Goal: Task Accomplishment & Management: Use online tool/utility

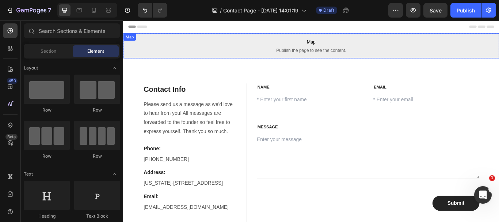
click at [273, 47] on span "Map" at bounding box center [342, 45] width 438 height 9
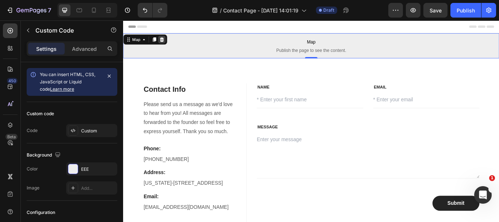
click at [169, 43] on icon at bounding box center [168, 42] width 5 height 5
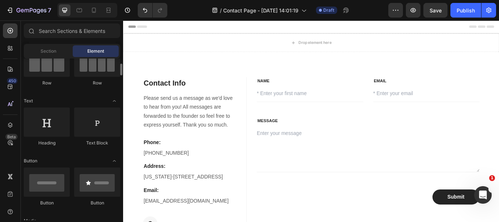
scroll to position [110, 0]
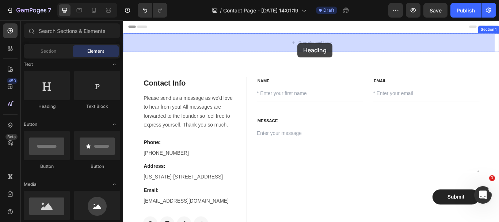
drag, startPoint x: 168, startPoint y: 110, endPoint x: 326, endPoint y: 47, distance: 169.9
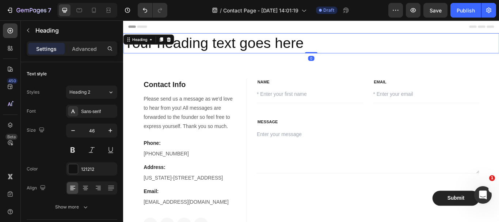
click at [302, 40] on h2 "Your heading text goes here" at bounding box center [342, 46] width 438 height 23
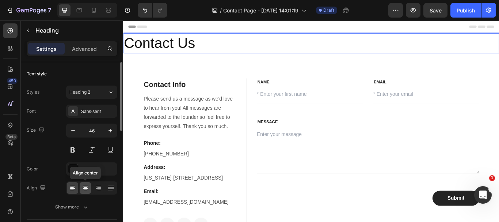
click at [84, 189] on icon at bounding box center [85, 187] width 7 height 7
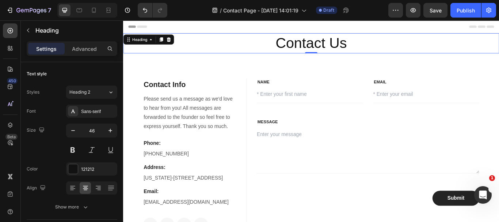
click at [313, 52] on p "Contact Us" at bounding box center [342, 47] width 437 height 22
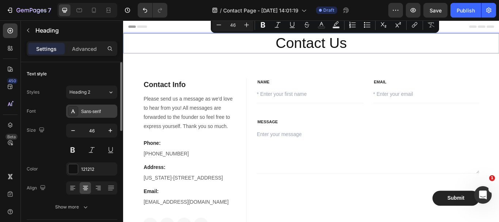
click at [90, 114] on div "Sans-serif" at bounding box center [98, 111] width 34 height 7
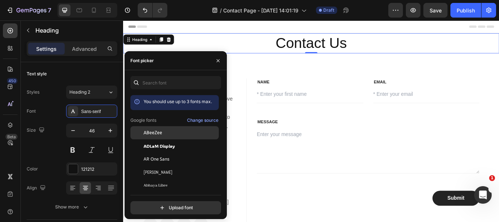
click at [168, 134] on div "ABeeZee" at bounding box center [181, 132] width 74 height 7
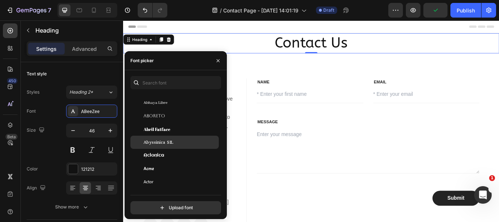
click at [184, 144] on div "Abyssinica SIL" at bounding box center [181, 142] width 74 height 7
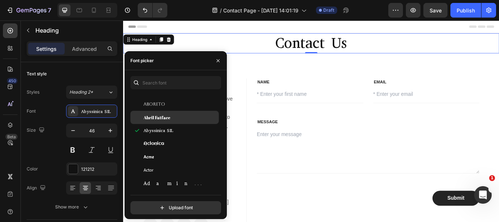
scroll to position [146, 0]
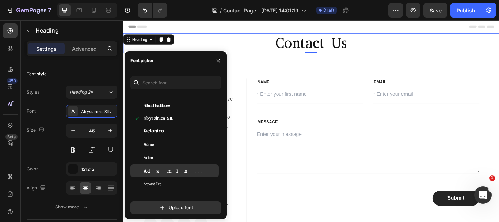
click at [185, 170] on div "Adamina" at bounding box center [181, 170] width 74 height 7
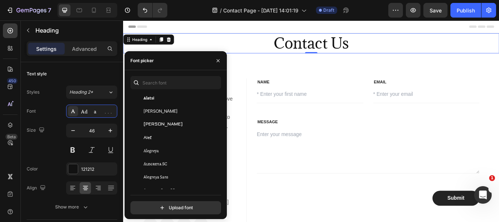
scroll to position [475, 0]
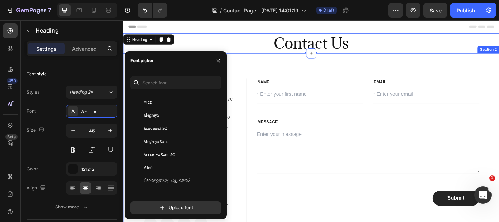
click at [345, 77] on div "Contact Info Heading Please send us a message as we'd love to hear from you! Al…" at bounding box center [342, 177] width 438 height 237
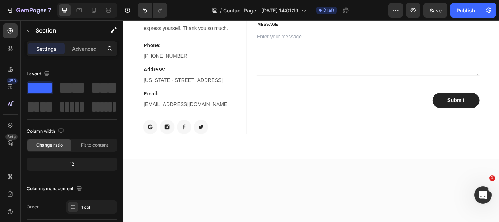
scroll to position [0, 0]
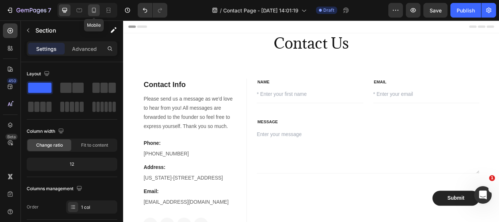
click at [93, 12] on icon at bounding box center [93, 10] width 7 height 7
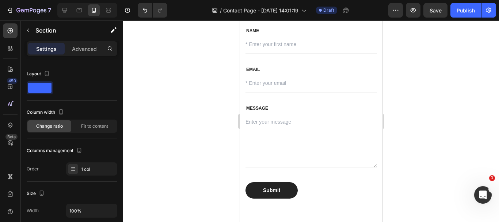
scroll to position [146, 0]
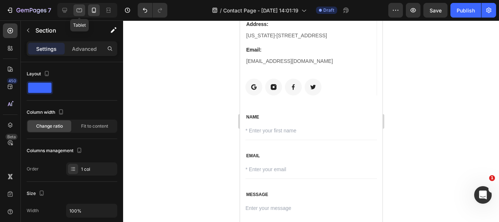
click at [76, 13] on icon at bounding box center [79, 10] width 7 height 7
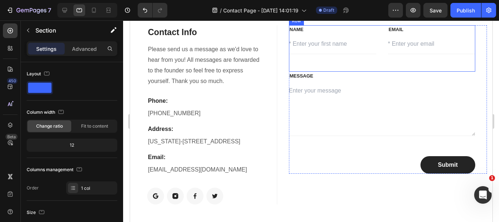
scroll to position [183, 0]
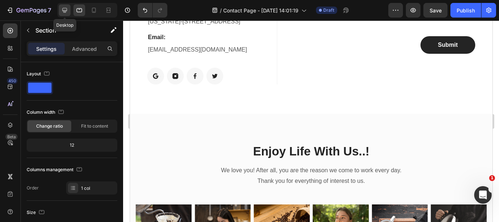
click at [64, 10] on icon at bounding box center [64, 10] width 7 height 7
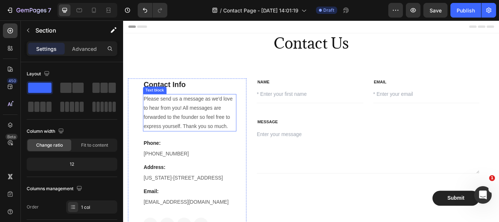
click at [190, 129] on p "Please send us a message as we'd love to hear from you! All messages are forwar…" at bounding box center [200, 128] width 107 height 42
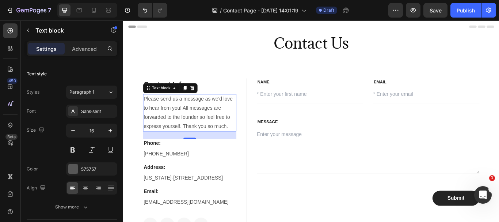
click at [199, 121] on p "Please send us a message as we'd love to hear from you! All messages are forwar…" at bounding box center [200, 128] width 107 height 42
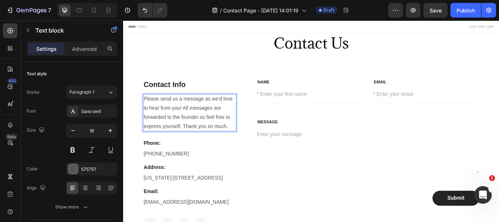
click at [193, 121] on p "Please send us a message as we'd love to hear from you! All messages are forwar…" at bounding box center [200, 128] width 107 height 42
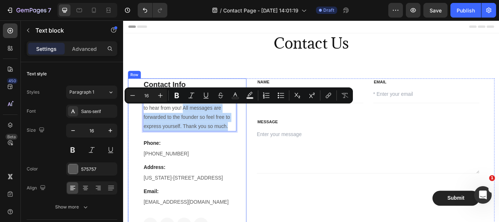
drag, startPoint x: 192, startPoint y: 121, endPoint x: 258, endPoint y: 144, distance: 70.2
click at [257, 144] on div "Contact Info Heading Please send us a message as we'd love to hear from you! Al…" at bounding box center [198, 177] width 138 height 179
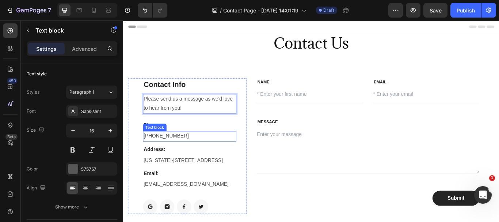
click at [182, 157] on p "682-651-7554" at bounding box center [200, 155] width 107 height 11
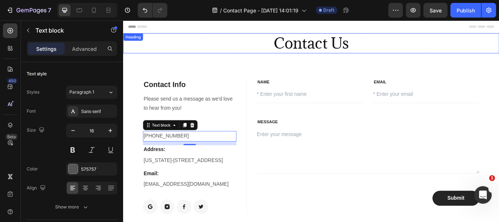
click at [463, 48] on h2 "Contact Us" at bounding box center [342, 46] width 438 height 23
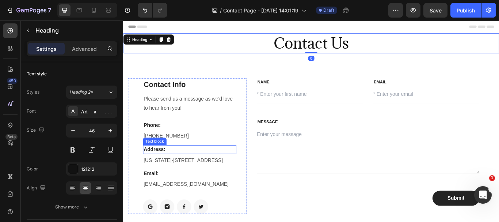
drag, startPoint x: 159, startPoint y: 160, endPoint x: 167, endPoint y: 159, distance: 8.4
click at [159, 160] on div "Text block" at bounding box center [160, 161] width 24 height 7
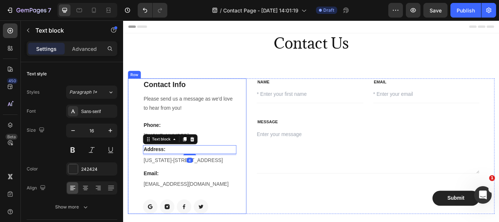
click at [258, 128] on div "Contact Info Heading Please send us a message as we'd love to hear from you! Te…" at bounding box center [198, 167] width 138 height 158
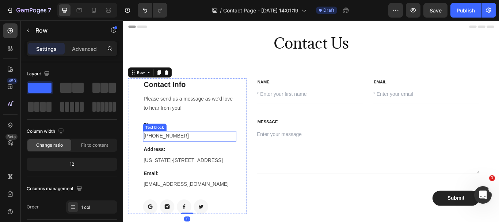
click at [180, 155] on p "682-651-7554" at bounding box center [200, 155] width 107 height 11
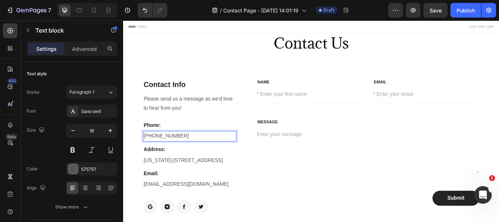
click at [159, 155] on p "[PHONE_NUMBER]" at bounding box center [200, 155] width 107 height 11
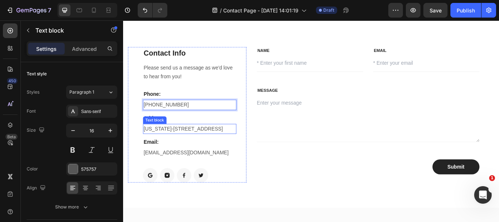
click at [198, 149] on p "New York-789 18h Street, Office 478" at bounding box center [200, 147] width 107 height 11
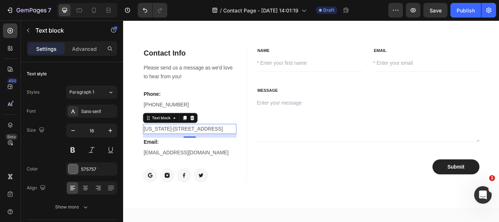
click at [196, 142] on p "New York-789 18h Street, Office 478" at bounding box center [200, 147] width 107 height 11
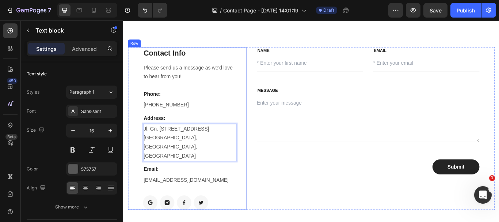
click at [288, 182] on div "Submit Submit Button" at bounding box center [409, 191] width 260 height 18
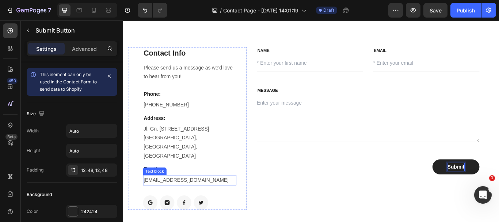
click at [202, 201] on p "support@gempage.com" at bounding box center [200, 206] width 107 height 11
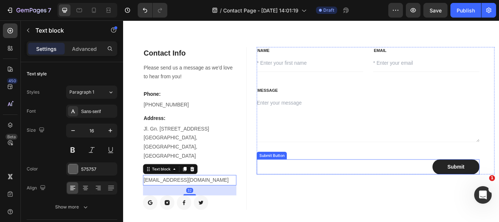
click at [311, 187] on div "Submit Submit Button" at bounding box center [409, 191] width 260 height 18
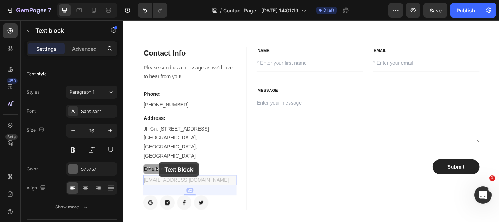
drag, startPoint x: 158, startPoint y: 198, endPoint x: 164, endPoint y: 186, distance: 13.7
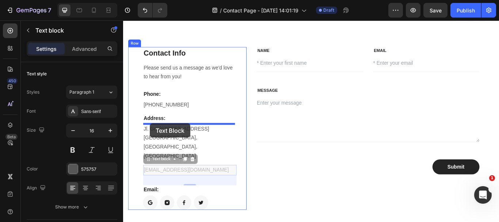
drag, startPoint x: 152, startPoint y: 172, endPoint x: 154, endPoint y: 140, distance: 31.9
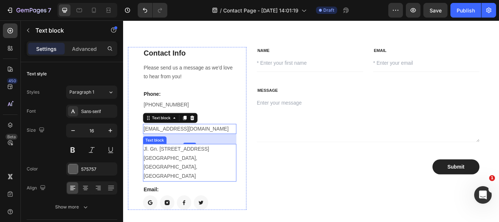
click at [187, 180] on p "Jl. Gn. [STREET_ADDRESS] [GEOGRAPHIC_DATA], [GEOGRAPHIC_DATA], [GEOGRAPHIC_DATA]" at bounding box center [200, 186] width 107 height 42
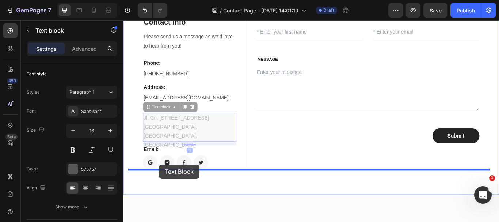
scroll to position [96, 0]
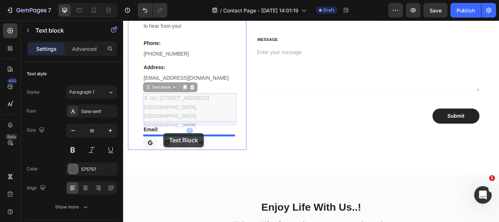
drag, startPoint x: 152, startPoint y: 158, endPoint x: 170, endPoint y: 152, distance: 18.7
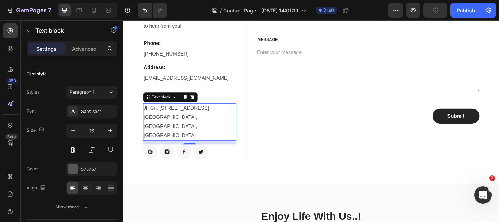
scroll to position [59, 0]
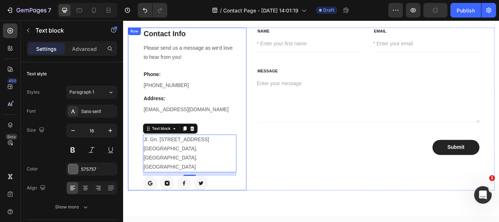
click at [211, 130] on div "support@gempage.com" at bounding box center [200, 124] width 109 height 12
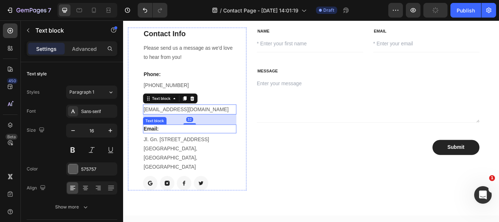
click at [176, 120] on p "support@gempage.com" at bounding box center [200, 124] width 107 height 11
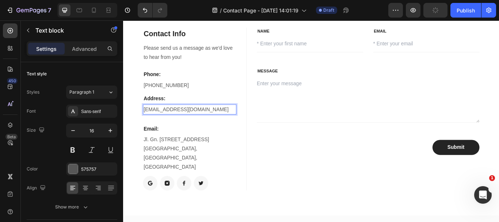
click at [155, 145] on p "Email:" at bounding box center [200, 146] width 107 height 9
click at [156, 144] on p "Email:" at bounding box center [200, 146] width 107 height 9
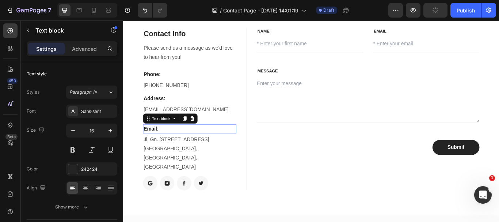
click at [157, 146] on p "Email:" at bounding box center [200, 146] width 107 height 9
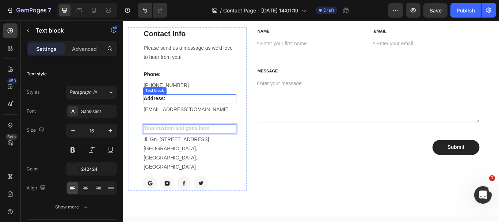
click at [166, 112] on p "Address:" at bounding box center [200, 111] width 107 height 9
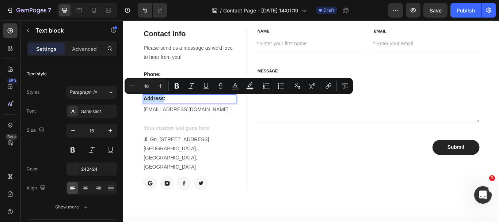
click at [148, 111] on p "Address:" at bounding box center [200, 111] width 107 height 9
drag, startPoint x: 166, startPoint y: 110, endPoint x: 203, endPoint y: 112, distance: 37.7
click at [204, 113] on p "Email:Address:" at bounding box center [200, 111] width 107 height 9
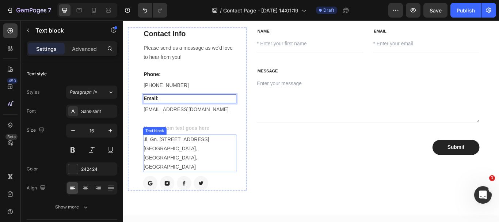
click at [160, 149] on div "Text block" at bounding box center [160, 149] width 24 height 7
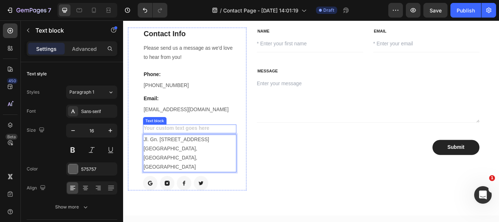
click at [196, 145] on div "Rich Text Editor. Editing area: main" at bounding box center [200, 147] width 109 height 10
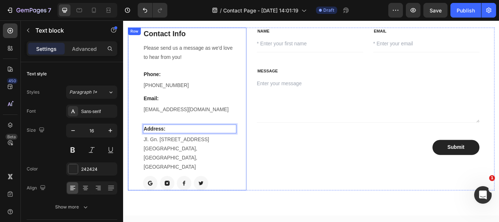
click at [231, 132] on div "Contact Info Heading Please send us a message as we'd love to hear from you! Te…" at bounding box center [200, 124] width 109 height 190
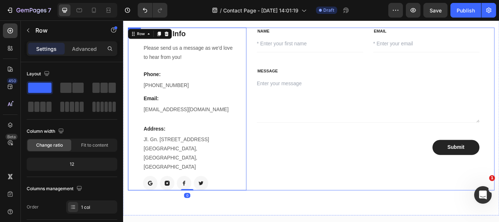
click at [314, 173] on div "Submit Submit Button" at bounding box center [409, 169] width 260 height 18
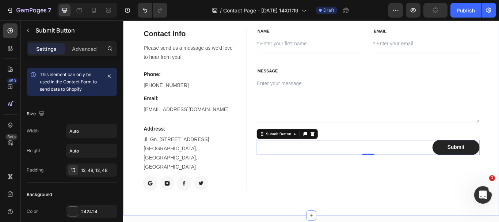
click at [330, 206] on div "NAME Text block Text Field EMAIL Text block Email Field Row MESSAGE Text block …" at bounding box center [417, 124] width 277 height 190
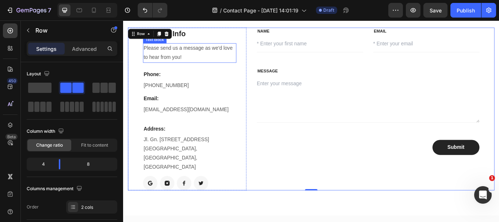
click at [204, 57] on p "Please send us a message as we'd love to hear from you!" at bounding box center [200, 58] width 107 height 21
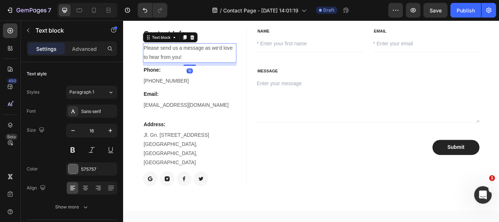
drag, startPoint x: 205, startPoint y: 77, endPoint x: 209, endPoint y: 72, distance: 6.5
click at [209, 70] on div "10" at bounding box center [200, 70] width 109 height 0
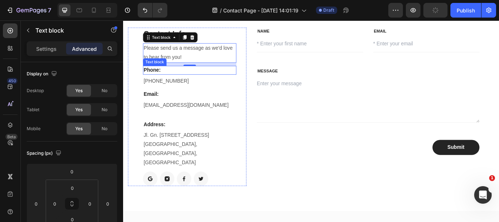
click at [185, 80] on p "Phone:" at bounding box center [200, 78] width 107 height 9
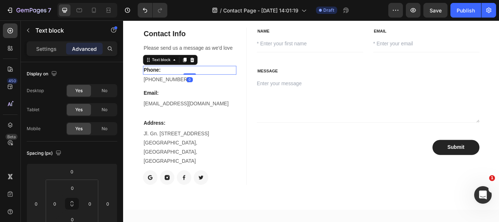
drag, startPoint x: 202, startPoint y: 84, endPoint x: 202, endPoint y: 79, distance: 5.1
click at [202, 79] on div "Phone: Text block 0" at bounding box center [200, 78] width 109 height 10
click at [197, 34] on p "Contact Info" at bounding box center [200, 36] width 107 height 13
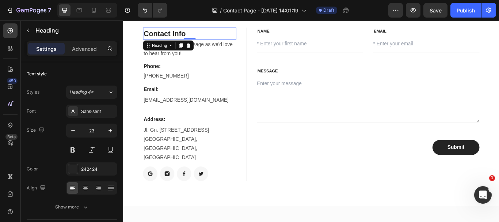
drag, startPoint x: 206, startPoint y: 47, endPoint x: 229, endPoint y: 71, distance: 33.6
click at [206, 38] on div "Contact Info Heading 0" at bounding box center [200, 36] width 109 height 14
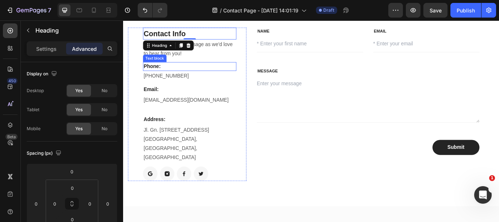
click at [229, 71] on p "Phone:" at bounding box center [200, 74] width 107 height 9
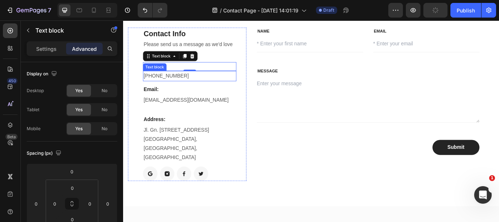
click at [193, 86] on p "[PHONE_NUMBER]" at bounding box center [200, 85] width 107 height 11
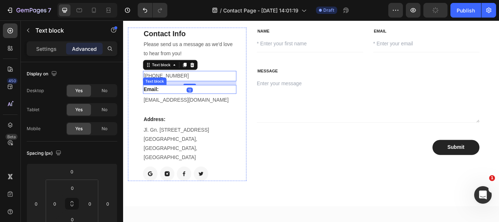
click at [215, 107] on div "support@gempage.com" at bounding box center [200, 113] width 109 height 12
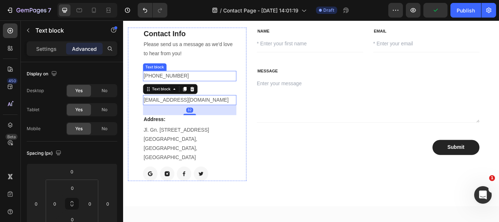
click at [210, 81] on p "[PHONE_NUMBER]" at bounding box center [200, 85] width 107 height 11
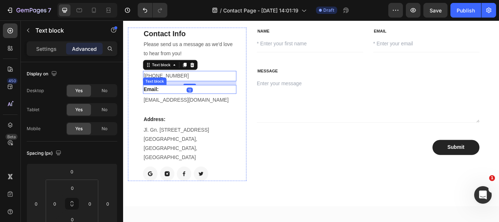
click at [186, 102] on p "Email:" at bounding box center [200, 100] width 107 height 9
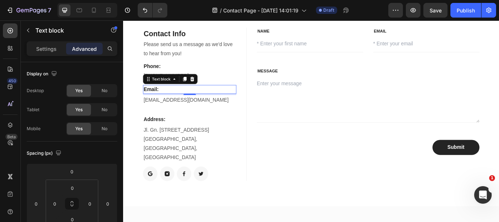
drag, startPoint x: 199, startPoint y: 105, endPoint x: 199, endPoint y: 99, distance: 6.2
click at [199, 99] on div "Email: Text block 4" at bounding box center [200, 101] width 109 height 10
drag, startPoint x: 201, startPoint y: 105, endPoint x: 201, endPoint y: 95, distance: 9.9
click at [201, 96] on div "Email: Text block 0" at bounding box center [200, 101] width 109 height 10
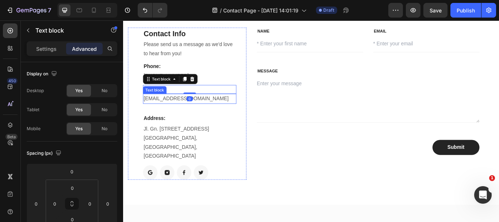
click at [184, 115] on p "support@gempage.com" at bounding box center [200, 112] width 107 height 11
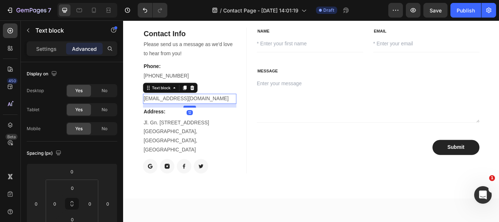
drag, startPoint x: 201, startPoint y: 128, endPoint x: 204, endPoint y: 121, distance: 7.9
click at [204, 121] on div at bounding box center [200, 121] width 15 height 2
click at [213, 82] on p "[PHONE_NUMBER]" at bounding box center [200, 85] width 107 height 11
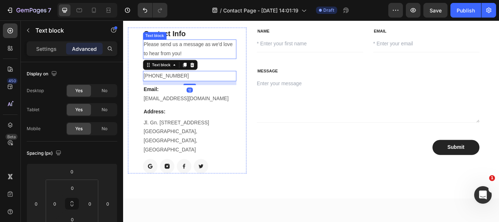
click at [216, 60] on p "Please send us a message as we'd love to hear from you!" at bounding box center [200, 53] width 107 height 21
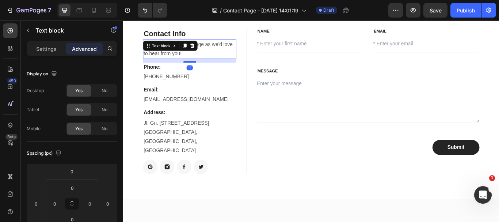
click at [203, 68] on div at bounding box center [200, 69] width 15 height 2
drag, startPoint x: 189, startPoint y: 129, endPoint x: 194, endPoint y: 137, distance: 9.0
click at [189, 129] on p "Address:" at bounding box center [200, 127] width 107 height 9
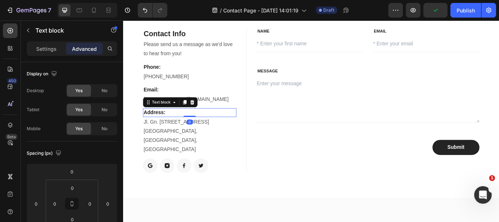
drag, startPoint x: 194, startPoint y: 132, endPoint x: 208, endPoint y: 99, distance: 36.2
click at [201, 106] on div "Contact Info Heading Please send us a message as we'd love to hear from you! Te…" at bounding box center [200, 113] width 109 height 169
click at [250, 91] on div "[PHONE_NUMBER]" at bounding box center [200, 86] width 109 height 12
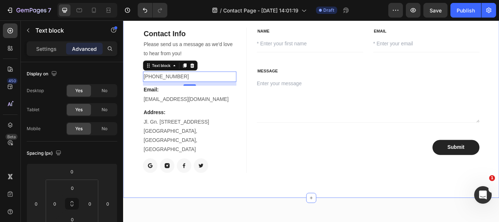
click at [307, 191] on div "Contact Info Heading Please send us a message as we'd love to hear from you! Te…" at bounding box center [342, 114] width 438 height 228
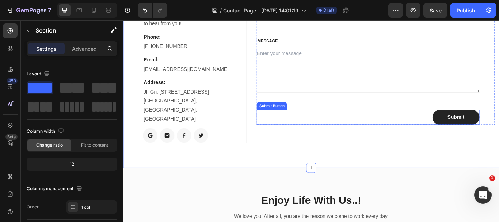
scroll to position [96, 0]
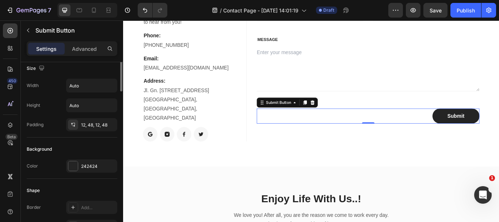
scroll to position [0, 0]
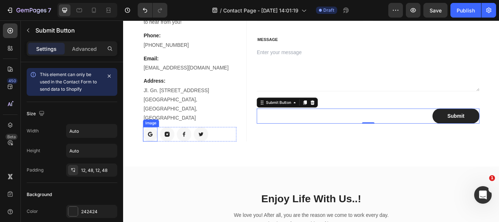
click at [153, 145] on img at bounding box center [154, 153] width 17 height 17
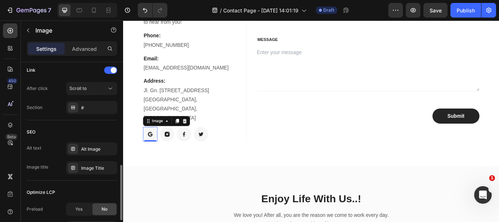
scroll to position [300, 0]
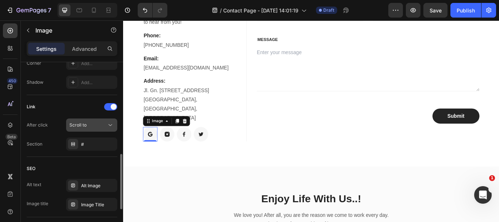
click at [108, 125] on icon at bounding box center [110, 124] width 7 height 7
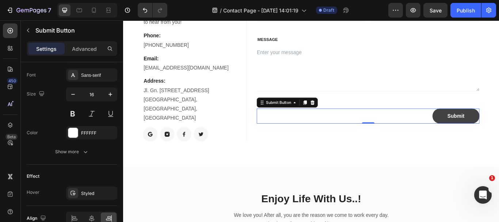
scroll to position [0, 0]
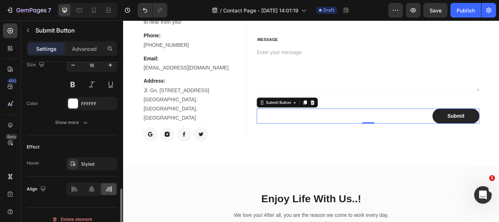
scroll to position [338, 0]
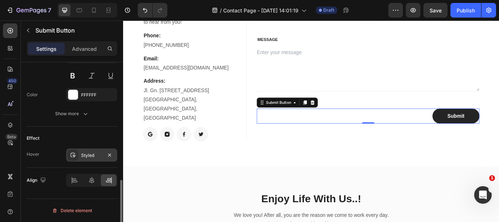
click at [81, 154] on div "Styled" at bounding box center [91, 154] width 51 height 13
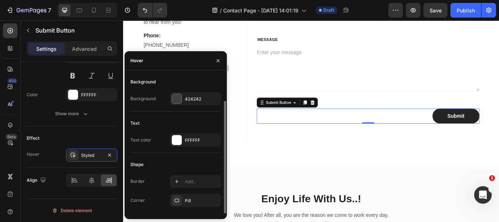
scroll to position [13, 0]
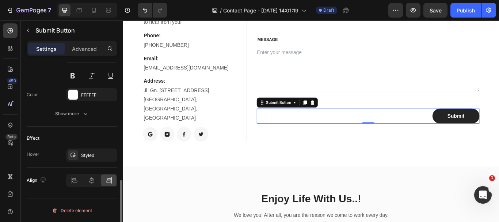
drag, startPoint x: 87, startPoint y: 140, endPoint x: 87, endPoint y: 92, distance: 47.1
click at [87, 140] on div "Effect" at bounding box center [72, 138] width 91 height 12
click at [156, 145] on img at bounding box center [154, 153] width 17 height 17
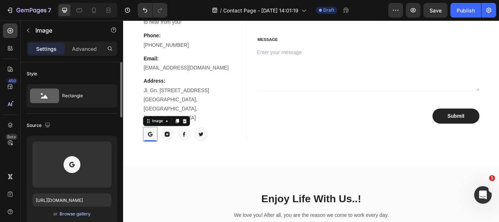
scroll to position [110, 0]
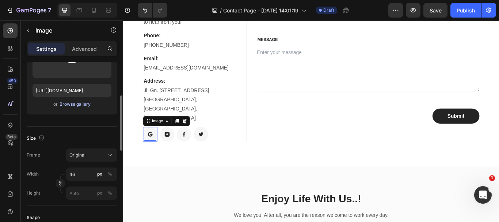
click at [82, 102] on div "Browse gallery" at bounding box center [75, 104] width 31 height 7
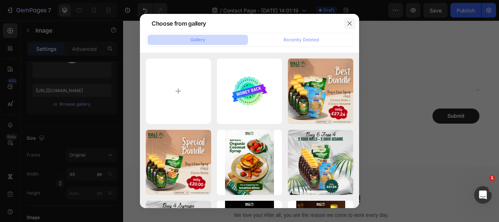
click at [351, 23] on icon "button" at bounding box center [350, 23] width 6 height 6
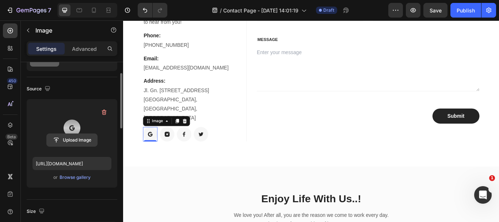
scroll to position [0, 0]
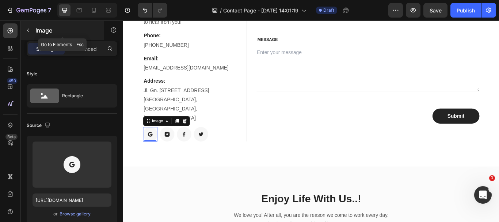
click at [27, 29] on icon "button" at bounding box center [28, 30] width 6 height 6
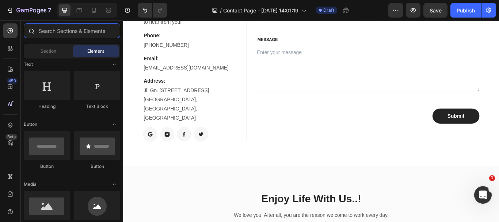
click at [81, 33] on input "text" at bounding box center [72, 30] width 96 height 15
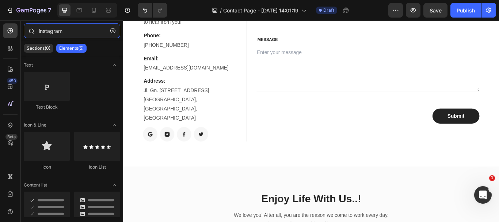
type input "instagram"
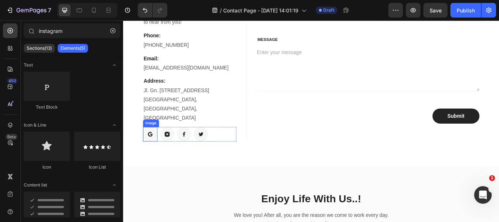
click at [155, 145] on img at bounding box center [154, 153] width 17 height 17
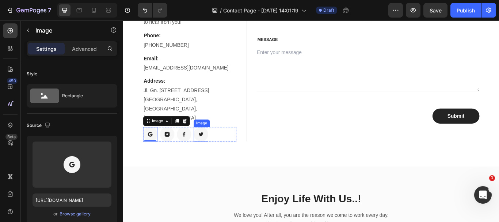
click at [212, 145] on img at bounding box center [213, 153] width 17 height 17
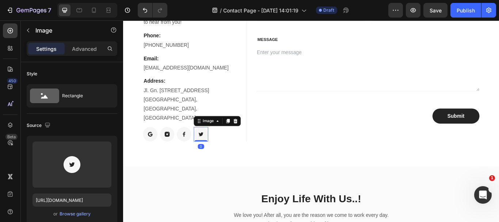
drag, startPoint x: 253, startPoint y: 128, endPoint x: 242, endPoint y: 125, distance: 10.9
click at [253, 135] on icon at bounding box center [254, 137] width 5 height 5
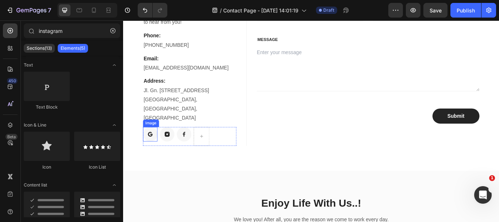
click at [156, 145] on img at bounding box center [154, 153] width 17 height 17
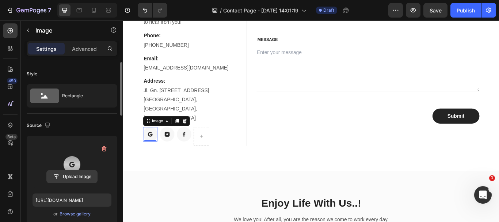
click at [73, 176] on input "file" at bounding box center [72, 176] width 50 height 12
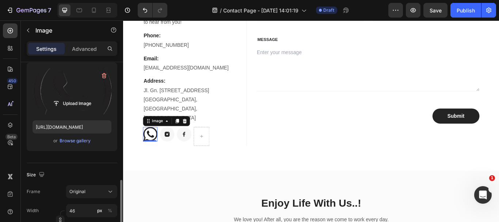
scroll to position [146, 0]
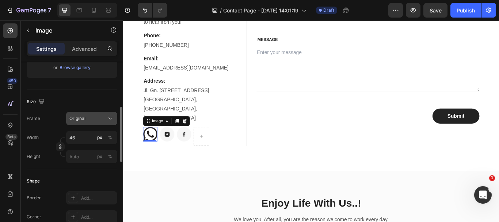
click at [87, 112] on button "Original" at bounding box center [91, 118] width 51 height 13
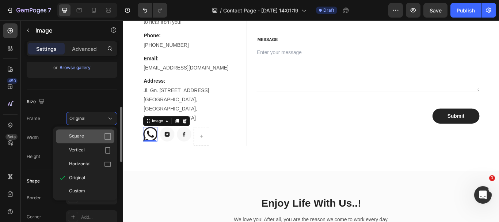
click at [105, 138] on icon at bounding box center [107, 136] width 7 height 7
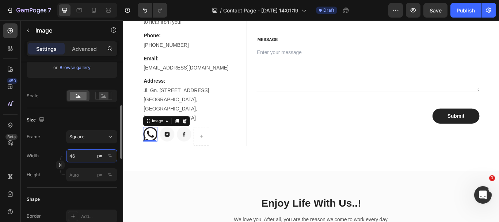
click at [87, 157] on input "46" at bounding box center [91, 155] width 51 height 13
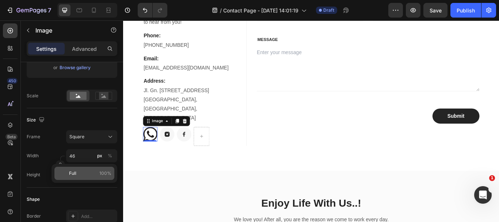
click at [95, 170] on p "Full 100%" at bounding box center [90, 173] width 42 height 7
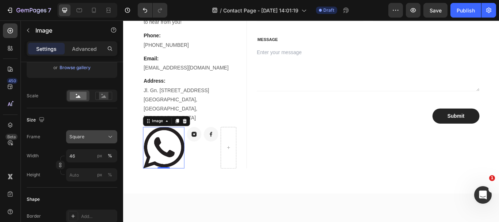
click at [98, 140] on div "Square" at bounding box center [87, 136] width 36 height 7
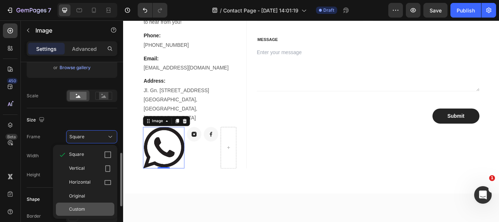
scroll to position [183, 0]
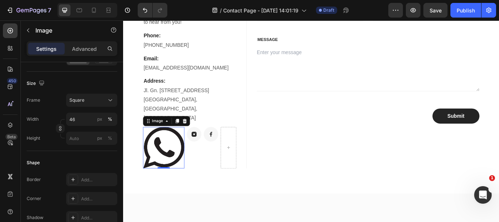
click at [39, 134] on div "Height" at bounding box center [34, 138] width 14 height 13
click at [82, 118] on input "46" at bounding box center [91, 119] width 51 height 13
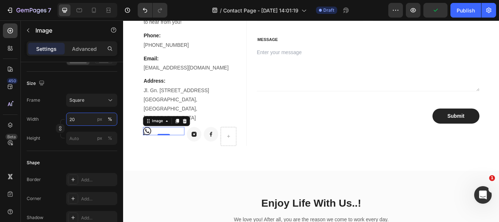
type input "2"
type input "30"
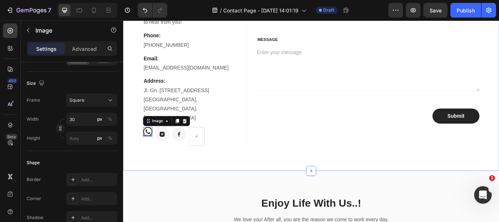
click at [166, 159] on div "Contact Info Heading Please send us a message as we'd love to hear from you! Te…" at bounding box center [342, 79] width 438 height 233
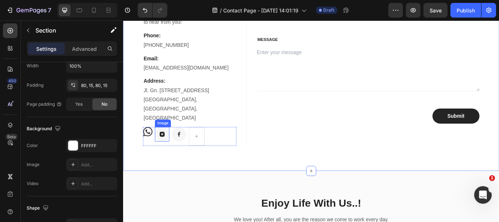
scroll to position [0, 0]
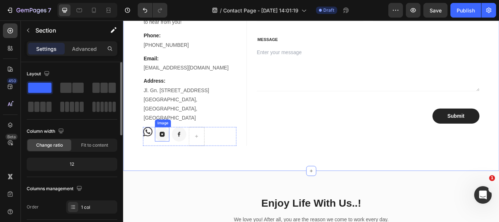
click at [170, 145] on img at bounding box center [168, 153] width 17 height 17
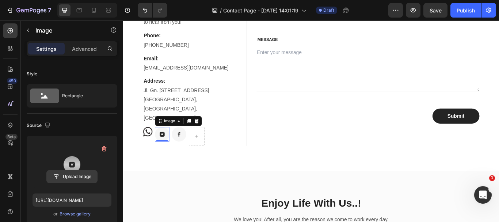
click at [79, 175] on input "file" at bounding box center [72, 176] width 50 height 12
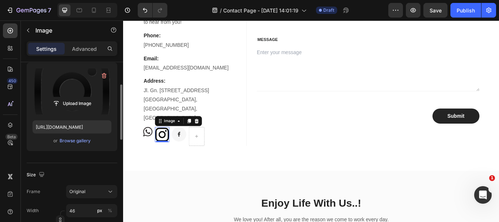
scroll to position [146, 0]
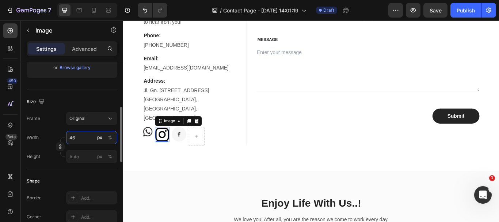
click at [77, 137] on input "46" at bounding box center [91, 137] width 51 height 13
type input "30"
click at [183, 145] on img at bounding box center [182, 153] width 17 height 17
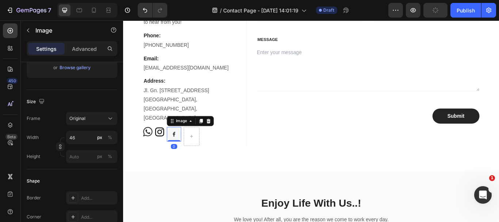
scroll to position [0, 0]
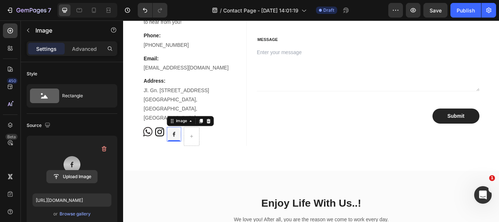
click at [73, 176] on input "file" at bounding box center [72, 176] width 50 height 12
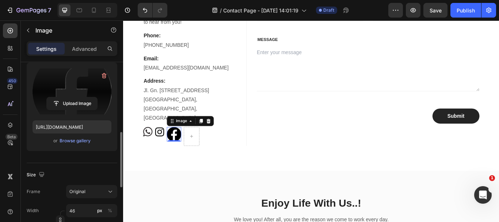
scroll to position [110, 0]
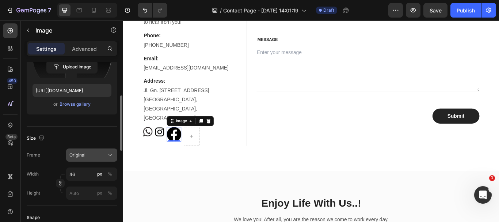
click at [83, 154] on span "Original" at bounding box center [77, 155] width 16 height 7
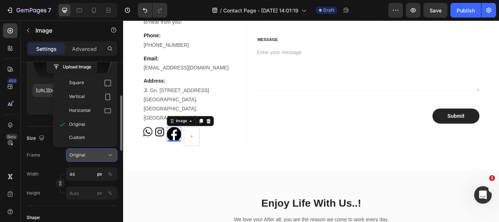
drag, startPoint x: 85, startPoint y: 79, endPoint x: 109, endPoint y: 171, distance: 94.6
click at [85, 80] on div "Square" at bounding box center [90, 82] width 42 height 7
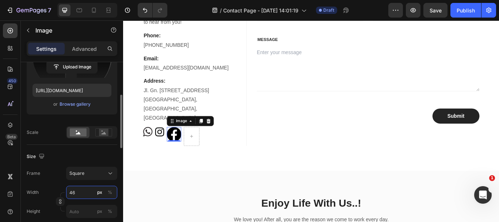
click at [76, 195] on input "46" at bounding box center [91, 192] width 51 height 13
type input "30"
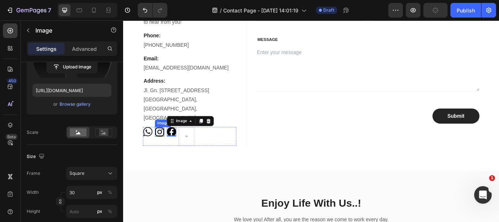
click at [165, 145] on img at bounding box center [165, 150] width 11 height 11
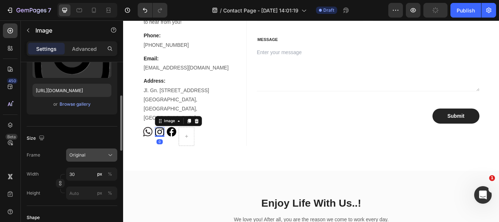
click at [87, 153] on div "Original" at bounding box center [87, 155] width 36 height 7
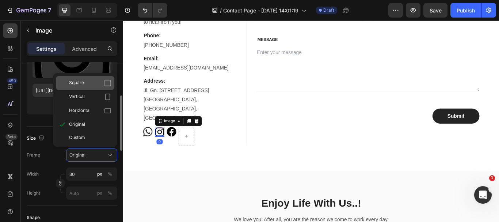
drag, startPoint x: 83, startPoint y: 82, endPoint x: 6, endPoint y: 116, distance: 83.8
click at [83, 82] on span "Square" at bounding box center [76, 82] width 15 height 7
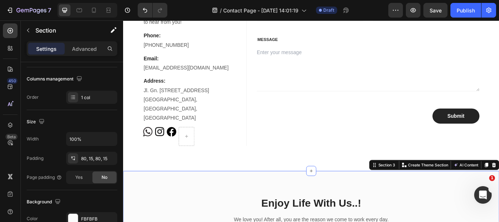
scroll to position [0, 0]
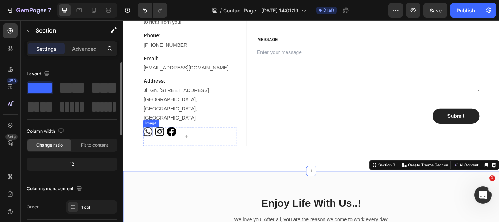
click at [153, 145] on img at bounding box center [151, 150] width 11 height 11
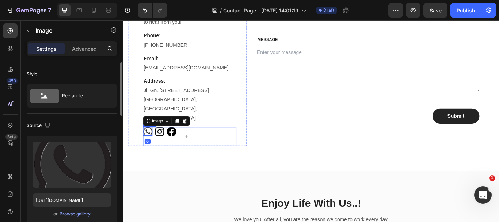
click at [176, 147] on div "Image" at bounding box center [179, 156] width 11 height 22
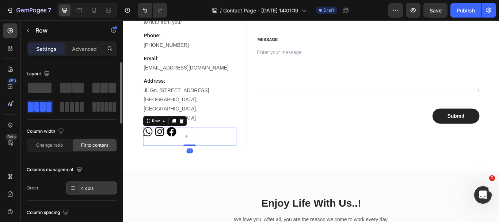
scroll to position [37, 0]
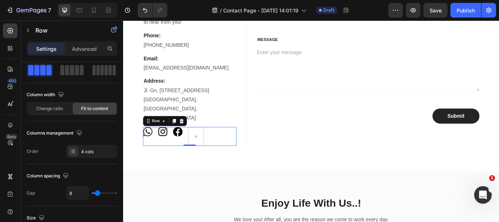
type input "16"
click at [97, 192] on input "range" at bounding box center [105, 192] width 26 height 1
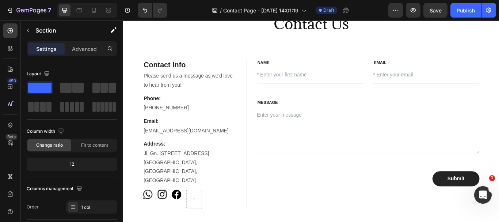
scroll to position [0, 0]
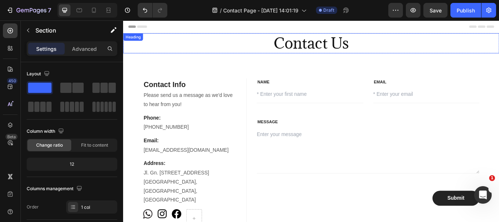
click at [337, 47] on h2 "Contact Us" at bounding box center [342, 46] width 438 height 23
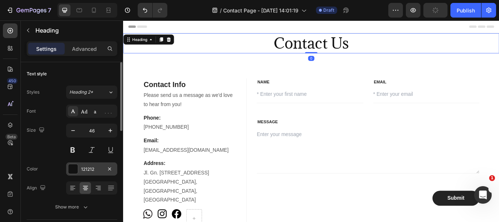
click at [78, 169] on div at bounding box center [73, 169] width 10 height 10
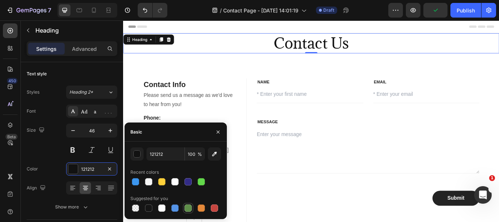
click at [188, 210] on div at bounding box center [188, 207] width 7 height 7
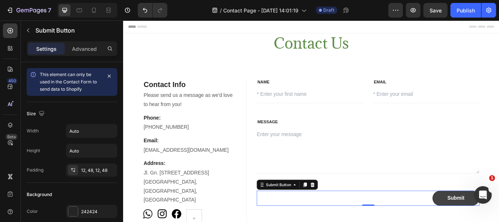
click at [87, 214] on div "242424" at bounding box center [91, 211] width 51 height 13
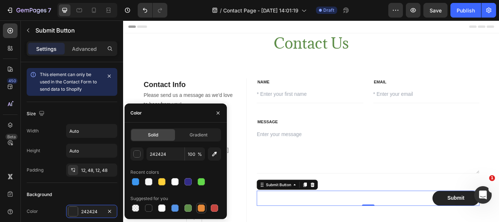
drag, startPoint x: 189, startPoint y: 209, endPoint x: 202, endPoint y: 203, distance: 14.4
click at [189, 209] on div at bounding box center [188, 207] width 7 height 7
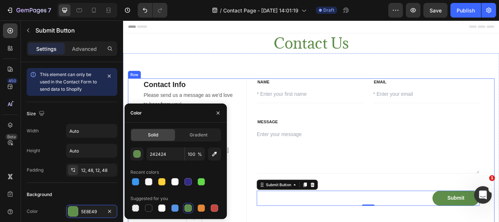
click at [272, 199] on div "Contact Info Heading Please send us a message as we'd love to hear from you! Te…" at bounding box center [342, 175] width 427 height 174
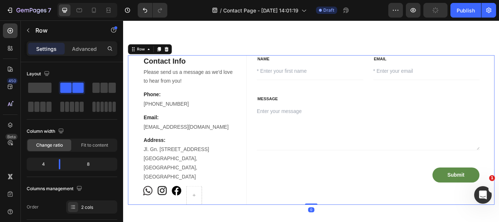
scroll to position [73, 0]
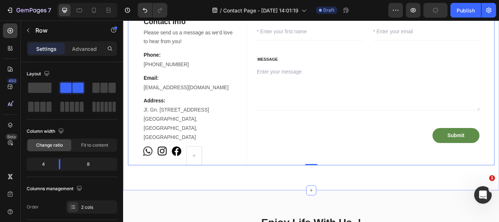
drag, startPoint x: 263, startPoint y: 192, endPoint x: 291, endPoint y: 128, distance: 70.2
click at [263, 192] on div "Contact Info Heading Please send us a message as we'd love to hear from you! Te…" at bounding box center [342, 102] width 438 height 233
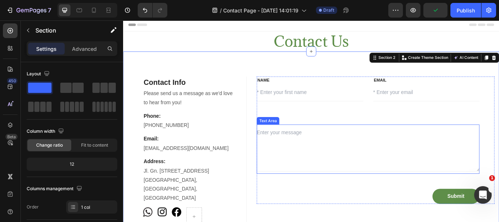
scroll to position [0, 0]
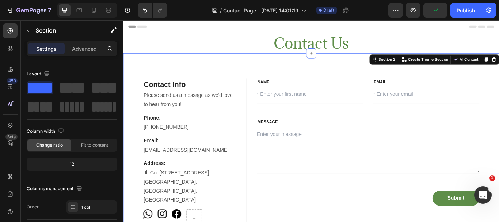
click at [266, 80] on div "Contact Info Heading Please send us a message as we'd love to hear from you! Te…" at bounding box center [342, 175] width 438 height 233
click at [265, 77] on div "Contact Info Heading Please send us a message as we'd love to hear from you! Te…" at bounding box center [342, 175] width 438 height 233
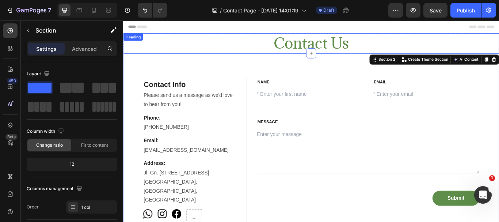
click at [307, 42] on h2 "Contact Us" at bounding box center [342, 46] width 438 height 23
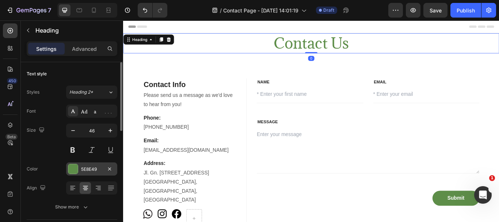
click at [88, 168] on div "5E8E49" at bounding box center [91, 169] width 21 height 7
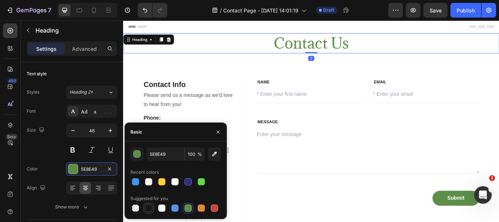
click at [150, 208] on div at bounding box center [148, 207] width 7 height 7
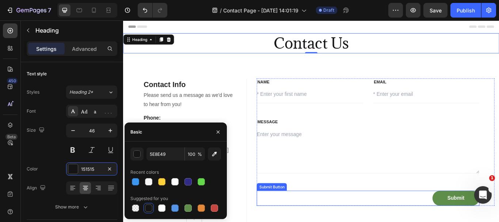
click at [273, 221] on div "Contact Info Heading Please send us a message as we'd love to hear from you! Te…" at bounding box center [342, 175] width 427 height 174
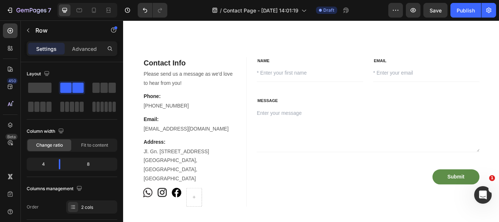
scroll to position [183, 0]
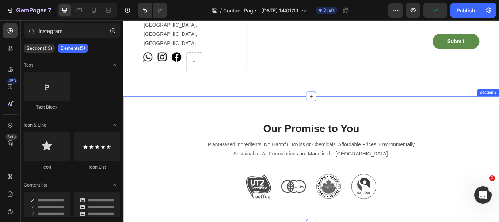
scroll to position [219, 0]
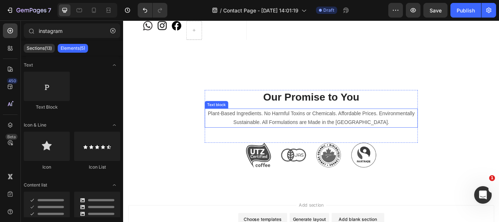
click at [395, 127] on p "Plant-Based Ingredients. No Harmful Toxins or Chemicals. Affordable Prices. Env…" at bounding box center [342, 134] width 247 height 21
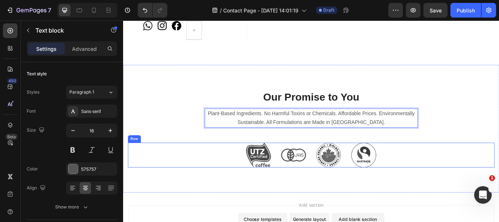
click at [443, 163] on div "Image Image Image Image Row" at bounding box center [342, 177] width 427 height 29
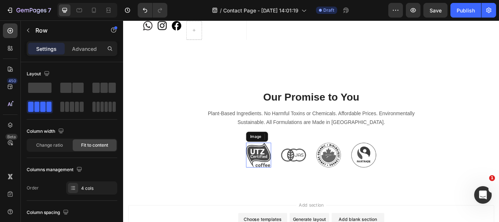
click at [288, 165] on img at bounding box center [280, 177] width 29 height 29
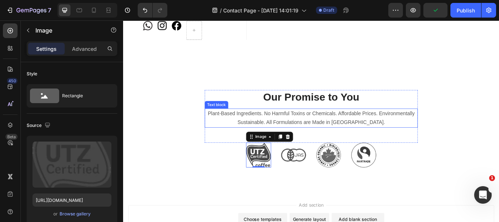
click at [429, 124] on p "Plant-Based Ingredients. No Harmful Toxins or Chemicals. Affordable Prices. Env…" at bounding box center [342, 134] width 247 height 21
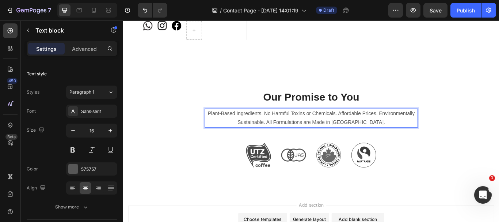
click at [419, 124] on p "Plant-Based Ingredients. No Harmful Toxins or Chemicals. Affordable Prices. Env…" at bounding box center [342, 134] width 247 height 21
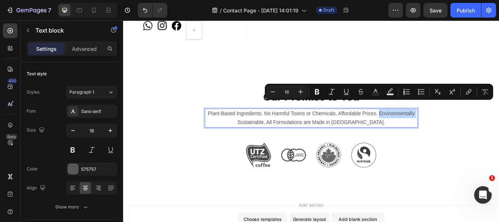
click at [419, 124] on p "Plant-Based Ingredients. No Harmful Toxins or Chemicals. Affordable Prices. Env…" at bounding box center [342, 134] width 247 height 21
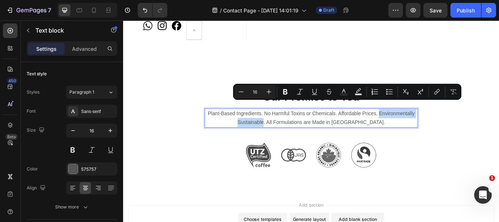
drag, startPoint x: 419, startPoint y: 117, endPoint x: 302, endPoint y: 129, distance: 117.9
click at [302, 129] on p "Plant-Based Ingredients. No Harmful Toxins or Chemicals. Affordable Prices. Env…" at bounding box center [342, 134] width 247 height 21
click at [424, 124] on p "Plant-Based Ingredients. No Harmful Toxins or Chemicals. Affordable Prices. Env…" at bounding box center [342, 134] width 247 height 21
drag, startPoint x: 419, startPoint y: 117, endPoint x: 303, endPoint y: 130, distance: 116.9
click at [303, 130] on p "Plant-Based Ingredients. No Harmful Toxins or Chemicals. Affordable Prices. Env…" at bounding box center [342, 134] width 247 height 21
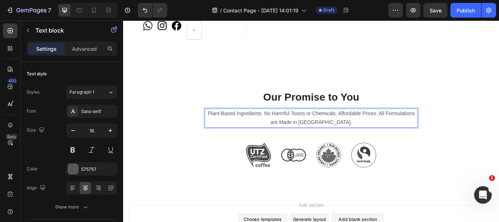
click at [371, 124] on p "Plant-Based Ingredients. No Harmful Toxins or Chemicals. Affordable Prices. All…" at bounding box center [342, 134] width 247 height 21
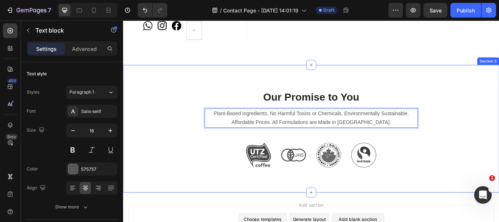
click at [452, 200] on div "Our Promise to You Heading Plant-Based Ingredients. No Harmful Toxins or Chemic…" at bounding box center [342, 146] width 438 height 149
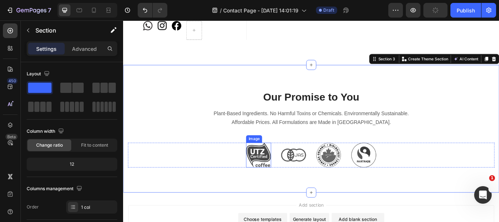
click at [287, 168] on img at bounding box center [280, 177] width 29 height 29
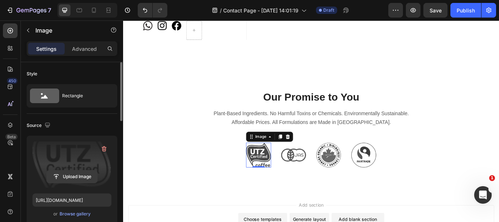
click at [80, 176] on input "file" at bounding box center [72, 176] width 50 height 12
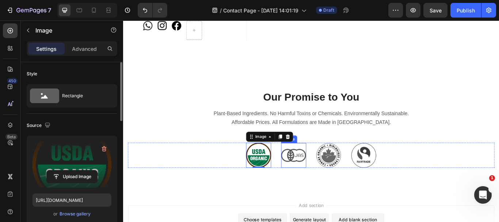
click at [324, 165] on img at bounding box center [321, 177] width 29 height 29
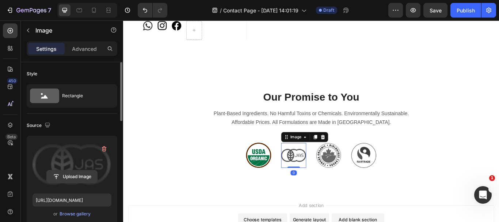
click at [87, 175] on input "file" at bounding box center [72, 176] width 50 height 12
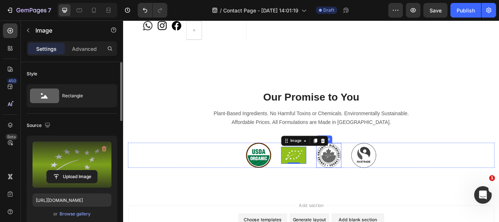
click at [360, 170] on img at bounding box center [362, 177] width 29 height 29
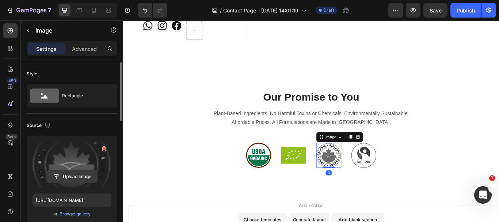
click at [74, 176] on input "file" at bounding box center [72, 176] width 50 height 12
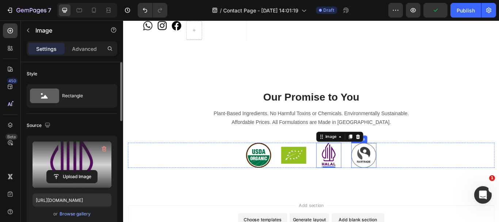
click at [403, 170] on img at bounding box center [403, 177] width 29 height 29
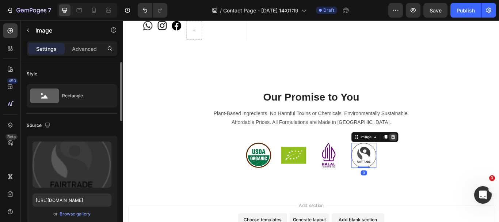
click at [435, 153] on icon at bounding box center [437, 155] width 5 height 5
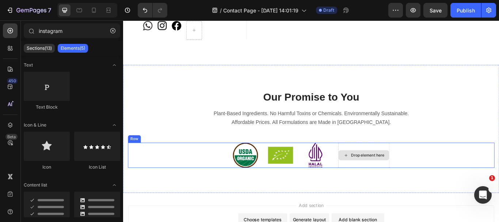
click at [411, 175] on div "Drop element here" at bounding box center [408, 178] width 39 height 6
click at [422, 163] on div "Drop element here" at bounding box center [404, 177] width 60 height 29
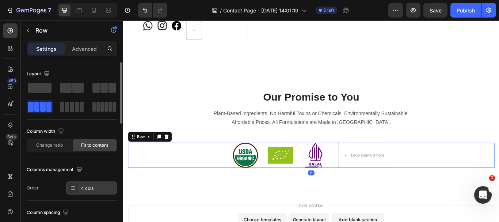
click at [77, 187] on div at bounding box center [73, 188] width 10 height 10
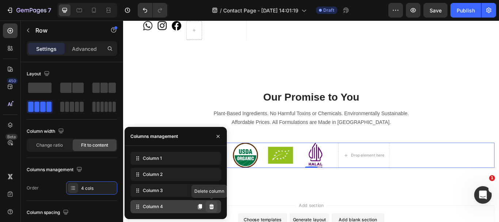
drag, startPoint x: 212, startPoint y: 206, endPoint x: 103, endPoint y: 217, distance: 109.0
click at [212, 206] on icon at bounding box center [211, 206] width 5 height 5
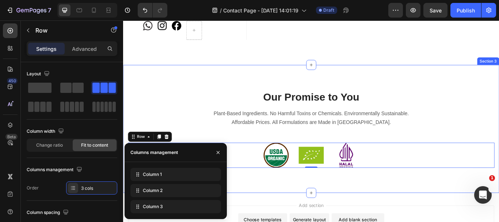
click at [184, 75] on div "Our Promise to You Heading Plant-Based Ingredients. No Harmful Toxins or Chemic…" at bounding box center [342, 146] width 438 height 149
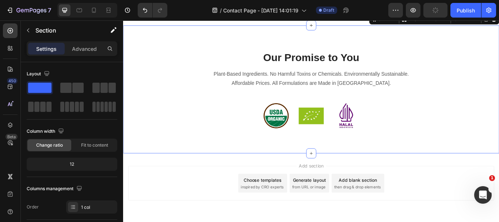
scroll to position [243, 0]
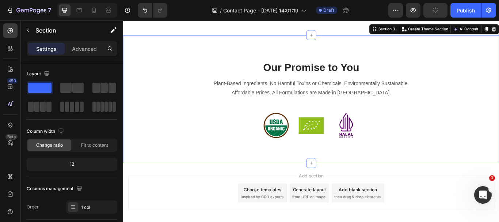
click at [484, 212] on div "Add section Choose templates inspired by CRO experts Generate layout from URL o…" at bounding box center [342, 221] width 427 height 40
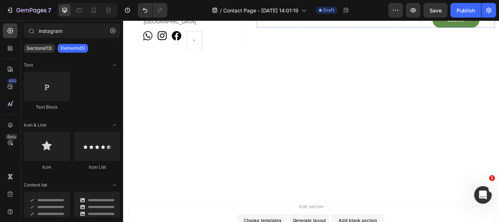
scroll to position [0, 0]
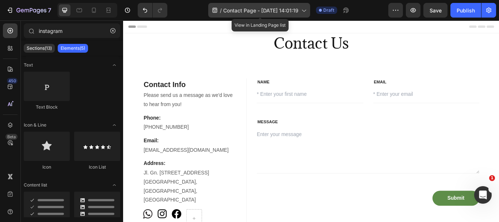
click at [247, 10] on span "Contact Page - Sep 29, 14:01:19" at bounding box center [260, 11] width 75 height 8
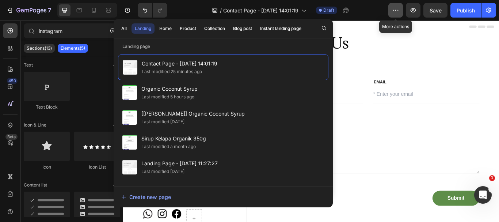
click at [390, 15] on button "button" at bounding box center [395, 10] width 15 height 15
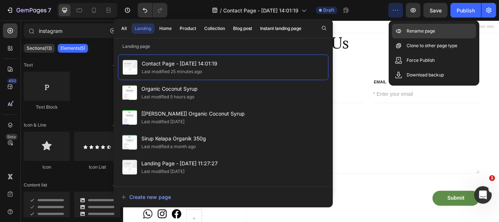
click at [407, 35] on div "Rename page" at bounding box center [434, 31] width 84 height 15
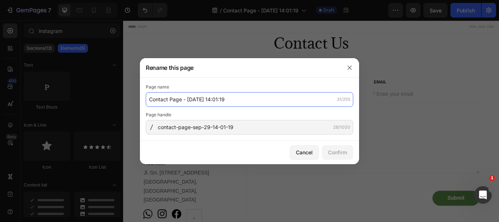
click at [229, 103] on input "Contact Page - Sep 29, 14:01:19" at bounding box center [250, 99] width 208 height 15
drag, startPoint x: 170, startPoint y: 100, endPoint x: 278, endPoint y: 111, distance: 108.0
click at [278, 111] on div "Page name Contact Page - Sep 29, 14:01:19 31/255 Page handle contact-page-sep-2…" at bounding box center [250, 108] width 208 height 51
type input "Contact US"
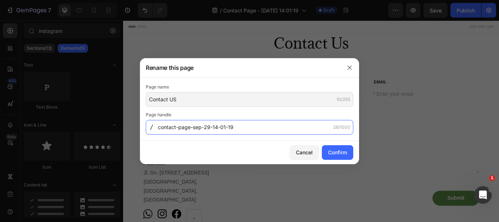
click at [240, 129] on input "contact-page-sep-29-14-01-19" at bounding box center [250, 127] width 208 height 15
drag, startPoint x: 178, startPoint y: 127, endPoint x: 322, endPoint y: 86, distance: 150.1
click at [317, 90] on div "Page name Contact US 10/255 Page handle contact-page-sep-29-14-01-19 28/1000" at bounding box center [250, 108] width 208 height 51
type input "contact-us"
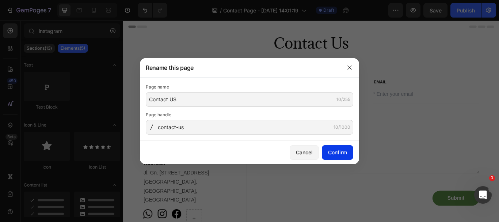
click at [337, 151] on div "Confirm" at bounding box center [337, 152] width 19 height 8
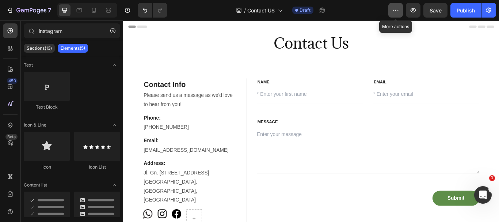
click at [398, 9] on icon "button" at bounding box center [395, 10] width 7 height 7
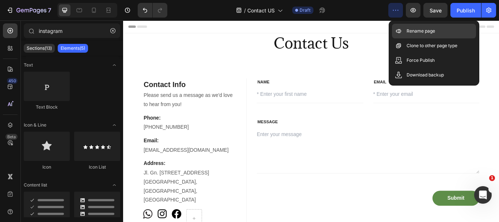
click at [417, 24] on div "Rename page" at bounding box center [434, 31] width 84 height 15
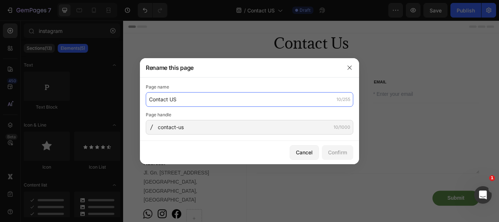
click at [182, 104] on input "Contact US" at bounding box center [250, 99] width 208 height 15
type input "Contact Us"
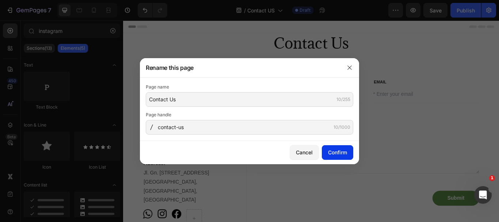
click at [338, 152] on div "Confirm" at bounding box center [337, 152] width 19 height 8
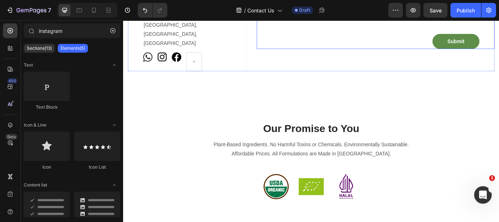
scroll to position [73, 0]
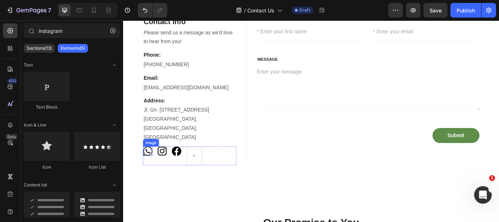
click at [151, 167] on img at bounding box center [151, 172] width 11 height 11
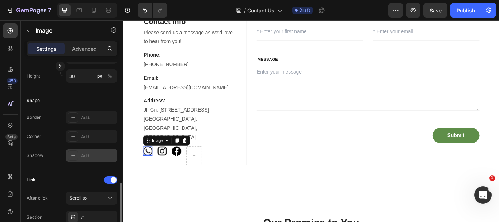
scroll to position [281, 0]
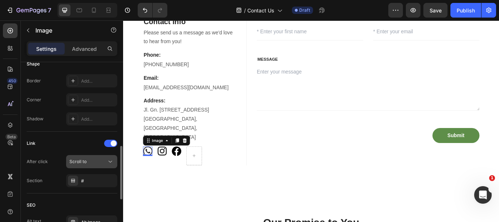
click at [99, 160] on div "Scroll to" at bounding box center [87, 161] width 37 height 7
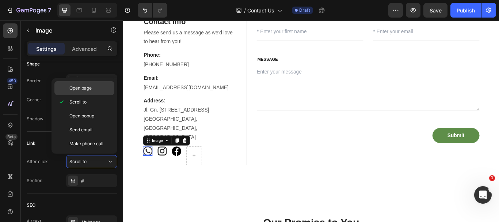
click at [83, 88] on span "Open page" at bounding box center [80, 88] width 22 height 7
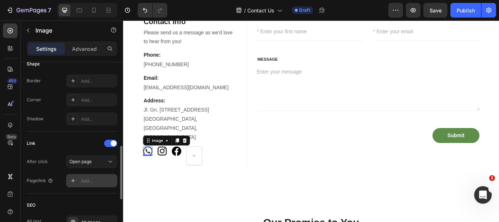
click at [90, 182] on div "Add..." at bounding box center [98, 181] width 34 height 7
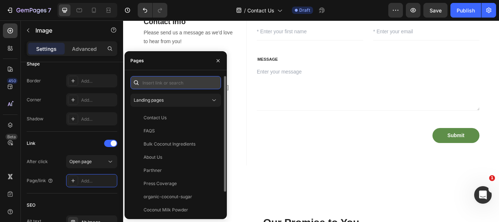
click at [185, 84] on input "text" at bounding box center [175, 82] width 91 height 13
paste input "[URL][DOMAIN_NAME][PHONE_NUMBER]"
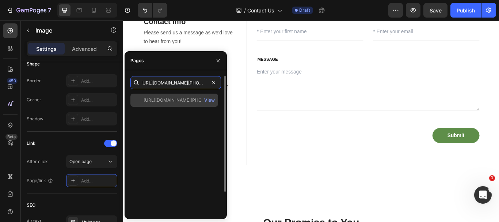
type input "[URL][DOMAIN_NAME][PHONE_NUMBER]"
click at [196, 101] on div "[URL][DOMAIN_NAME][PHONE_NUMBER]" at bounding box center [179, 100] width 70 height 7
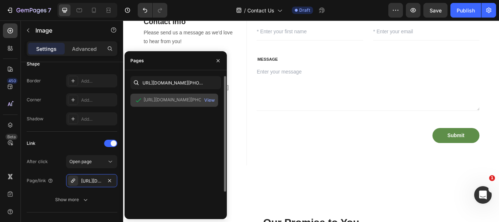
scroll to position [0, 0]
click at [209, 98] on div "View" at bounding box center [209, 100] width 11 height 7
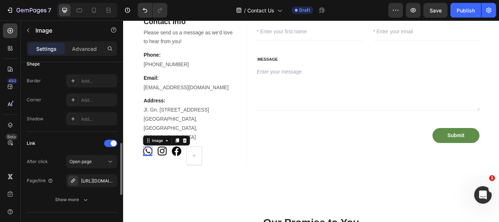
click at [78, 140] on div "Link" at bounding box center [72, 143] width 91 height 12
click at [169, 167] on img at bounding box center [168, 172] width 11 height 11
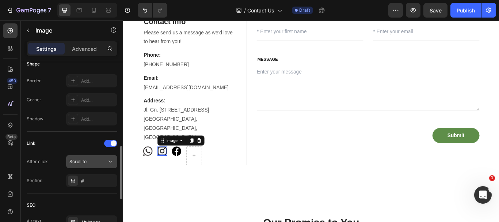
click at [83, 164] on span "Scroll to" at bounding box center [77, 161] width 17 height 7
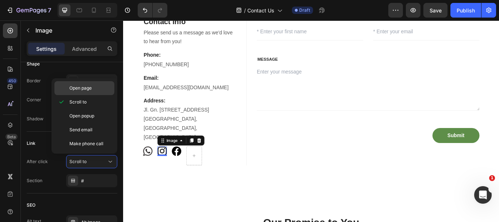
click at [87, 87] on span "Open page" at bounding box center [80, 88] width 22 height 7
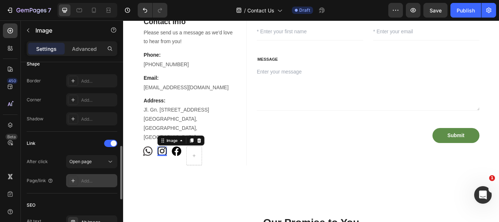
click at [99, 179] on div "Add..." at bounding box center [98, 181] width 34 height 7
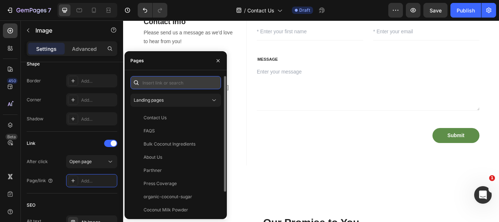
click at [175, 83] on input "text" at bounding box center [175, 82] width 91 height 13
paste input "[URL][DOMAIN_NAME]"
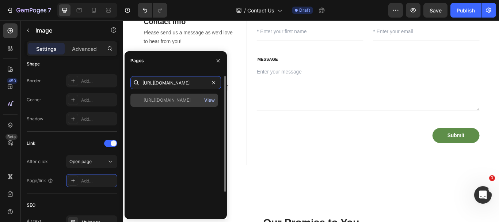
type input "[URL][DOMAIN_NAME]"
click at [206, 102] on div "View" at bounding box center [209, 100] width 11 height 7
click at [171, 100] on div "[URL][DOMAIN_NAME]" at bounding box center [167, 100] width 47 height 7
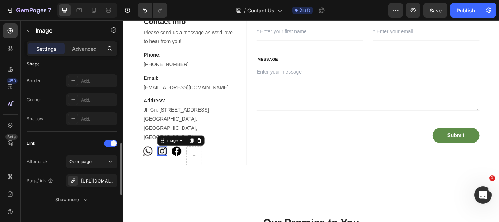
click at [91, 144] on div "Link" at bounding box center [72, 143] width 91 height 12
click at [155, 167] on img at bounding box center [151, 172] width 11 height 11
click at [186, 167] on img at bounding box center [185, 172] width 11 height 11
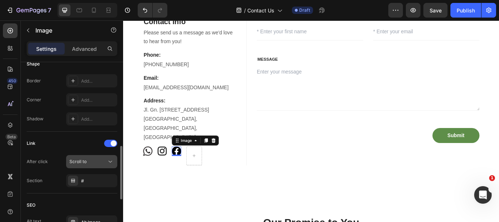
click at [89, 161] on div "Scroll to" at bounding box center [87, 161] width 37 height 7
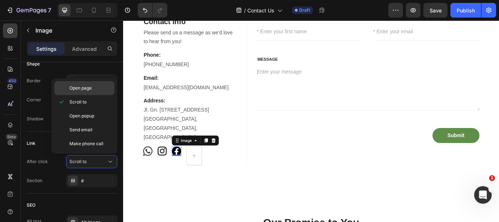
click at [100, 87] on p "Open page" at bounding box center [90, 88] width 42 height 7
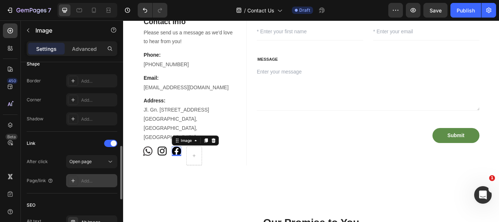
click at [104, 179] on div "Add..." at bounding box center [98, 181] width 34 height 7
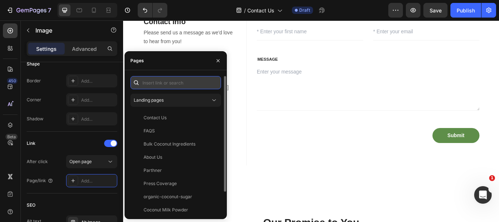
click at [180, 84] on input "text" at bounding box center [175, 82] width 91 height 13
paste input "[URL][DOMAIN_NAME]"
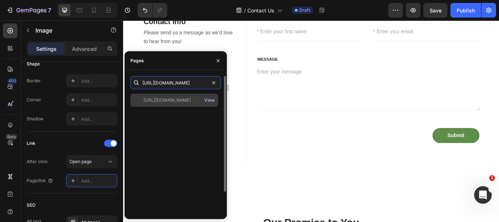
type input "[URL][DOMAIN_NAME]"
click at [209, 101] on div "View" at bounding box center [209, 100] width 11 height 7
click at [163, 100] on div "[URL][DOMAIN_NAME]" at bounding box center [167, 100] width 47 height 7
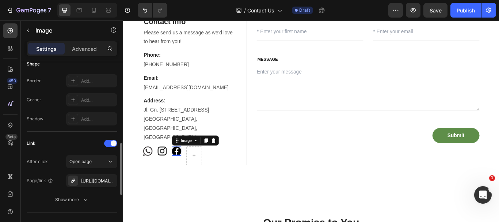
click at [92, 136] on div "Link After click Open page Page/link https://www.facebook.com/BaliNutra1 Show m…" at bounding box center [72, 172] width 91 height 81
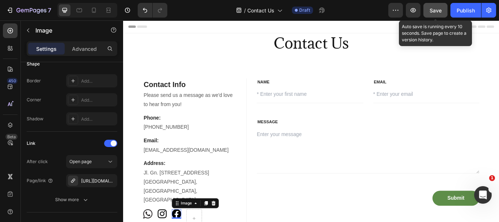
click at [433, 9] on span "Save" at bounding box center [436, 10] width 12 height 6
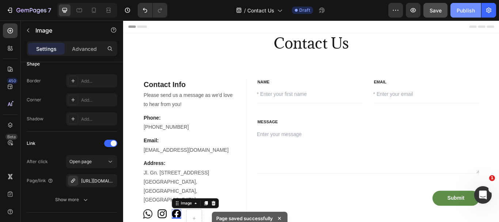
click at [461, 11] on div "Publish" at bounding box center [466, 11] width 18 height 8
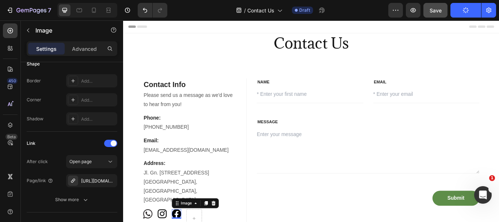
click at [467, 12] on icon "button" at bounding box center [466, 10] width 6 height 6
click at [159, 173] on p "support@gempage.com" at bounding box center [200, 172] width 107 height 11
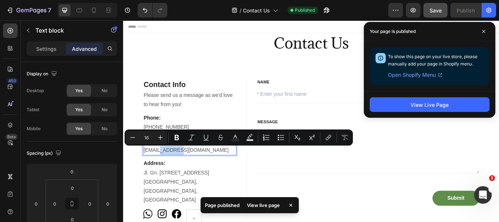
drag, startPoint x: 166, startPoint y: 173, endPoint x: 190, endPoint y: 175, distance: 24.2
click at [190, 175] on p "order@gempage.com" at bounding box center [200, 172] width 107 height 11
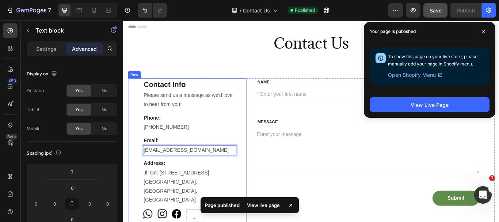
click at [210, 152] on div "Contact Info Heading Please send us a message as we'd love to hear from you! Te…" at bounding box center [200, 175] width 109 height 174
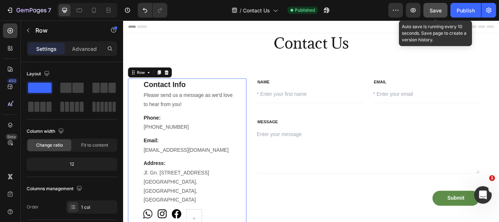
click at [433, 8] on span "Save" at bounding box center [436, 10] width 12 height 6
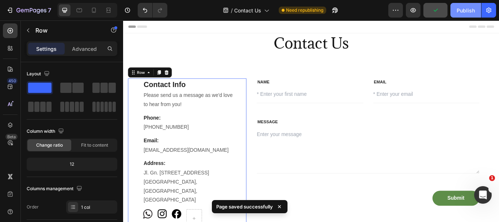
click at [465, 12] on div "Publish" at bounding box center [466, 11] width 18 height 8
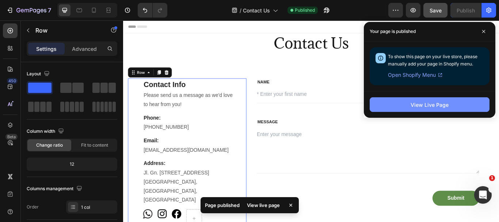
click at [458, 105] on button "View Live Page" at bounding box center [430, 104] width 120 height 15
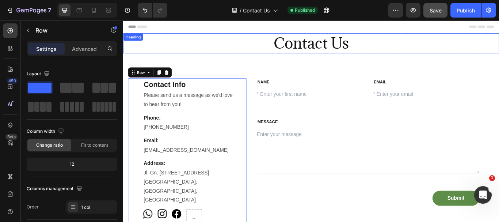
click at [319, 50] on h2 "Contact Us" at bounding box center [342, 46] width 438 height 23
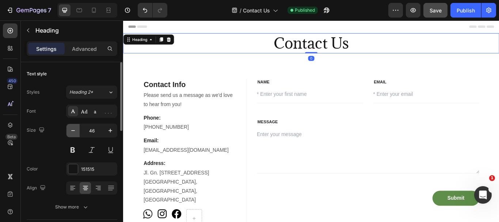
click at [71, 130] on icon "button" at bounding box center [73, 130] width 4 height 1
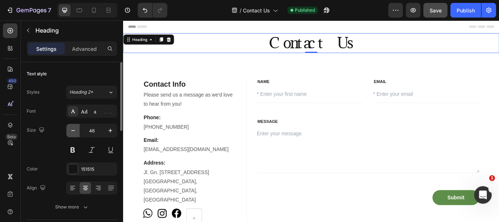
click at [71, 130] on icon "button" at bounding box center [72, 130] width 7 height 7
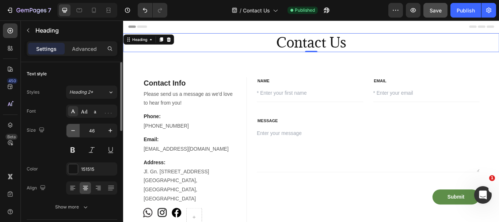
click at [71, 130] on icon "button" at bounding box center [72, 130] width 7 height 7
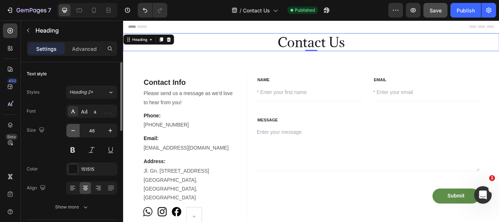
click at [71, 130] on icon "button" at bounding box center [72, 130] width 7 height 7
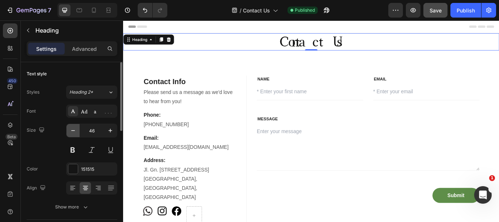
click at [71, 130] on icon "button" at bounding box center [72, 130] width 7 height 7
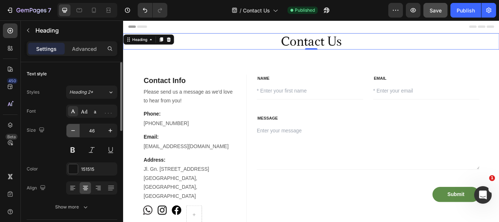
click at [71, 130] on icon "button" at bounding box center [72, 130] width 7 height 7
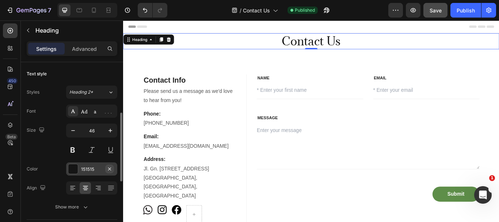
scroll to position [37, 0]
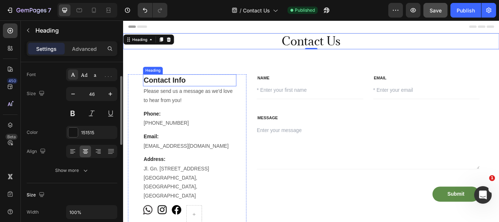
click at [187, 91] on p "Contact Info" at bounding box center [200, 90] width 107 height 13
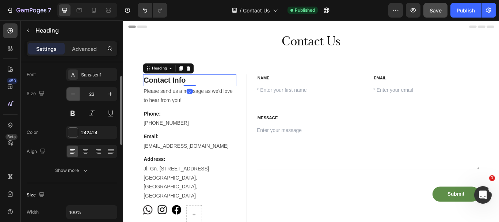
click at [76, 91] on icon "button" at bounding box center [72, 93] width 7 height 7
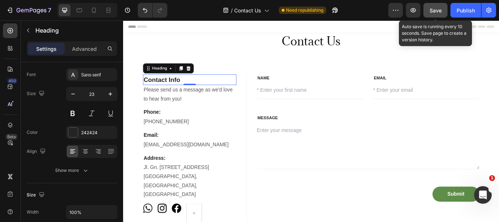
click at [436, 12] on span "Save" at bounding box center [436, 10] width 12 height 6
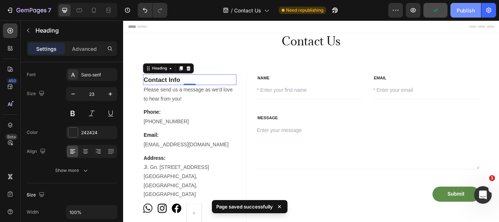
click at [461, 12] on div "Publish" at bounding box center [466, 11] width 18 height 8
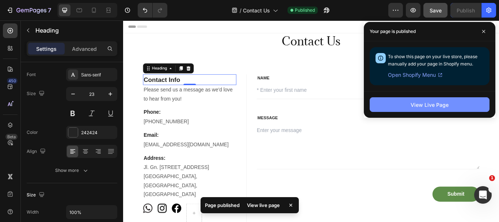
click at [413, 103] on div "View Live Page" at bounding box center [430, 105] width 38 height 8
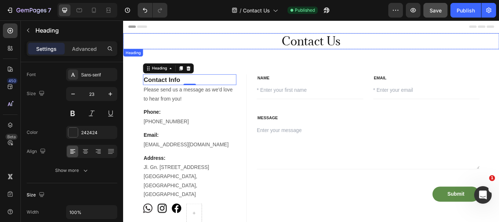
click at [339, 48] on h2 "Contact Us" at bounding box center [342, 44] width 438 height 19
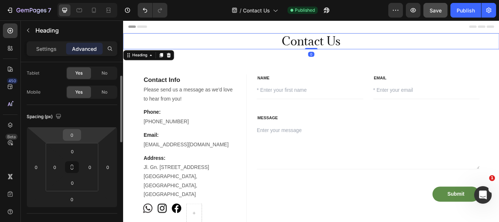
click at [73, 134] on input "0" at bounding box center [72, 134] width 15 height 11
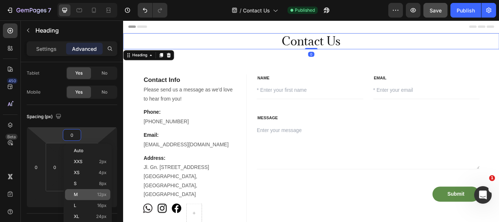
click at [102, 194] on span "12px" at bounding box center [101, 194] width 9 height 5
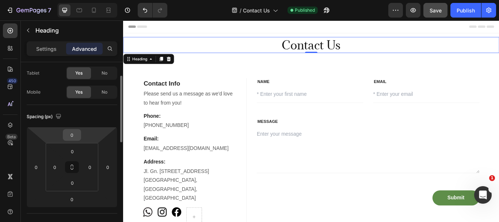
click at [71, 136] on input "0" at bounding box center [72, 134] width 15 height 11
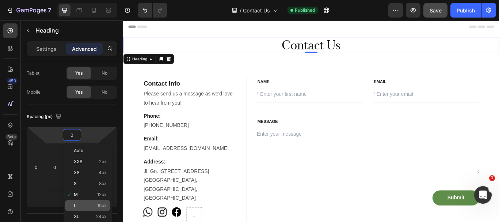
click at [104, 206] on span "16px" at bounding box center [101, 205] width 9 height 5
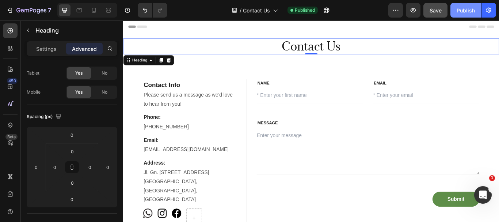
click at [465, 10] on div "Publish" at bounding box center [466, 11] width 18 height 8
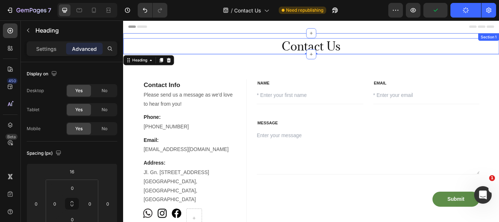
scroll to position [37, 0]
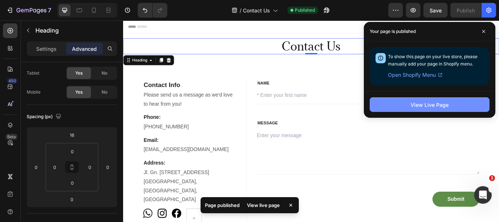
click at [434, 103] on div "View Live Page" at bounding box center [430, 105] width 38 height 8
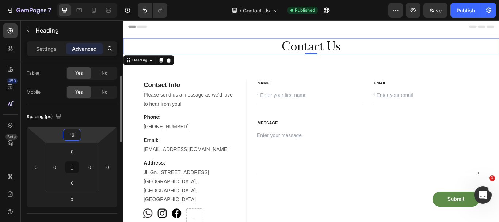
click at [73, 136] on input "16" at bounding box center [72, 134] width 15 height 11
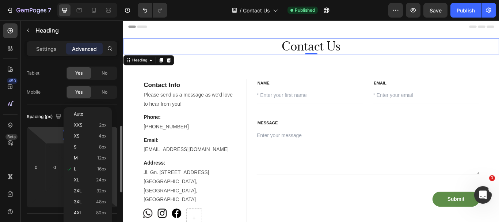
scroll to position [73, 0]
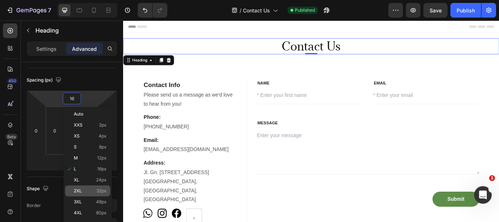
click at [106, 189] on span "32px" at bounding box center [101, 190] width 10 height 5
type input "32"
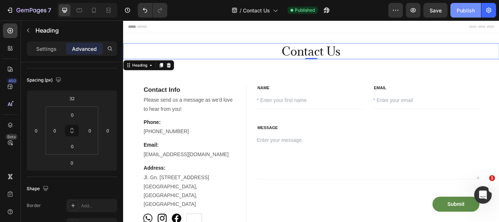
click at [471, 9] on div "Publish" at bounding box center [466, 11] width 18 height 8
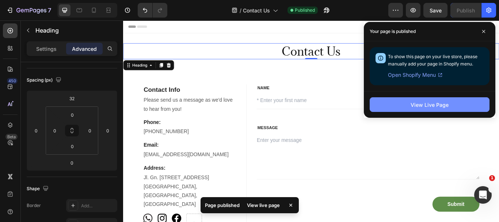
click at [446, 109] on button "View Live Page" at bounding box center [430, 104] width 120 height 15
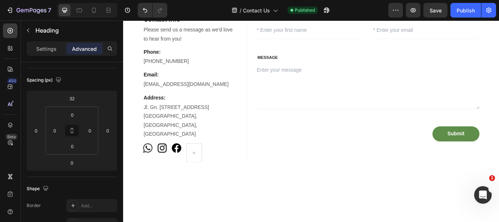
scroll to position [0, 0]
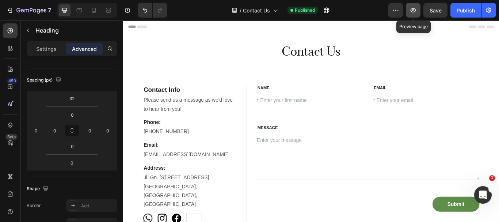
click at [410, 12] on icon "button" at bounding box center [413, 10] width 7 height 7
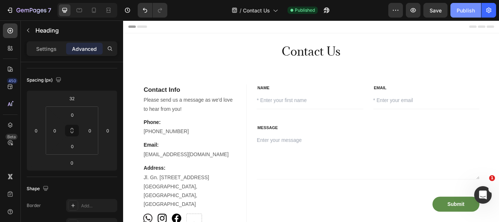
click at [467, 14] on div "Publish" at bounding box center [466, 11] width 18 height 8
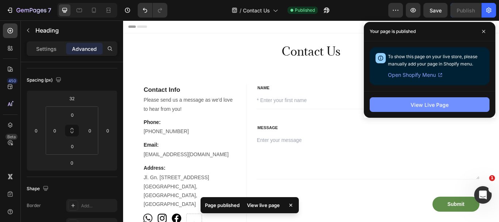
click at [442, 107] on div "View Live Page" at bounding box center [430, 105] width 38 height 8
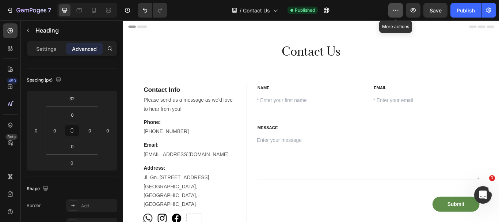
click at [396, 11] on icon "button" at bounding box center [395, 10] width 7 height 7
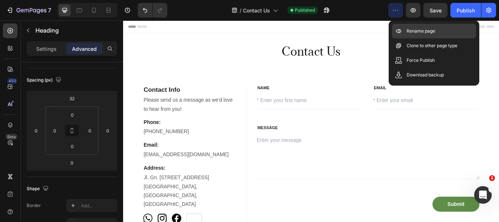
click at [407, 28] on p "Rename page" at bounding box center [421, 30] width 28 height 7
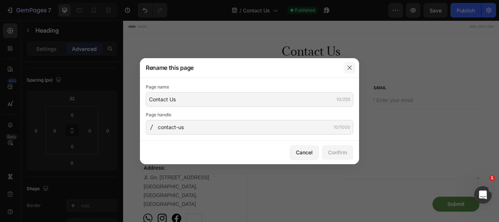
click at [350, 67] on icon "button" at bounding box center [349, 67] width 4 height 4
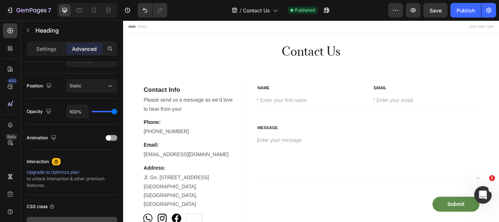
scroll to position [307, 0]
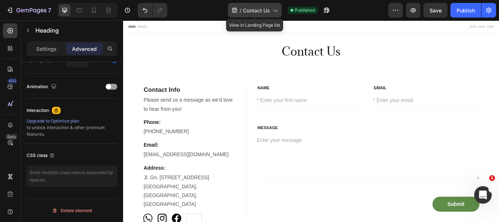
click at [273, 11] on icon at bounding box center [274, 10] width 7 height 7
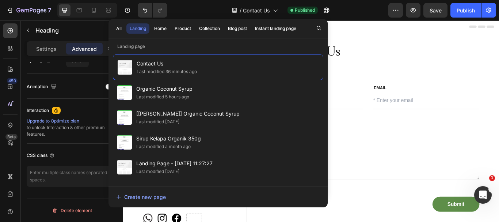
click at [354, 17] on div "7 Version history / Contact Us Published Preview Save Publish" at bounding box center [249, 10] width 499 height 21
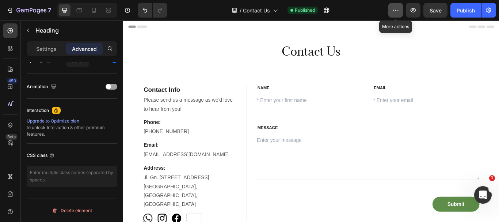
click at [400, 16] on button "button" at bounding box center [395, 10] width 15 height 15
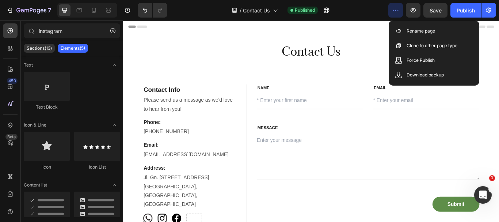
drag, startPoint x: 304, startPoint y: 27, endPoint x: 300, endPoint y: 24, distance: 5.6
click at [304, 27] on div "Header" at bounding box center [342, 27] width 427 height 15
click at [242, 28] on div "Header" at bounding box center [342, 27] width 427 height 15
click at [79, 9] on icon at bounding box center [79, 10] width 7 height 7
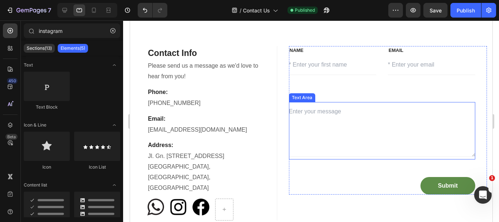
scroll to position [110, 0]
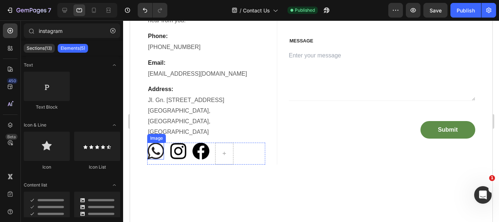
click at [154, 145] on img at bounding box center [155, 150] width 17 height 17
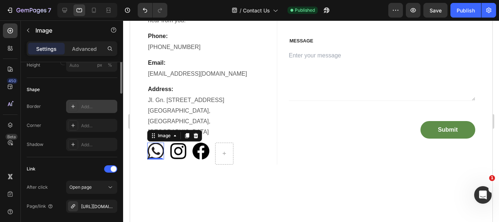
scroll to position [183, 0]
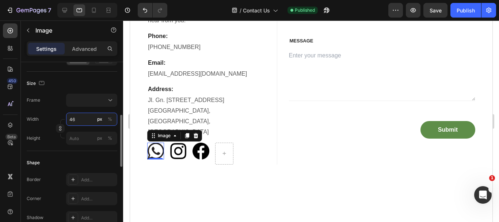
click at [76, 121] on input "46" at bounding box center [91, 119] width 51 height 13
type input "3"
type input "30"
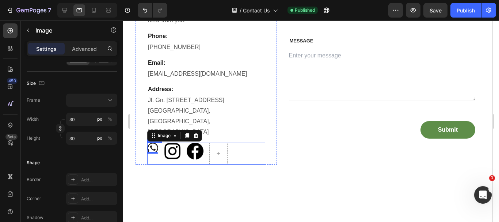
click at [172, 142] on img at bounding box center [172, 150] width 17 height 17
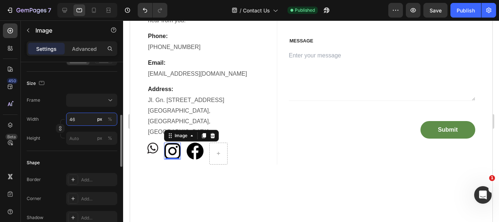
click at [77, 120] on input "46" at bounding box center [91, 119] width 51 height 13
type input "3"
type input "30"
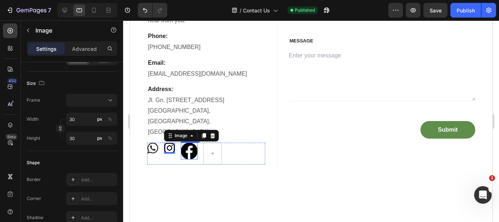
click at [193, 144] on img at bounding box center [188, 150] width 17 height 17
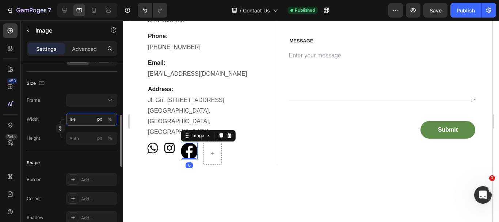
click at [87, 121] on input "46" at bounding box center [91, 119] width 51 height 13
type input "3"
type input "30"
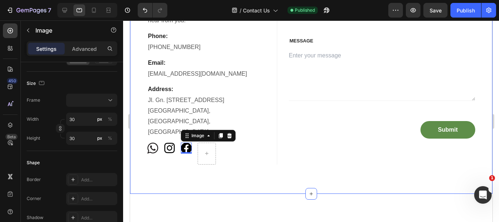
click at [185, 169] on div "Contact Info Heading Please send us a message as we'd love to hear from you! Te…" at bounding box center [311, 77] width 362 height 233
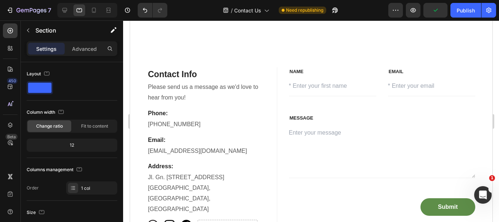
scroll to position [110, 0]
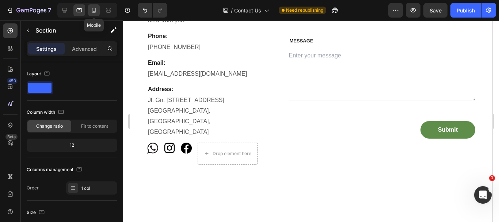
click at [95, 8] on icon at bounding box center [93, 10] width 7 height 7
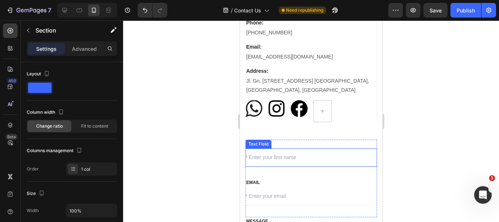
scroll to position [146, 0]
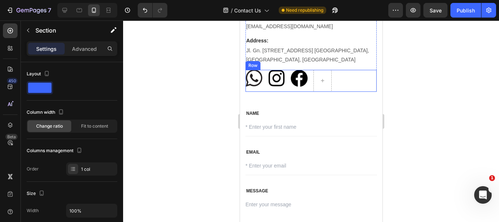
click at [248, 84] on img at bounding box center [253, 78] width 17 height 17
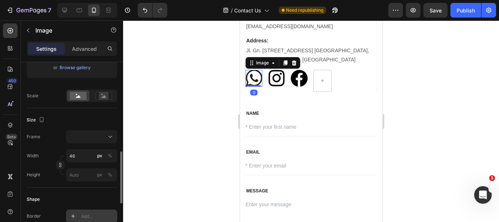
scroll to position [183, 0]
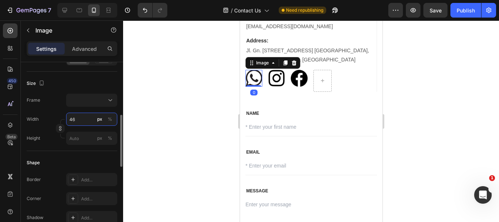
click at [74, 122] on input "46" at bounding box center [91, 119] width 51 height 13
type input "3"
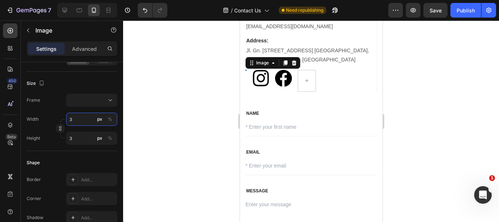
type input "30"
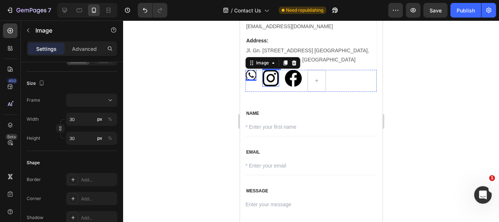
click at [267, 87] on img at bounding box center [270, 78] width 17 height 17
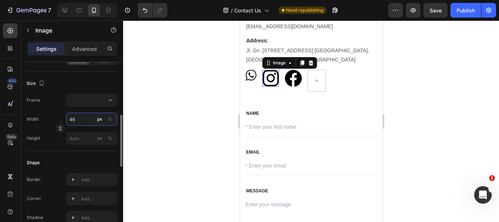
click at [81, 119] on input "46" at bounding box center [91, 119] width 51 height 13
type input "3"
type input "30"
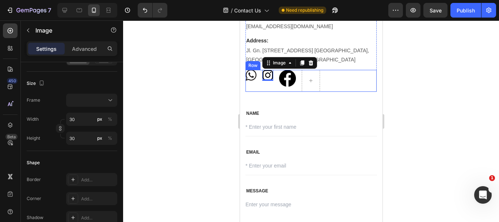
click at [285, 87] on img at bounding box center [287, 78] width 17 height 17
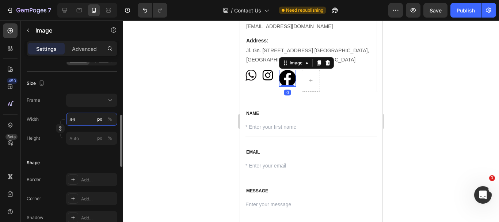
click at [83, 119] on input "46" at bounding box center [91, 119] width 51 height 13
type input "3"
type input "30"
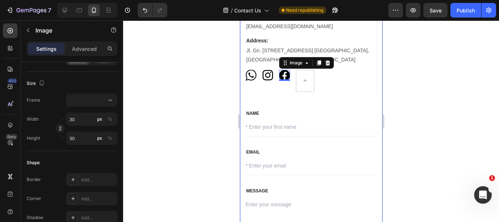
click at [198, 126] on div at bounding box center [311, 120] width 376 height 201
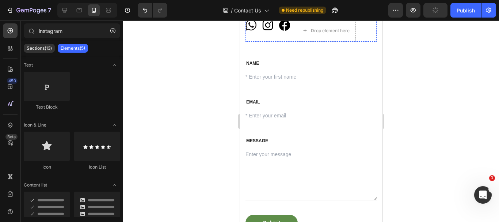
scroll to position [146, 0]
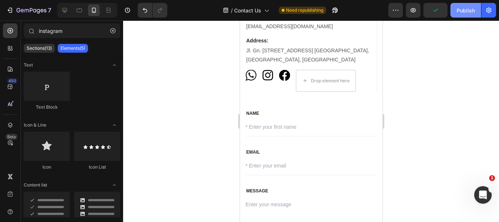
click at [459, 10] on div "Publish" at bounding box center [466, 11] width 18 height 8
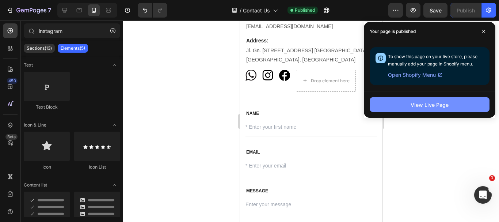
click at [423, 109] on button "View Live Page" at bounding box center [430, 104] width 120 height 15
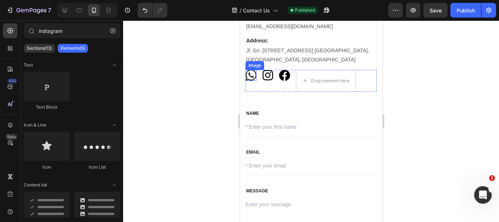
click at [256, 85] on div "Image Image Image Drop element here Row" at bounding box center [310, 81] width 131 height 22
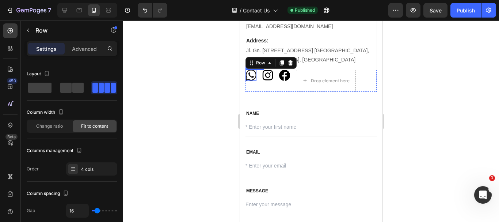
click at [251, 81] on img at bounding box center [250, 75] width 11 height 11
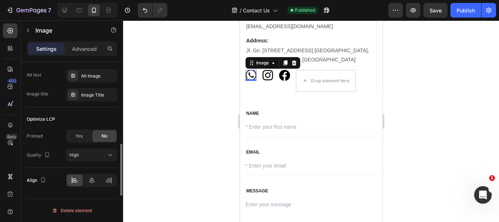
scroll to position [300, 0]
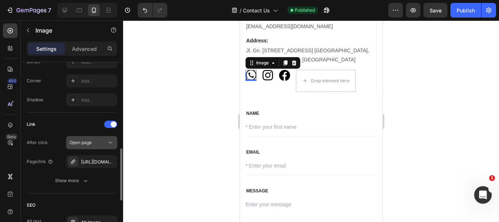
click at [87, 144] on span "Open page" at bounding box center [80, 142] width 22 height 5
click at [149, 126] on div at bounding box center [311, 120] width 376 height 201
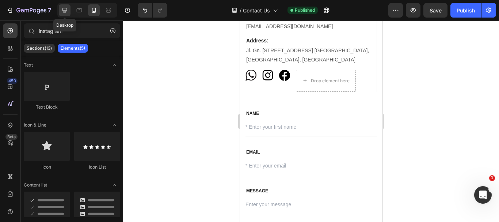
click at [65, 11] on icon at bounding box center [64, 10] width 5 height 5
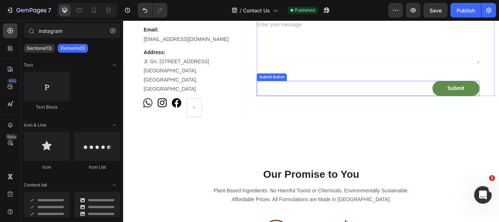
scroll to position [100, 0]
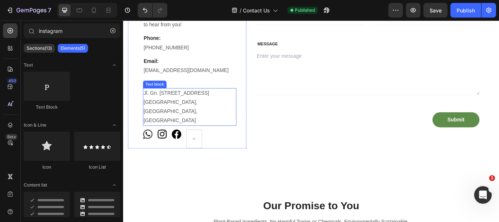
click at [252, 128] on p "Jl. Gn. [STREET_ADDRESS] [GEOGRAPHIC_DATA], [GEOGRAPHIC_DATA], [GEOGRAPHIC_DATA]" at bounding box center [200, 121] width 107 height 42
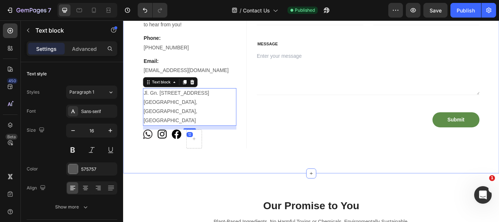
click at [236, 176] on div "Contact Info Heading Please send us a message as we'd love to hear from you! Te…" at bounding box center [342, 82] width 438 height 231
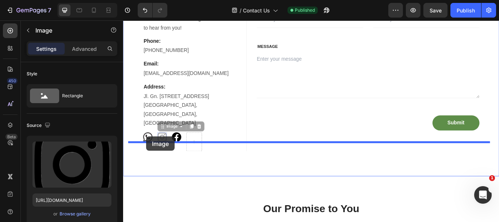
scroll to position [104, 0]
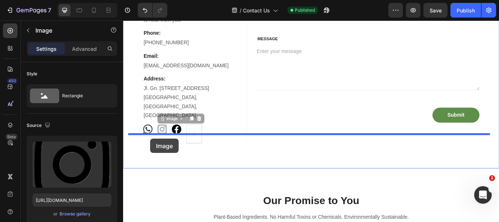
drag, startPoint x: 166, startPoint y: 198, endPoint x: 155, endPoint y: 158, distance: 41.4
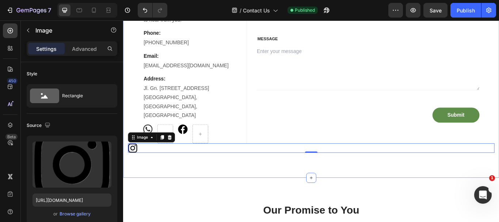
click at [176, 176] on div "Contact Info Heading Please send us a message as we'd love to hear from you! Te…" at bounding box center [342, 83] width 438 height 242
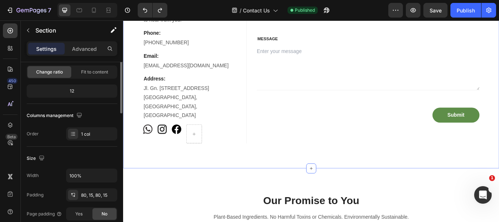
scroll to position [0, 0]
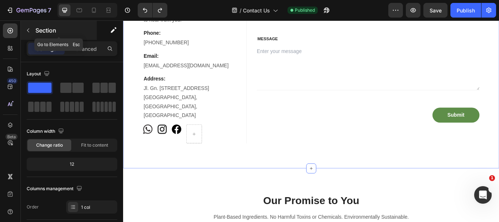
click at [32, 30] on button "button" at bounding box center [28, 30] width 12 height 12
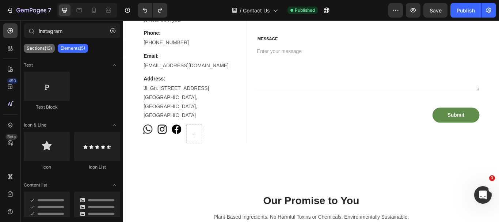
click at [36, 46] on p "Sections(13)" at bounding box center [39, 48] width 25 height 6
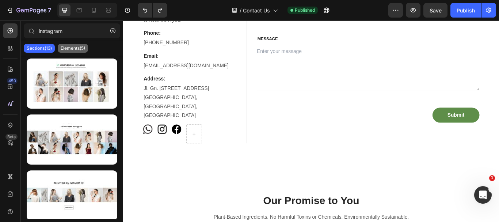
click at [77, 51] on p "Elements(5)" at bounding box center [73, 48] width 24 height 6
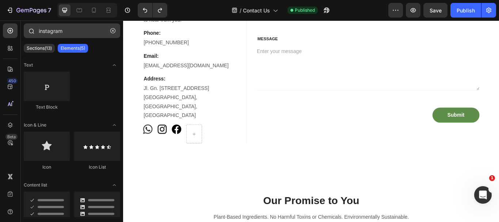
drag, startPoint x: 116, startPoint y: 28, endPoint x: 112, endPoint y: 28, distance: 3.7
click at [115, 28] on button "button" at bounding box center [113, 31] width 12 height 12
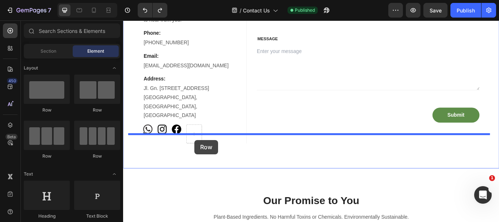
drag, startPoint x: 175, startPoint y: 120, endPoint x: 206, endPoint y: 160, distance: 50.7
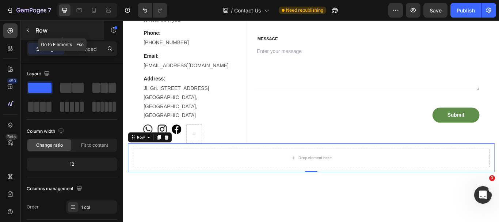
click at [28, 30] on icon "button" at bounding box center [28, 30] width 6 height 6
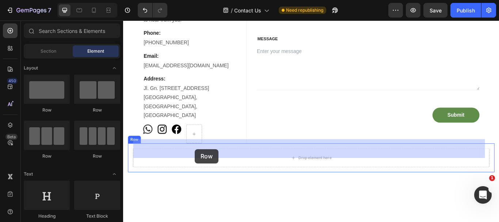
drag, startPoint x: 168, startPoint y: 161, endPoint x: 207, endPoint y: 170, distance: 39.5
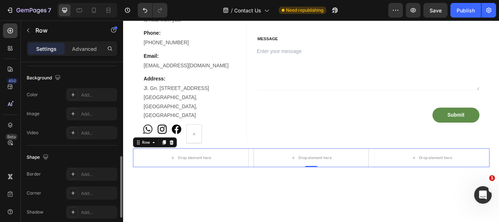
scroll to position [349, 0]
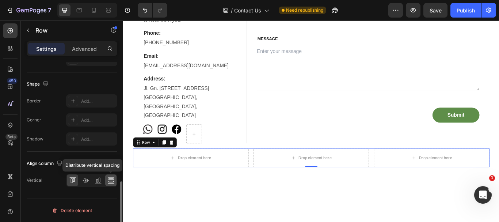
click at [111, 179] on icon at bounding box center [110, 178] width 5 height 1
drag, startPoint x: 99, startPoint y: 182, endPoint x: 85, endPoint y: 182, distance: 14.3
click at [99, 181] on icon at bounding box center [98, 179] width 7 height 7
drag, startPoint x: 85, startPoint y: 182, endPoint x: 81, endPoint y: 182, distance: 3.7
click at [85, 183] on icon at bounding box center [85, 179] width 7 height 7
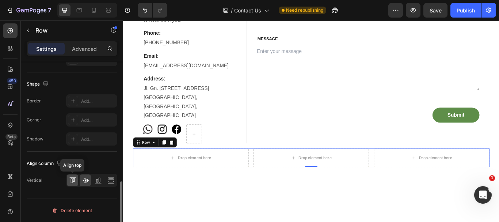
click at [75, 183] on icon at bounding box center [72, 179] width 7 height 7
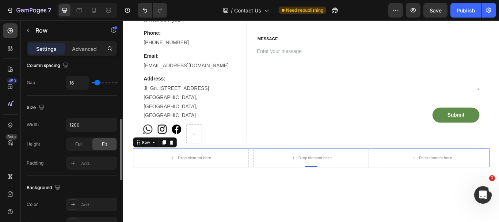
scroll to position [0, 0]
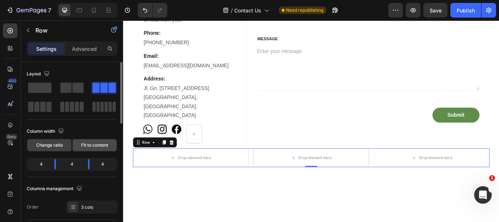
click at [102, 144] on span "Fit to content" at bounding box center [94, 145] width 27 height 7
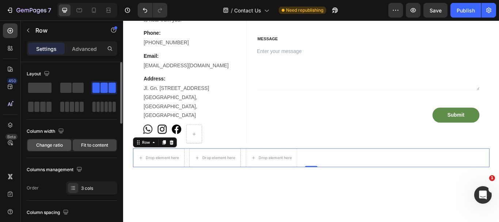
click at [52, 145] on span "Change ratio" at bounding box center [49, 145] width 27 height 7
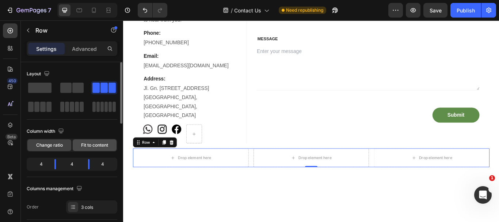
click at [102, 144] on span "Fit to content" at bounding box center [94, 145] width 27 height 7
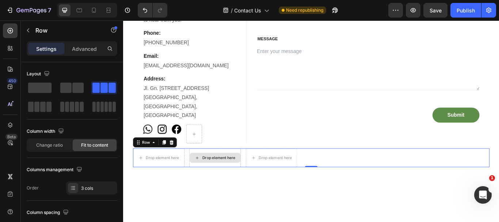
click at [212, 175] on div "Drop element here" at bounding box center [230, 181] width 59 height 12
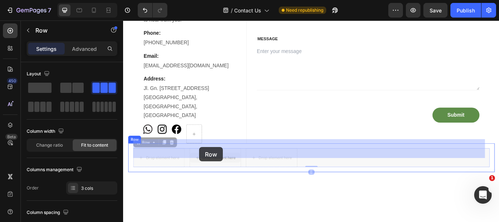
drag, startPoint x: 217, startPoint y: 161, endPoint x: 175, endPoint y: 176, distance: 44.9
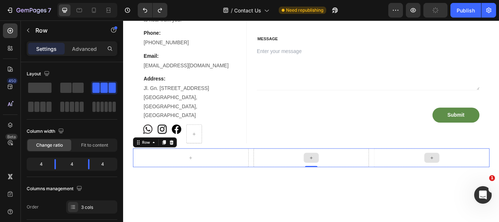
click at [240, 170] on div at bounding box center [201, 181] width 135 height 22
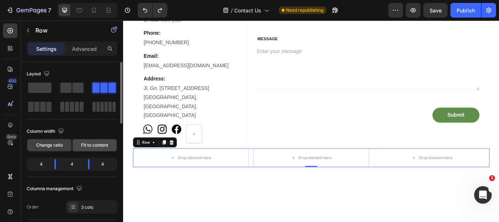
click at [99, 151] on div "Fit to content" at bounding box center [95, 145] width 44 height 12
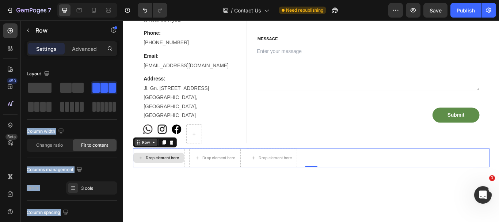
drag, startPoint x: 164, startPoint y: 108, endPoint x: 142, endPoint y: 154, distance: 50.8
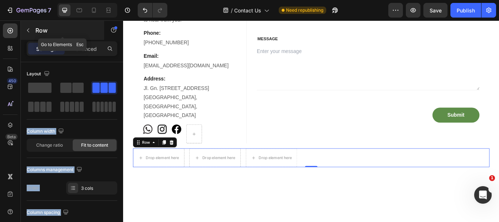
click at [28, 31] on icon "button" at bounding box center [28, 30] width 2 height 4
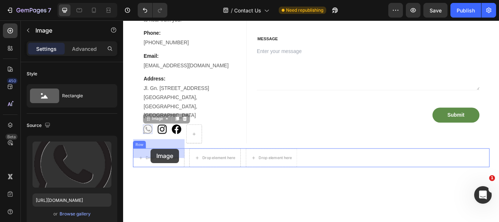
drag, startPoint x: 159, startPoint y: 155, endPoint x: 155, endPoint y: 170, distance: 15.5
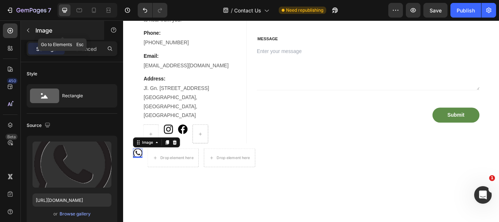
click at [35, 30] on p "Image" at bounding box center [66, 30] width 62 height 9
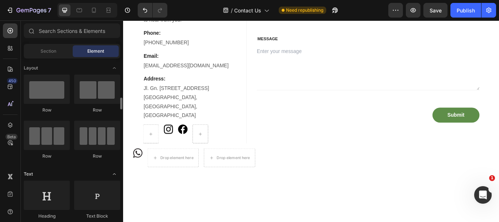
scroll to position [37, 0]
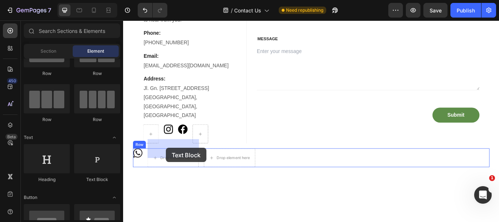
drag, startPoint x: 220, startPoint y: 182, endPoint x: 177, endPoint y: 170, distance: 44.7
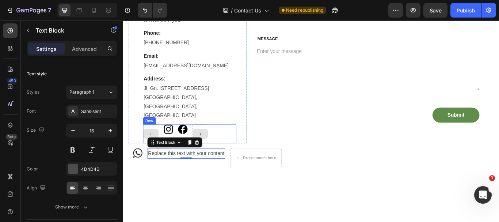
click at [147, 142] on div at bounding box center [155, 153] width 18 height 22
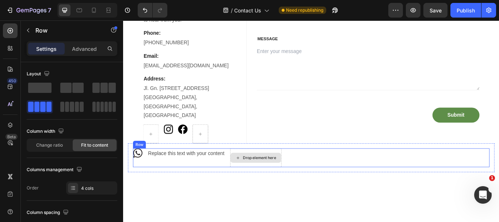
click at [258, 175] on div "Drop element here" at bounding box center [277, 181] width 59 height 12
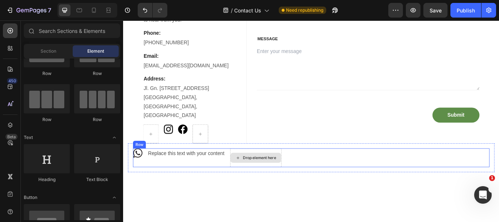
click at [288, 175] on div "Drop element here" at bounding box center [277, 181] width 59 height 12
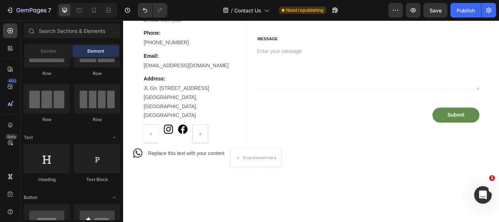
scroll to position [0, 0]
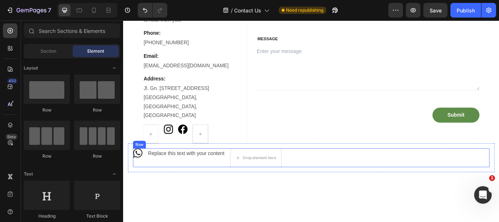
click at [319, 174] on div "Image Replace this text with your content Text Block Drop element here Row" at bounding box center [342, 181] width 416 height 22
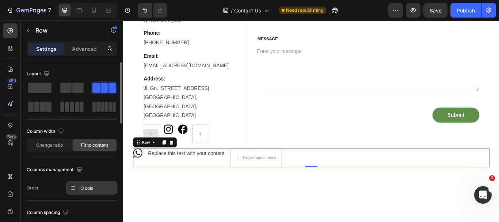
click at [97, 187] on div "3 cols" at bounding box center [98, 188] width 34 height 7
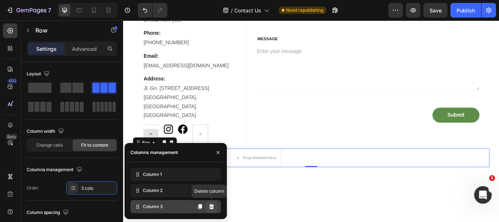
click at [211, 204] on icon at bounding box center [212, 207] width 6 height 6
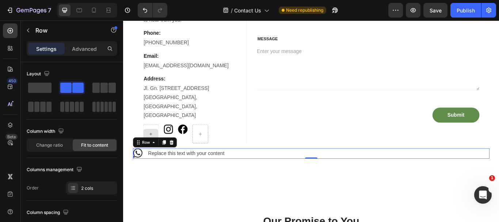
click at [259, 170] on div "Image Replace this text with your content Text Block Row 0" at bounding box center [342, 176] width 416 height 12
click at [158, 170] on div "Replace this text with your content" at bounding box center [196, 176] width 91 height 12
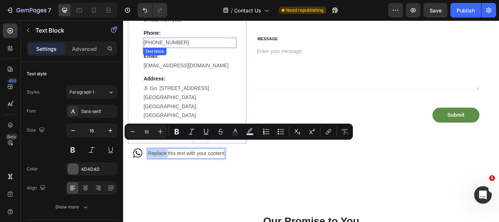
click at [181, 43] on p "[PHONE_NUMBER]" at bounding box center [200, 46] width 107 height 11
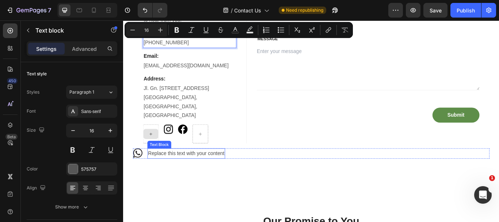
click at [179, 170] on p "Replace this text with your content" at bounding box center [196, 175] width 89 height 11
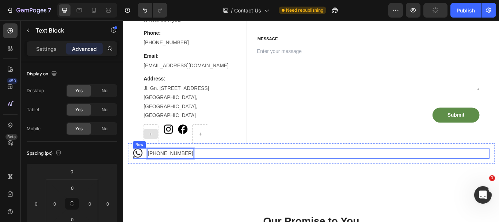
click at [214, 170] on div "Image [PHONE_NUMBER] Text Block 0 Row" at bounding box center [342, 176] width 416 height 12
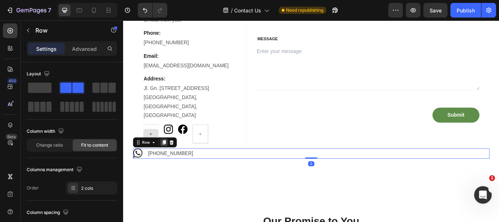
click at [170, 160] on icon at bounding box center [171, 162] width 4 height 5
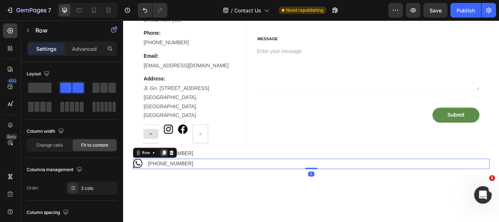
click at [168, 172] on icon at bounding box center [171, 175] width 6 height 6
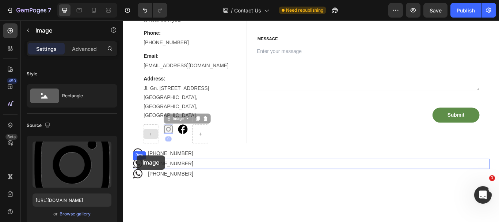
drag, startPoint x: 163, startPoint y: 165, endPoint x: 139, endPoint y: 178, distance: 27.0
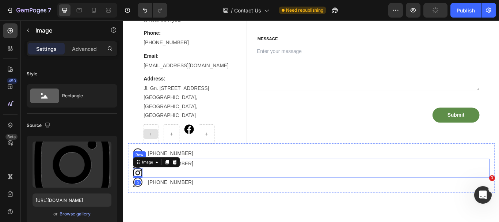
click at [152, 187] on div "[PHONE_NUMBER] Text Block" at bounding box center [178, 193] width 54 height 22
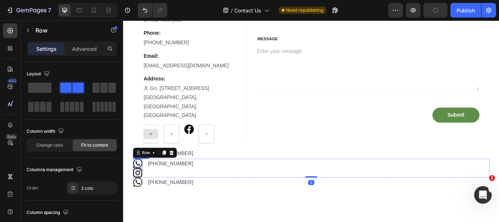
click at [140, 182] on img at bounding box center [139, 187] width 11 height 11
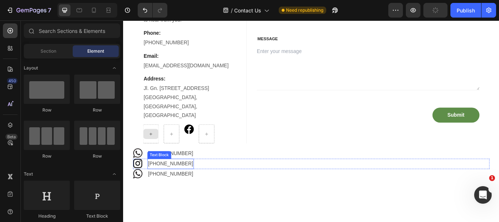
click at [163, 182] on p "[PHONE_NUMBER]" at bounding box center [178, 187] width 53 height 11
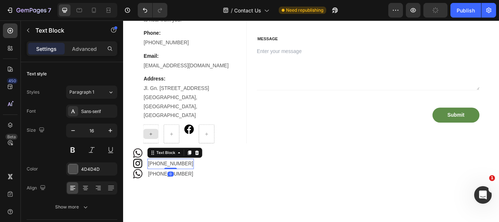
click at [163, 182] on p "[PHONE_NUMBER]" at bounding box center [178, 187] width 53 height 11
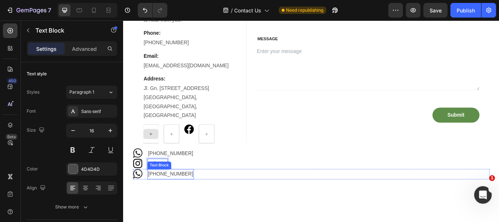
click at [171, 194] on p "[PHONE_NUMBER]" at bounding box center [178, 199] width 53 height 11
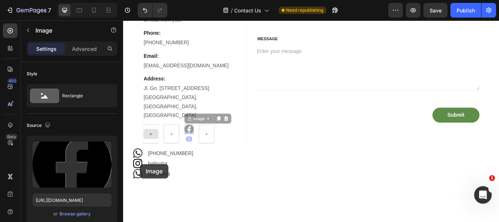
drag, startPoint x: 200, startPoint y: 135, endPoint x: 137, endPoint y: 191, distance: 84.7
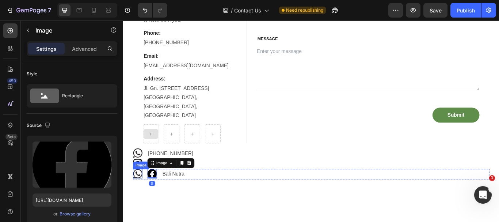
click at [140, 194] on img at bounding box center [139, 199] width 11 height 11
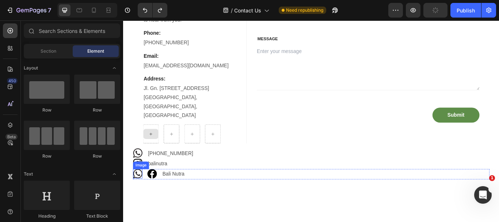
click at [138, 194] on img at bounding box center [139, 199] width 11 height 11
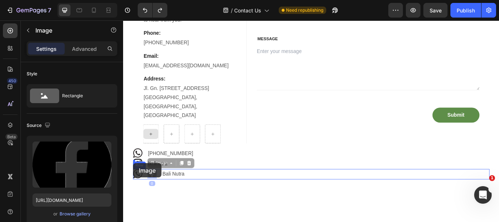
drag, startPoint x: 147, startPoint y: 188, endPoint x: 134, endPoint y: 186, distance: 12.1
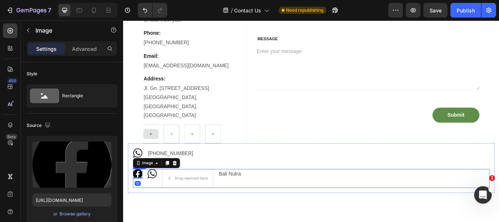
click at [160, 194] on img at bounding box center [156, 199] width 11 height 11
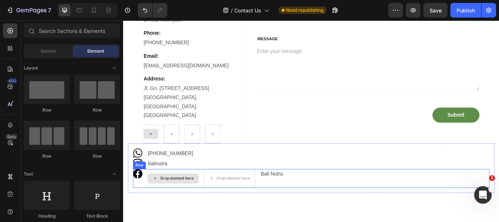
click at [178, 199] on div "Drop element here" at bounding box center [181, 205] width 59 height 12
click at [351, 199] on div "Image Drop element here Drop element here Bali Nutra Text Block Row" at bounding box center [342, 205] width 416 height 22
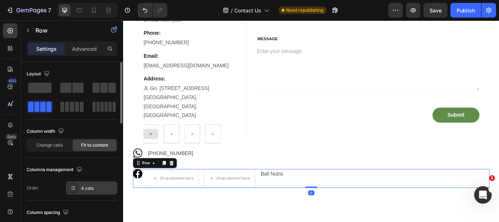
click at [103, 186] on div "4 cols" at bounding box center [98, 188] width 34 height 7
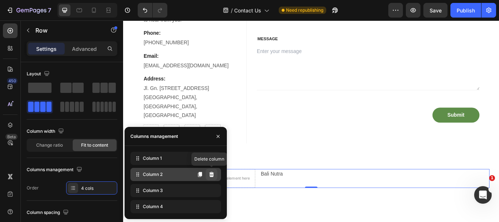
click at [212, 172] on icon at bounding box center [211, 174] width 5 height 5
click at [213, 173] on icon at bounding box center [211, 174] width 5 height 5
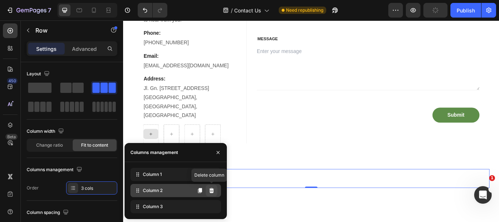
click at [213, 187] on button at bounding box center [212, 191] width 12 height 12
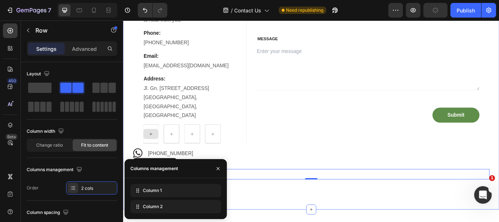
click at [288, 221] on div "Contact Info Heading Please send us a message as we'd love to hear from you! Te…" at bounding box center [342, 101] width 438 height 279
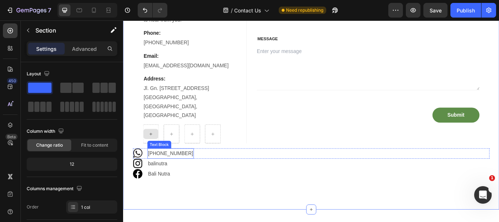
click at [190, 170] on p "[PHONE_NUMBER]" at bounding box center [178, 175] width 53 height 11
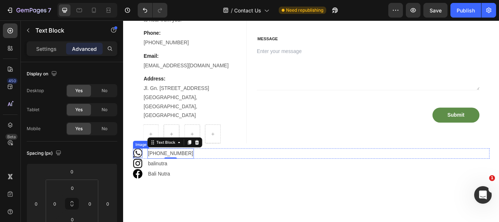
click at [141, 170] on img at bounding box center [139, 175] width 11 height 11
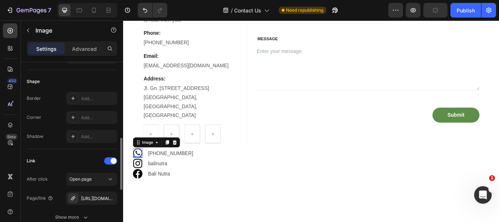
scroll to position [337, 0]
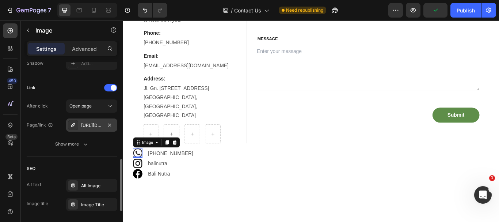
click at [96, 121] on div "[URL][DOMAIN_NAME][PHONE_NUMBER]" at bounding box center [91, 124] width 51 height 13
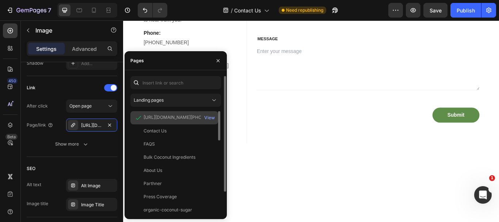
click at [147, 117] on div "[URL][DOMAIN_NAME][PHONE_NUMBER]" at bounding box center [179, 117] width 70 height 7
click at [212, 118] on div "View" at bounding box center [209, 117] width 11 height 7
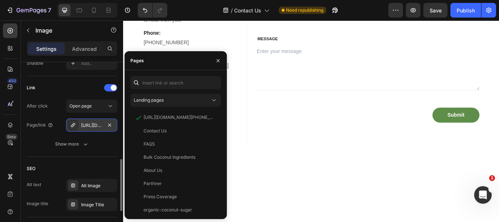
click at [73, 125] on icon at bounding box center [73, 125] width 6 height 6
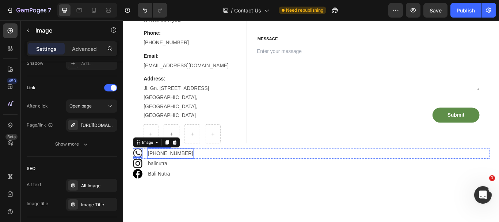
click at [173, 170] on p "[PHONE_NUMBER]" at bounding box center [178, 175] width 53 height 11
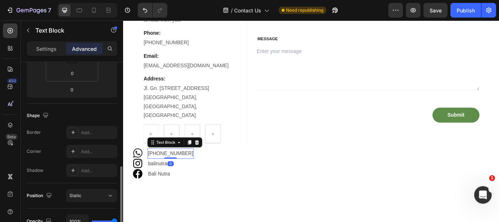
scroll to position [183, 0]
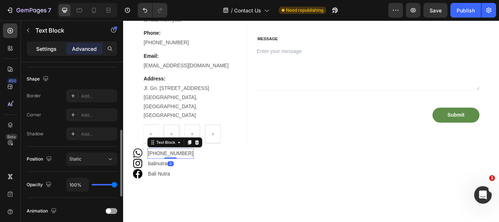
click at [55, 48] on p "Settings" at bounding box center [46, 49] width 20 height 8
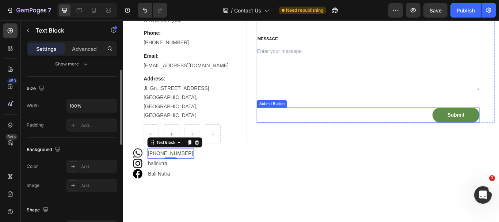
scroll to position [106, 0]
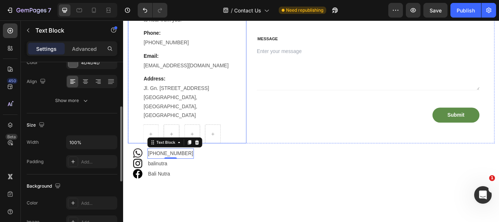
click at [255, 138] on div "Contact Info Heading Please send us a message as we'd love to hear from you! Te…" at bounding box center [198, 77] width 138 height 172
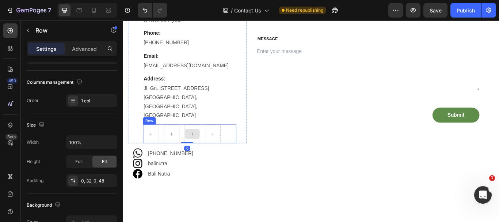
scroll to position [0, 0]
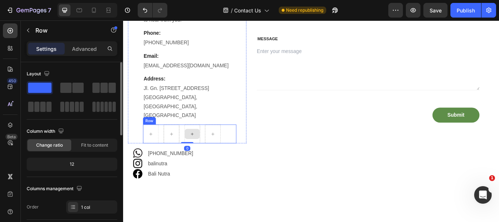
click at [211, 147] on div at bounding box center [204, 153] width 18 height 12
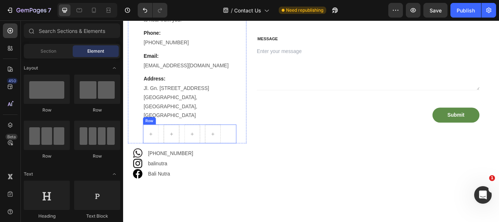
drag, startPoint x: 240, startPoint y: 141, endPoint x: 217, endPoint y: 129, distance: 26.3
click at [241, 142] on div "Row" at bounding box center [200, 153] width 109 height 22
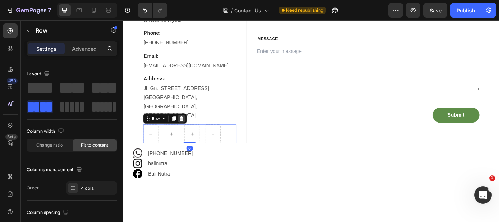
click at [190, 132] on icon at bounding box center [191, 135] width 6 height 6
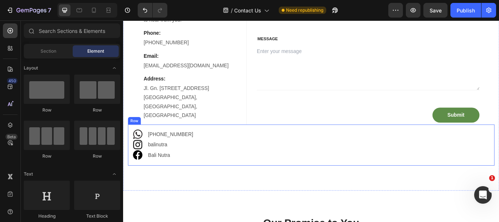
click at [226, 184] on div "Image [PHONE_NUMBER] Text Block Row Image balinutra Text Block Row Image Bali N…" at bounding box center [342, 165] width 427 height 47
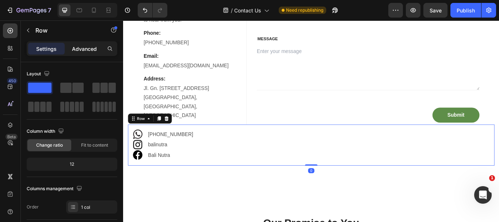
click at [87, 47] on p "Advanced" at bounding box center [84, 49] width 25 height 8
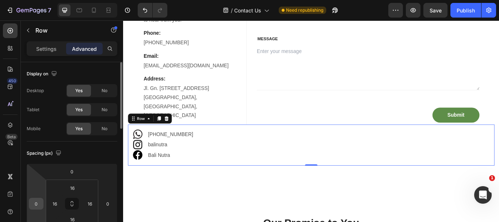
click at [35, 209] on input "0" at bounding box center [36, 203] width 11 height 11
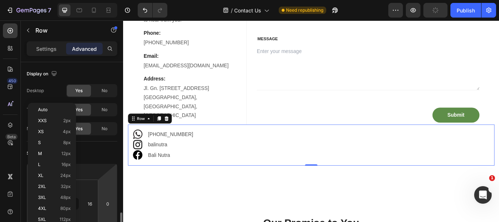
scroll to position [110, 0]
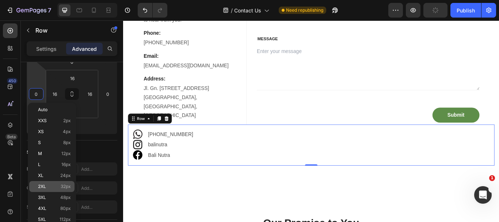
click at [68, 187] on span "32px" at bounding box center [66, 186] width 10 height 5
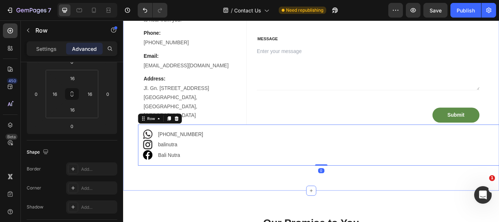
click at [190, 199] on div "Contact Info Heading Please send us a message as we'd love to hear from you! Te…" at bounding box center [342, 90] width 438 height 257
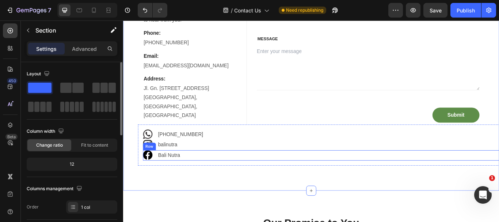
scroll to position [140, 0]
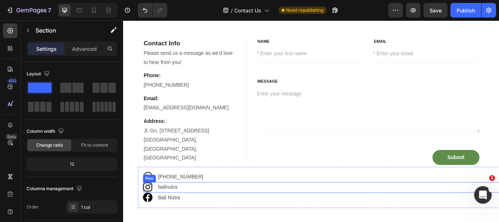
scroll to position [0, 0]
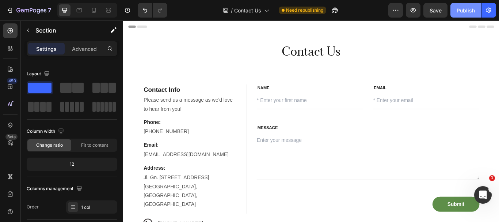
click at [474, 8] on div "Publish" at bounding box center [466, 11] width 18 height 8
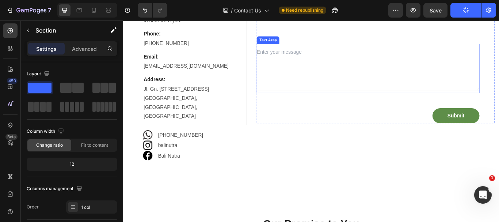
scroll to position [183, 0]
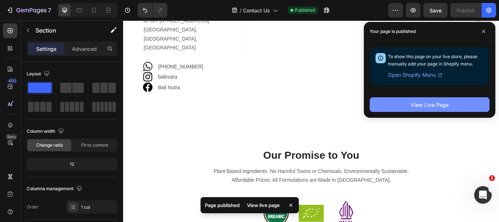
click at [437, 104] on div "View Live Page" at bounding box center [430, 105] width 38 height 8
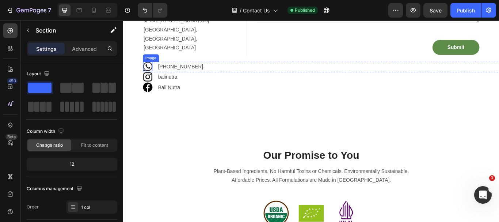
click at [149, 73] on img at bounding box center [151, 74] width 11 height 11
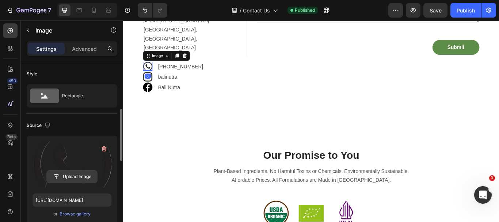
scroll to position [73, 0]
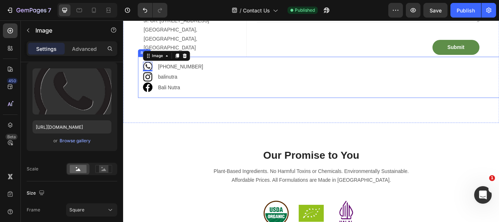
click at [211, 106] on div "Image 0 [PHONE_NUMBER] Text Block Row Image balinutra Text Block Row Image Bali…" at bounding box center [353, 86] width 427 height 47
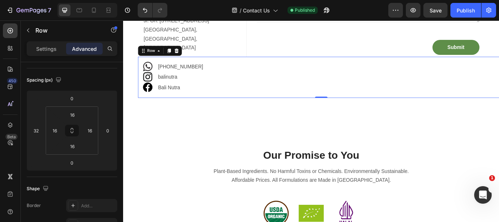
scroll to position [0, 0]
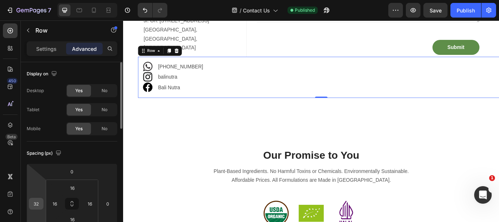
click at [35, 202] on input "32" at bounding box center [36, 203] width 11 height 11
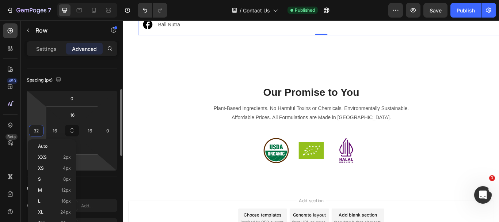
scroll to position [146, 0]
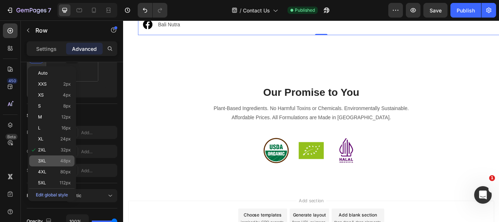
click at [65, 163] on span "48px" at bounding box center [65, 160] width 11 height 5
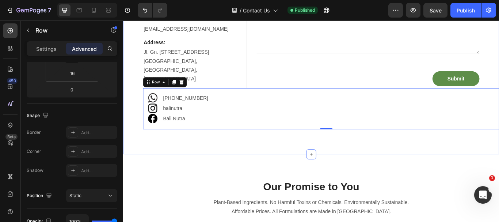
click at [160, 154] on div "Contact Info Heading Please send us a message as we'd love to hear from you! Te…" at bounding box center [342, 48] width 438 height 257
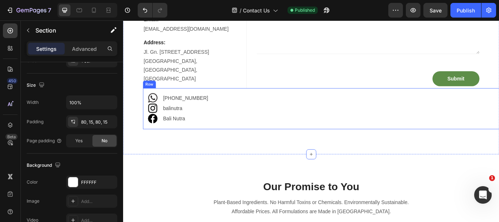
scroll to position [0, 0]
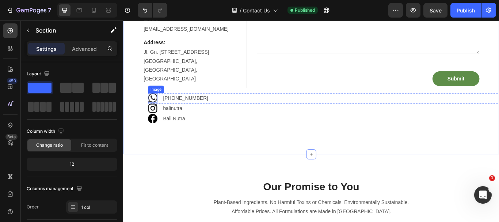
click at [161, 108] on img at bounding box center [157, 110] width 11 height 11
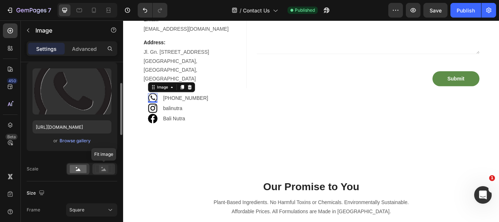
scroll to position [146, 0]
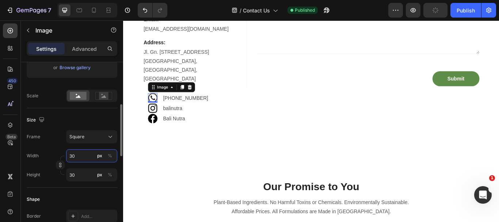
click at [72, 156] on input "30" at bounding box center [91, 155] width 51 height 13
type input "25"
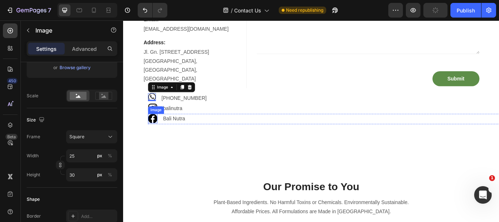
click at [160, 122] on div "Image" at bounding box center [161, 125] width 16 height 7
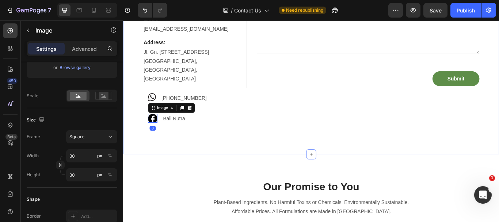
click at [140, 115] on div "Contact Info Heading Please send us a message as we'd love to hear from you! Te…" at bounding box center [342, 48] width 427 height 198
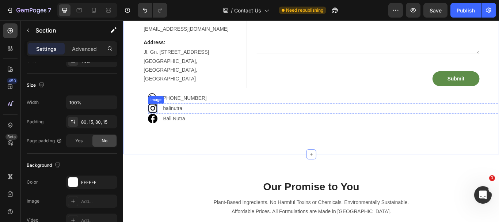
scroll to position [0, 0]
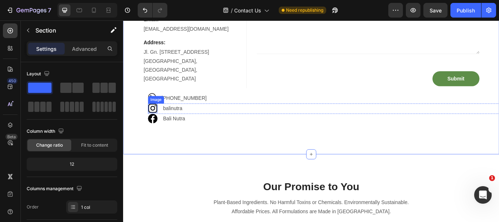
click at [158, 121] on img at bounding box center [157, 122] width 11 height 11
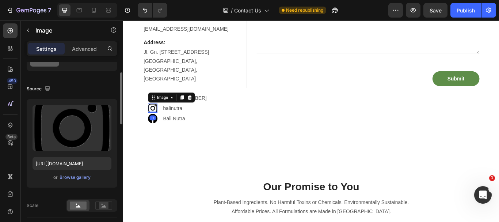
scroll to position [110, 0]
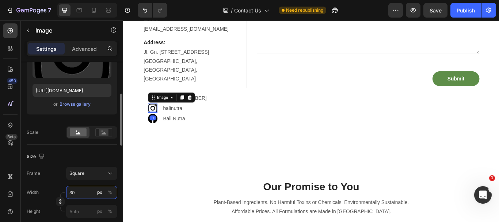
click at [76, 191] on input "30" at bounding box center [91, 192] width 51 height 13
type input "25"
click at [160, 132] on img at bounding box center [157, 134] width 11 height 11
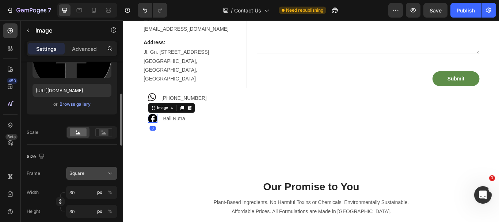
scroll to position [146, 0]
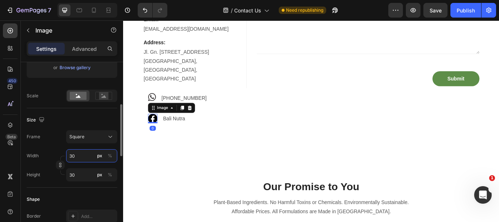
click at [82, 153] on input "30" at bounding box center [91, 155] width 51 height 13
type input "25"
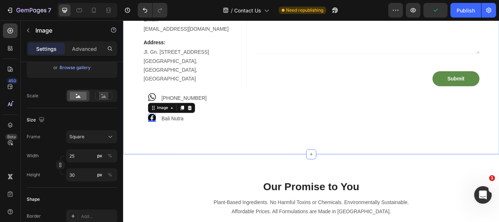
click at [166, 157] on div "Contact Info Heading Please send us a message as we'd love to hear from you! Te…" at bounding box center [342, 48] width 438 height 257
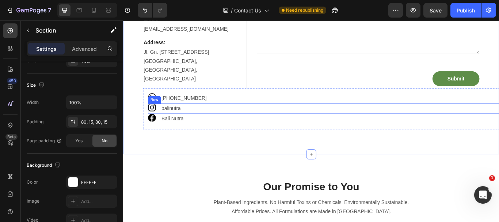
scroll to position [0, 0]
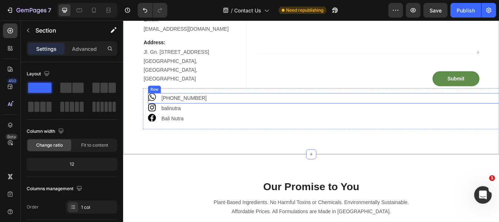
click at [164, 111] on div "Image [PHONE_NUMBER] Text Block Row" at bounding box center [360, 111] width 416 height 12
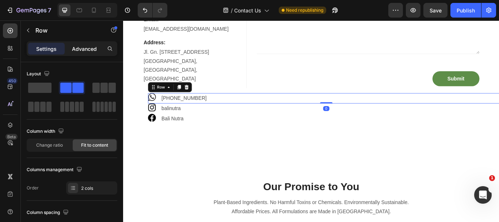
click at [88, 52] on p "Advanced" at bounding box center [84, 49] width 25 height 8
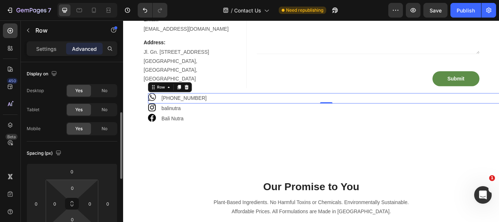
scroll to position [37, 0]
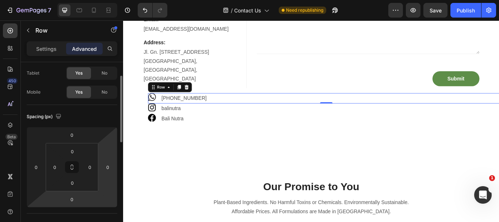
click at [72, 199] on input "0" at bounding box center [72, 199] width 15 height 11
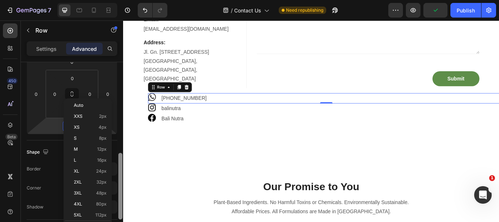
scroll to position [146, 0]
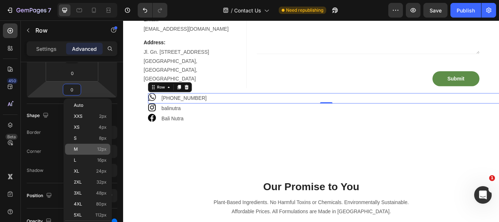
click at [103, 147] on span "12px" at bounding box center [101, 149] width 9 height 5
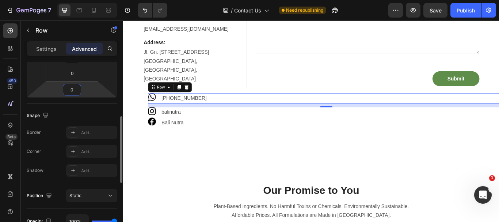
click at [73, 90] on input "0" at bounding box center [72, 89] width 15 height 11
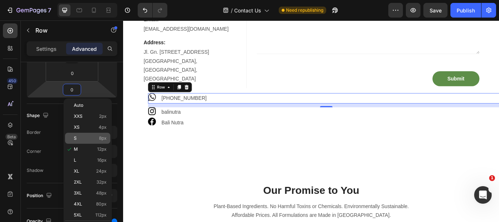
click at [102, 138] on span "8px" at bounding box center [103, 138] width 8 height 5
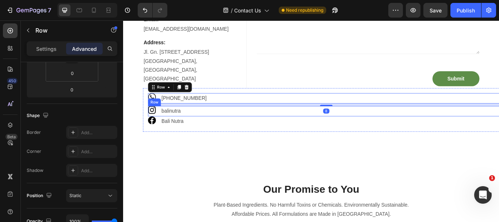
click at [164, 127] on div "Image balinutra Text Block Row" at bounding box center [360, 126] width 416 height 12
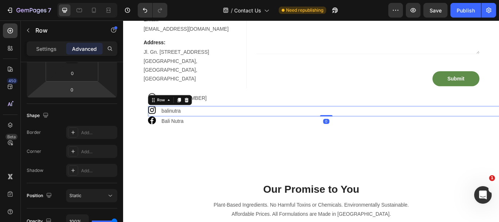
click at [73, 89] on input "0" at bounding box center [72, 89] width 15 height 11
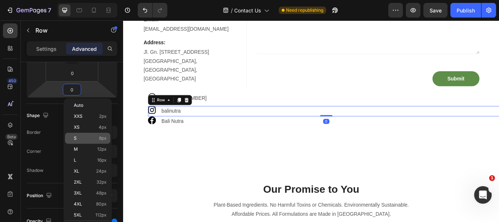
click at [100, 137] on span "8px" at bounding box center [103, 138] width 8 height 5
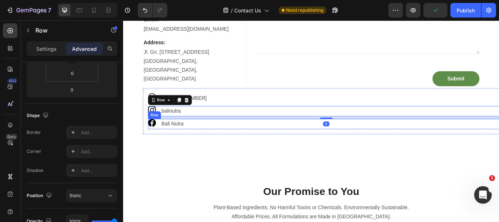
click at [166, 138] on div "Image Bali Nutra Text Block Row" at bounding box center [360, 141] width 416 height 12
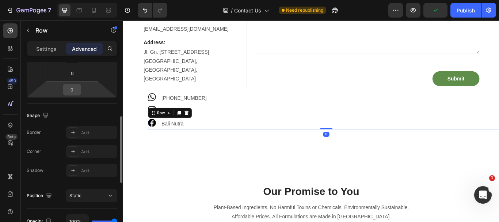
click at [71, 92] on input "0" at bounding box center [72, 89] width 15 height 11
click at [73, 88] on input "0" at bounding box center [72, 89] width 15 height 11
click at [73, 91] on input "0" at bounding box center [72, 89] width 15 height 11
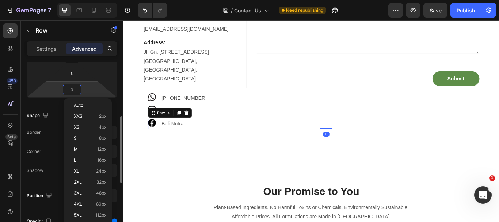
click at [69, 89] on input "0" at bounding box center [72, 89] width 15 height 11
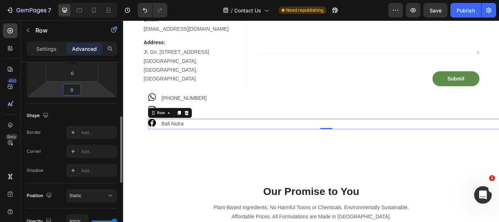
click at [69, 89] on input "0" at bounding box center [72, 89] width 15 height 11
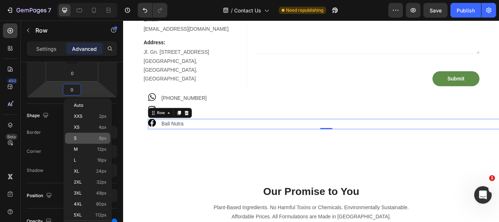
click at [98, 135] on div "S 8px" at bounding box center [87, 138] width 45 height 11
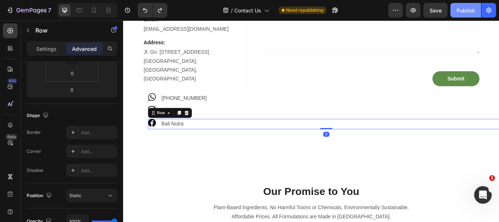
click at [459, 11] on div "Publish" at bounding box center [466, 11] width 18 height 8
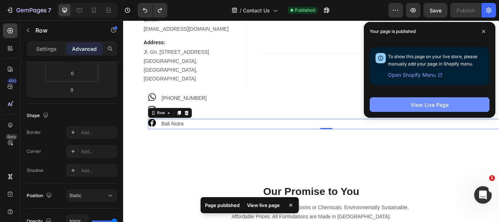
click at [444, 104] on div "View Live Page" at bounding box center [430, 105] width 38 height 8
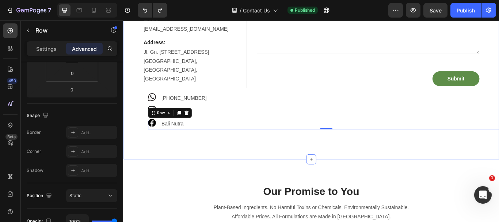
click at [133, 99] on div "Contact Info Heading Please send us a message as we'd love to hear from you! Te…" at bounding box center [342, 51] width 427 height 204
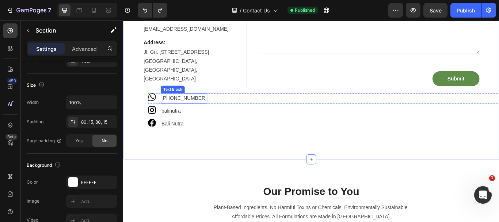
scroll to position [0, 0]
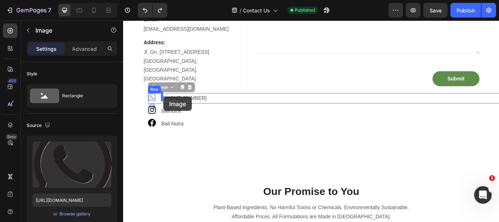
drag, startPoint x: 157, startPoint y: 106, endPoint x: 170, endPoint y: 109, distance: 12.8
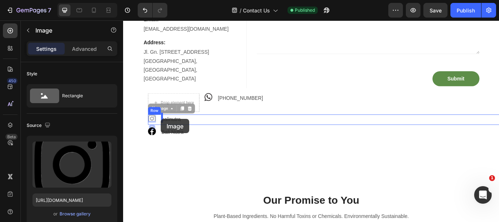
drag, startPoint x: 159, startPoint y: 129, endPoint x: 167, endPoint y: 135, distance: 9.6
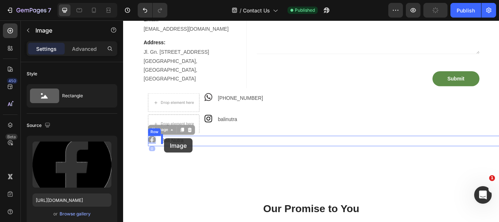
drag, startPoint x: 156, startPoint y: 158, endPoint x: 171, endPoint y: 158, distance: 15.3
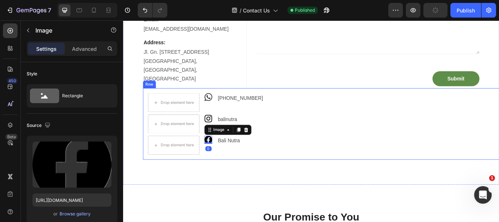
click at [217, 197] on div "Contact Info Heading Please send us a message as we'd love to hear from you! Te…" at bounding box center [342, 66] width 438 height 292
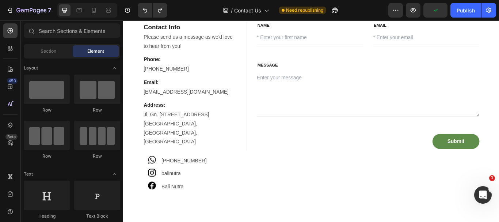
scroll to position [58, 0]
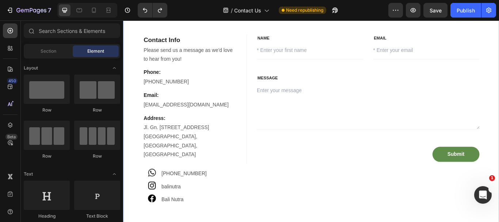
click at [497, 54] on input "email" at bounding box center [477, 56] width 124 height 20
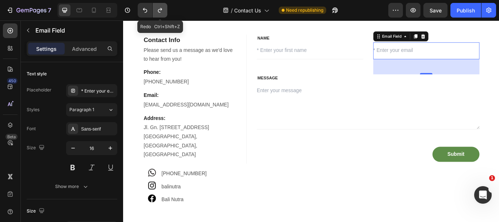
click at [161, 11] on icon "Undo/Redo" at bounding box center [159, 10] width 7 height 7
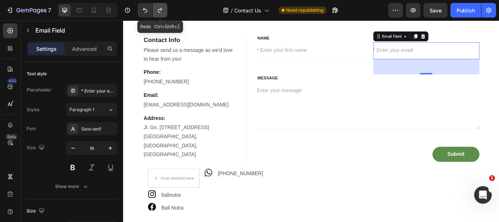
click at [161, 11] on icon "Undo/Redo" at bounding box center [159, 10] width 7 height 7
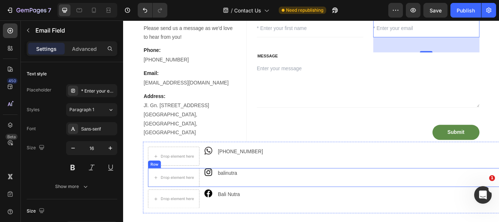
scroll to position [131, 0]
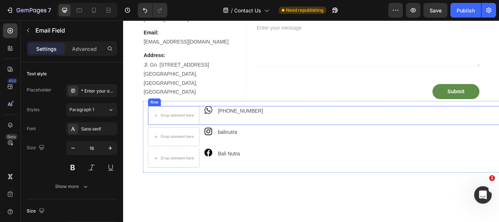
click at [226, 135] on div "Image" at bounding box center [222, 131] width 9 height 22
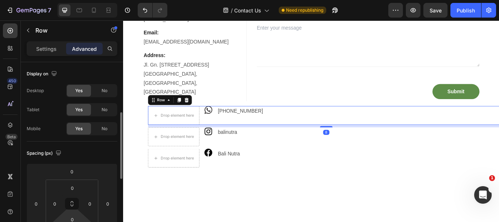
scroll to position [73, 0]
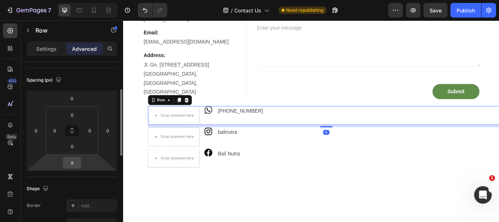
click at [69, 165] on input "8" at bounding box center [72, 162] width 15 height 11
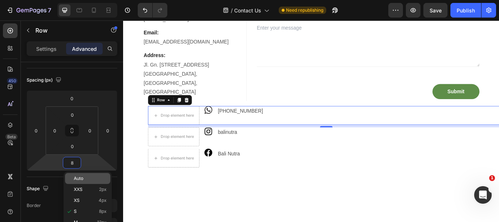
click at [85, 178] on p "Auto" at bounding box center [90, 178] width 33 height 5
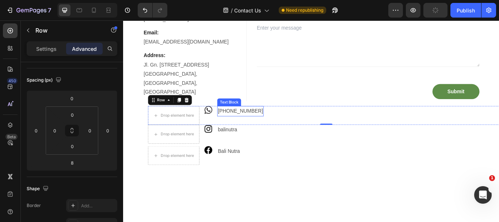
click at [248, 125] on p "[PHONE_NUMBER]" at bounding box center [259, 126] width 53 height 11
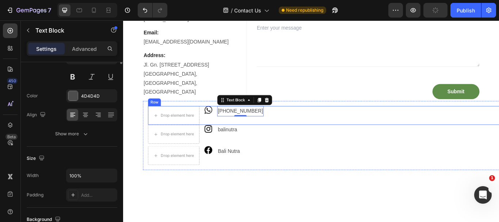
scroll to position [0, 0]
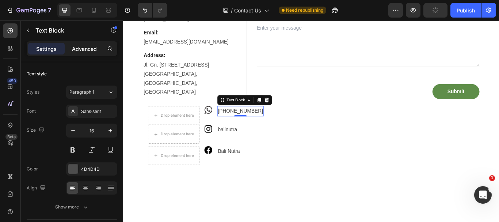
click at [80, 50] on p "Advanced" at bounding box center [84, 49] width 25 height 8
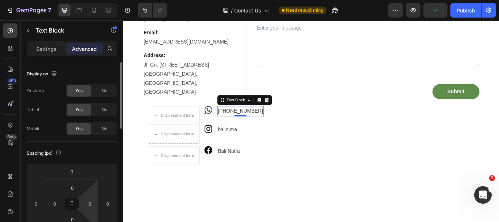
scroll to position [73, 0]
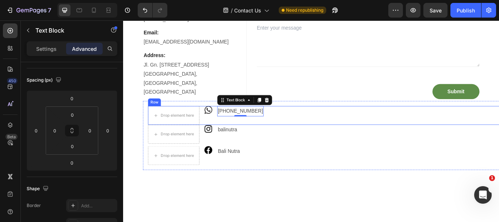
click at [276, 136] on div "[PHONE_NUMBER] Text Block 0" at bounding box center [260, 131] width 54 height 22
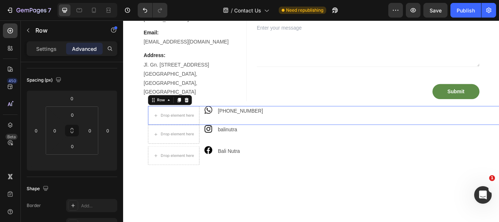
click at [277, 134] on div "[PHONE_NUMBER] Text Block" at bounding box center [260, 131] width 54 height 22
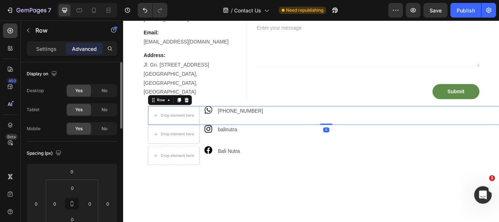
click at [277, 134] on div "[PHONE_NUMBER] Text Block" at bounding box center [260, 131] width 54 height 22
drag, startPoint x: 355, startPoint y: 139, endPoint x: 350, endPoint y: 124, distance: 15.4
click at [350, 124] on div "Drop element here Image [PHONE_NUMBER] Text Block Row 0" at bounding box center [360, 131] width 416 height 22
click at [265, 160] on div "Drop element here Image balinutra Text Block Row" at bounding box center [360, 153] width 416 height 22
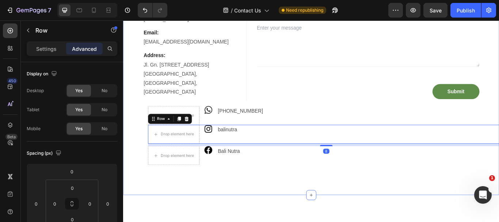
click at [280, 195] on div "Contact Info Heading Please send us a message as we'd love to hear from you! Te…" at bounding box center [342, 79] width 438 height 289
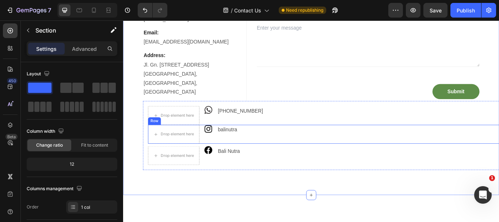
click at [218, 158] on div "Image" at bounding box center [222, 153] width 9 height 22
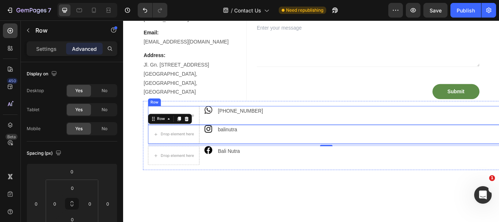
click at [220, 133] on div "Image" at bounding box center [222, 131] width 9 height 22
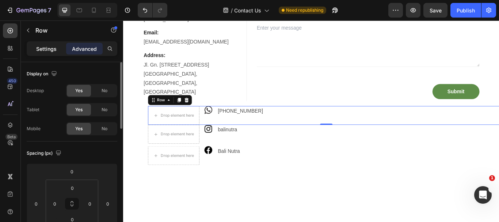
click at [51, 50] on p "Settings" at bounding box center [46, 49] width 20 height 8
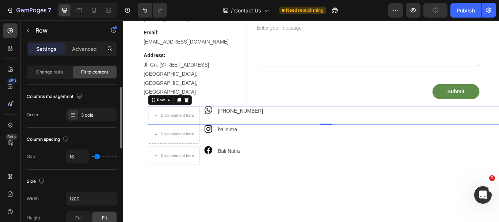
scroll to position [110, 0]
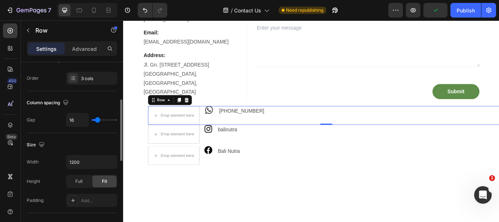
type input "16"
click at [97, 121] on input "range" at bounding box center [105, 119] width 26 height 1
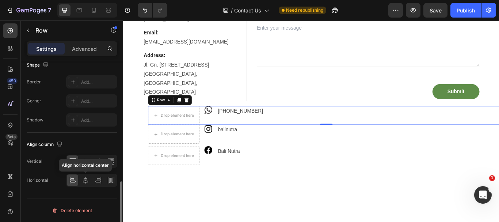
scroll to position [312, 0]
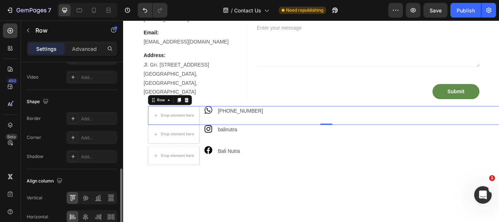
click at [285, 121] on div "Drop element here Image [PHONE_NUMBER] Text Block Row 0" at bounding box center [360, 131] width 416 height 22
click at [281, 124] on p "[PHONE_NUMBER]" at bounding box center [259, 126] width 53 height 11
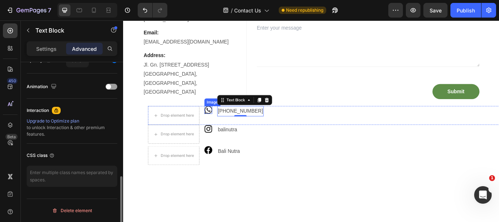
click at [226, 121] on img at bounding box center [222, 124] width 9 height 9
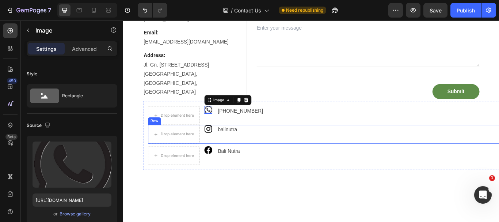
click at [274, 154] on div "Drop element here Image balinutra Text Block Row" at bounding box center [360, 153] width 416 height 22
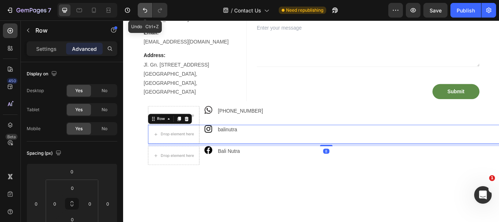
click at [146, 9] on icon "Undo/Redo" at bounding box center [145, 10] width 4 height 5
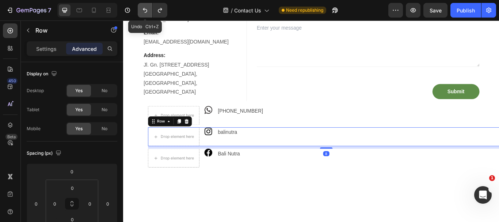
click at [146, 9] on icon "Undo/Redo" at bounding box center [145, 10] width 4 height 5
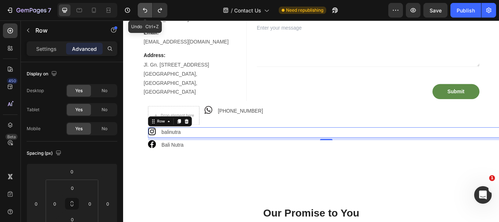
click at [146, 9] on icon "Undo/Redo" at bounding box center [145, 10] width 4 height 5
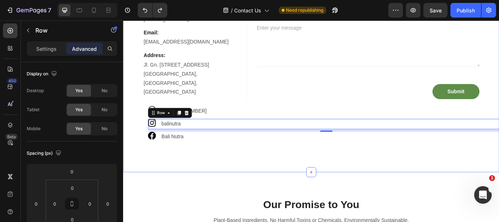
click at [137, 128] on div "Contact Info Heading Please send us a message as we'd love to hear from you! Te…" at bounding box center [342, 66] width 427 height 204
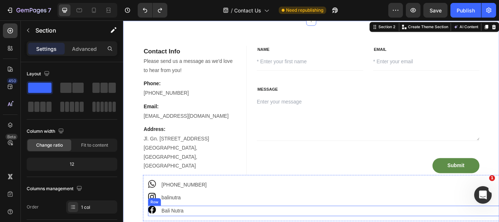
scroll to position [37, 0]
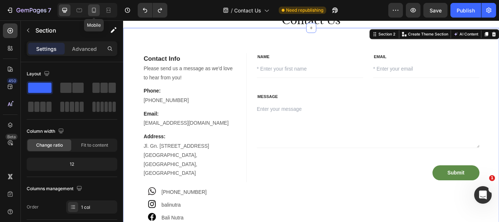
click at [91, 10] on icon at bounding box center [93, 10] width 7 height 7
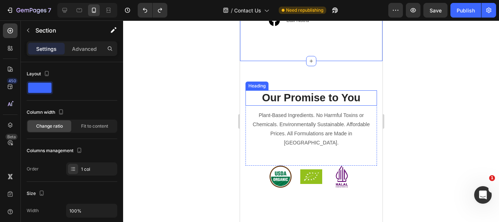
scroll to position [387, 0]
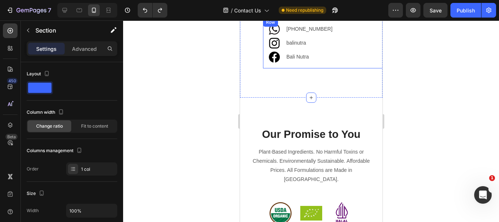
click at [299, 68] on div "Image [PHONE_NUMBER] Text Block Row Image balinutra Text Block Row Image Bali N…" at bounding box center [329, 43] width 132 height 50
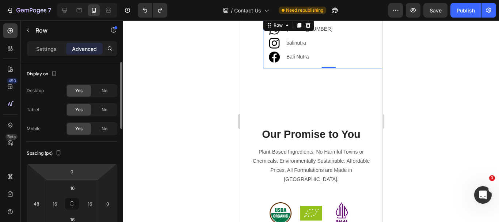
scroll to position [37, 0]
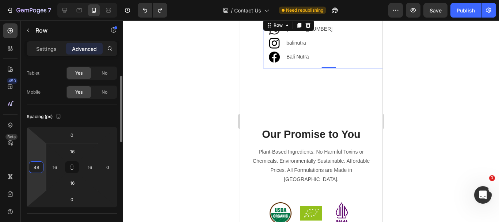
click at [36, 168] on input "48" at bounding box center [36, 166] width 11 height 11
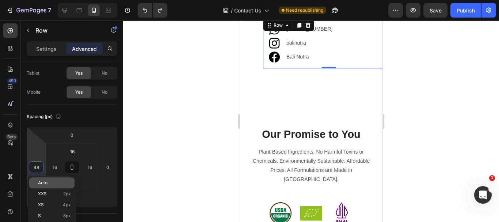
click at [48, 184] on p "Auto" at bounding box center [54, 182] width 33 height 5
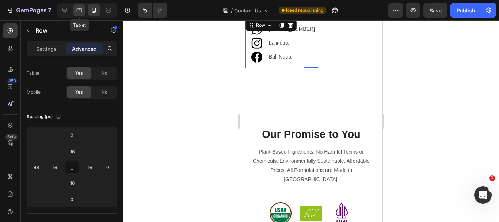
drag, startPoint x: 80, startPoint y: 10, endPoint x: 25, endPoint y: 102, distance: 107.5
click at [80, 10] on icon at bounding box center [79, 10] width 7 height 7
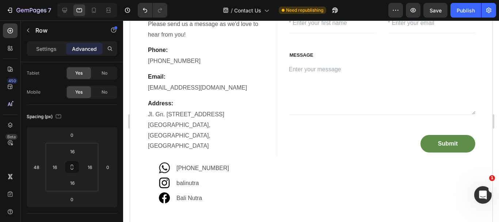
scroll to position [146, 0]
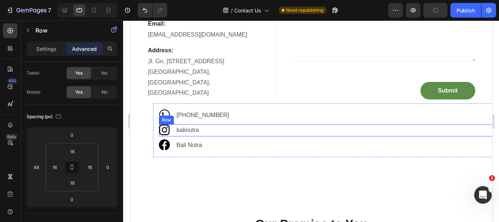
drag, startPoint x: 222, startPoint y: 122, endPoint x: 242, endPoint y: 105, distance: 25.9
click at [222, 124] on div "Image balinutra Text Block Row" at bounding box center [329, 130] width 340 height 12
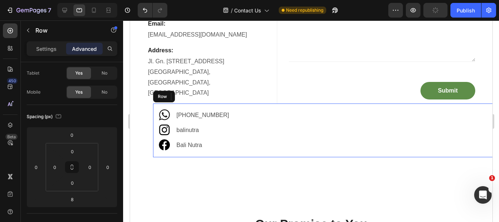
click at [242, 105] on div "Image [PHONE_NUMBER] Text Block Row Image balinutra Text Block Row 0 Image Bali…" at bounding box center [328, 129] width 351 height 53
click at [242, 105] on div "Image [PHONE_NUMBER] Text Block Row Image balinutra Text Block Row Image Bali N…" at bounding box center [328, 129] width 351 height 53
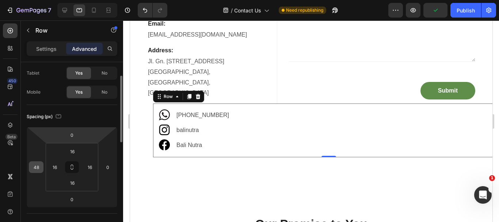
click at [37, 172] on input "48" at bounding box center [36, 166] width 11 height 11
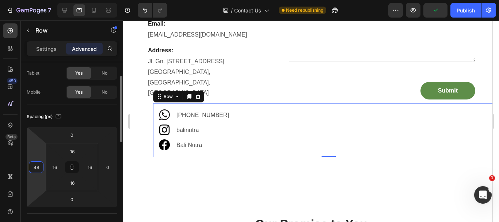
click at [37, 169] on input "48" at bounding box center [36, 166] width 11 height 11
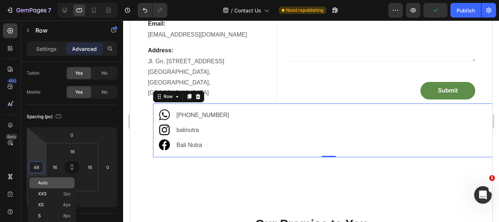
click at [44, 184] on span "Auto" at bounding box center [42, 182] width 9 height 5
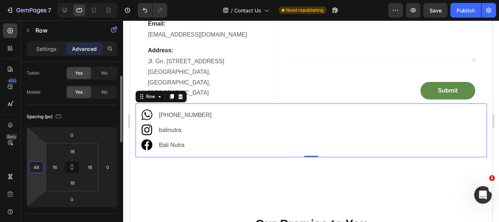
click at [38, 170] on input "48" at bounding box center [36, 166] width 11 height 11
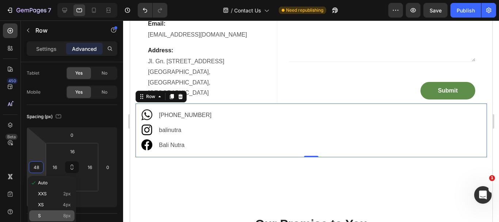
click at [66, 213] on div "S 8px" at bounding box center [51, 215] width 45 height 11
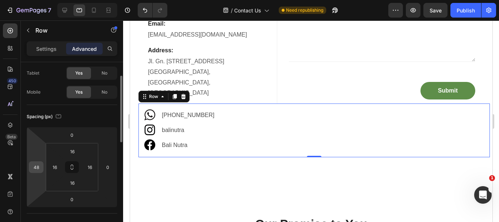
click at [40, 168] on input "48" at bounding box center [36, 166] width 11 height 11
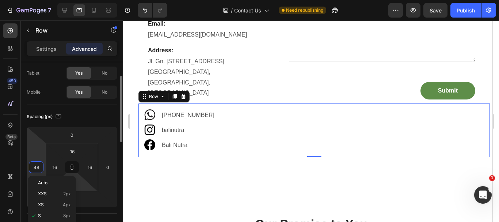
scroll to position [110, 0]
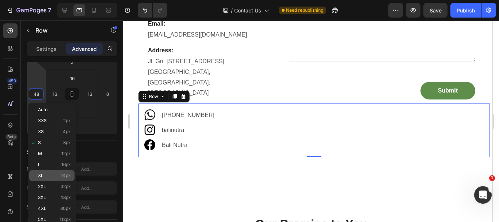
click at [67, 175] on span "24px" at bounding box center [65, 175] width 11 height 5
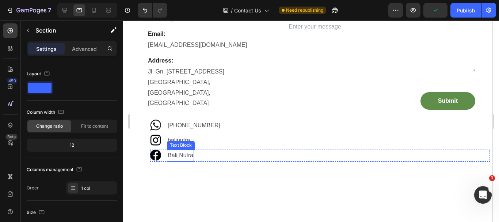
scroll to position [0, 0]
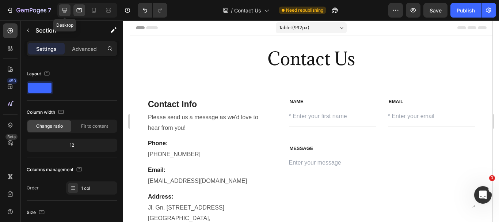
click at [65, 8] on icon at bounding box center [64, 10] width 5 height 5
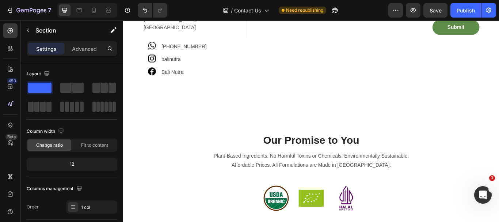
scroll to position [170, 0]
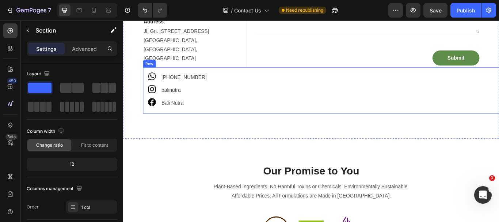
click at [152, 106] on div "Image [PHONE_NUMBER] Text Block Row Image balinutra Text Block Row Image Bali N…" at bounding box center [360, 102] width 416 height 42
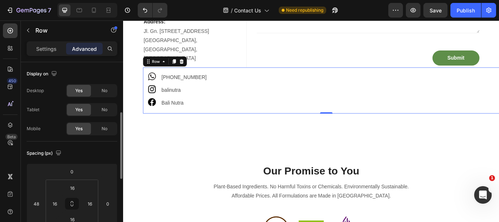
scroll to position [37, 0]
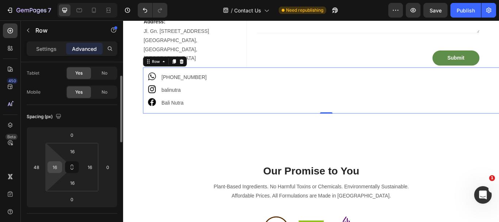
click at [56, 168] on input "16" at bounding box center [54, 166] width 11 height 11
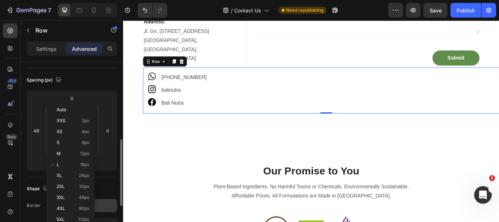
scroll to position [110, 0]
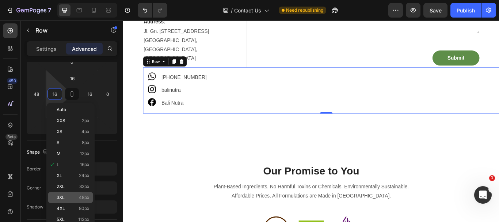
click at [85, 197] on span "48px" at bounding box center [84, 197] width 11 height 5
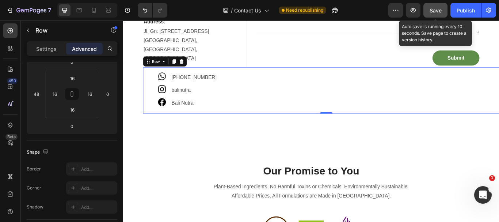
click at [437, 13] on span "Save" at bounding box center [436, 10] width 12 height 6
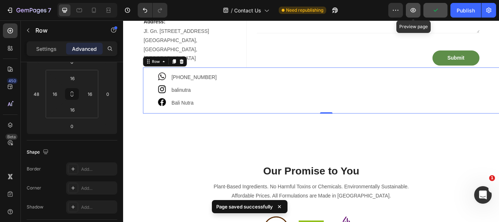
click at [411, 14] on icon "button" at bounding box center [413, 10] width 7 height 7
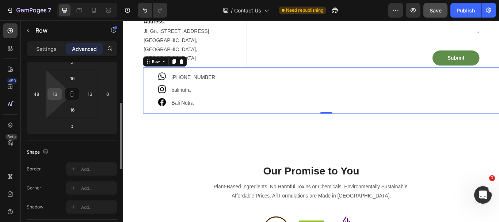
click at [57, 93] on input "16" at bounding box center [54, 93] width 11 height 11
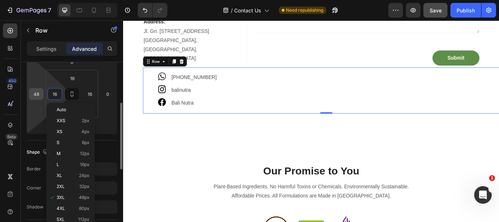
click at [39, 94] on input "48" at bounding box center [36, 93] width 11 height 11
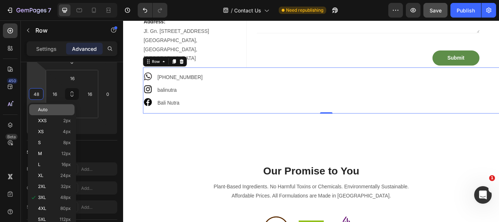
click at [46, 111] on span "Auto" at bounding box center [42, 109] width 9 height 5
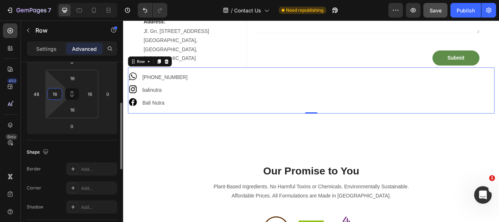
click at [56, 93] on input "16" at bounding box center [54, 93] width 11 height 11
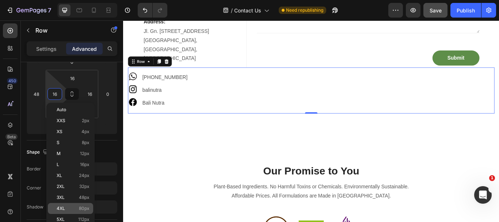
click at [79, 206] on span "80px" at bounding box center [84, 208] width 11 height 5
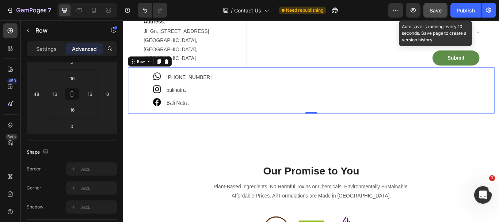
click at [432, 9] on span "Save" at bounding box center [436, 10] width 12 height 6
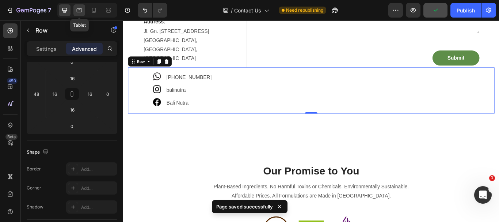
click at [81, 8] on icon at bounding box center [79, 10] width 7 height 7
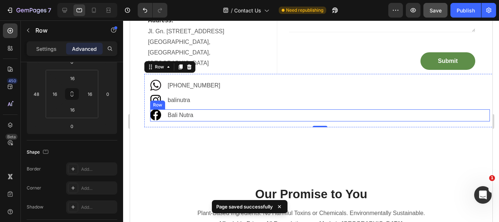
scroll to position [161, 0]
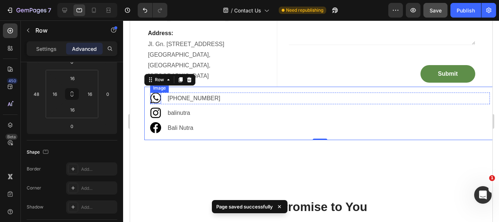
click at [155, 98] on img at bounding box center [155, 97] width 11 height 11
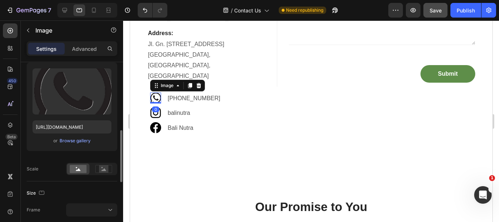
scroll to position [110, 0]
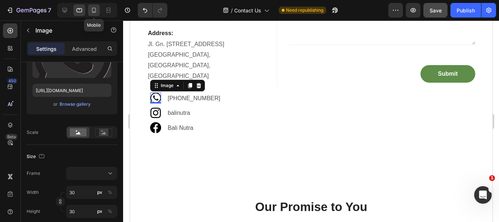
click at [96, 9] on icon at bounding box center [93, 10] width 7 height 7
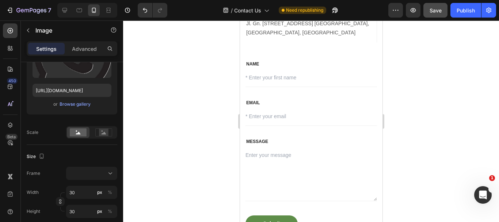
scroll to position [372, 0]
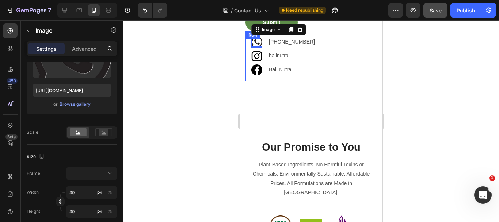
drag, startPoint x: 365, startPoint y: 122, endPoint x: 247, endPoint y: 65, distance: 130.7
click at [247, 65] on div "Image 0 [PHONE_NUMBER] Text Block Row Image balinutra Text Block Row Image Bali…" at bounding box center [311, 56] width 132 height 50
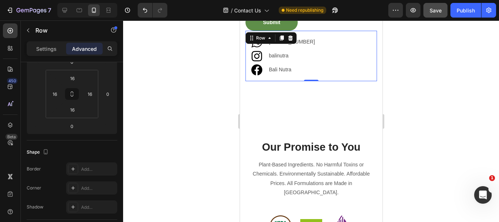
scroll to position [0, 0]
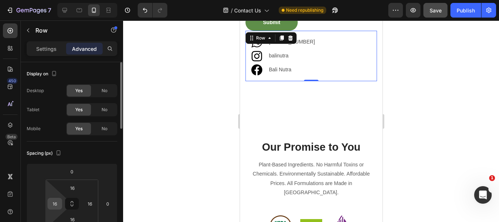
click at [58, 203] on input "16" at bounding box center [54, 203] width 11 height 11
click at [69, 215] on div "Auto" at bounding box center [70, 219] width 45 height 11
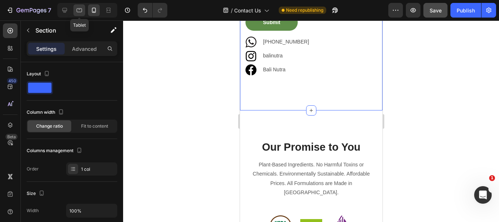
click at [80, 10] on icon at bounding box center [79, 10] width 7 height 7
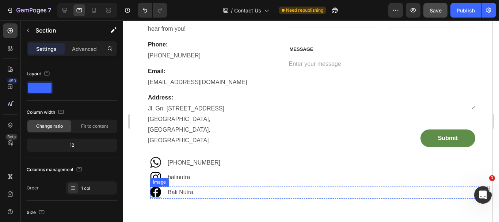
scroll to position [129, 0]
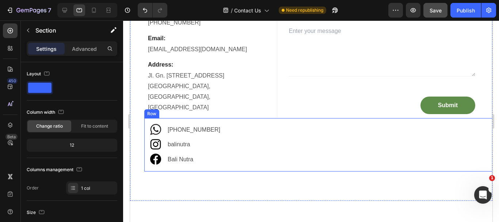
click at [147, 140] on div "Image [PHONE_NUMBER] Text Block Row Image balinutra Text Block Row Image Bali N…" at bounding box center [319, 144] width 351 height 53
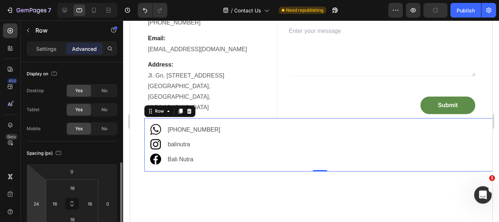
scroll to position [73, 0]
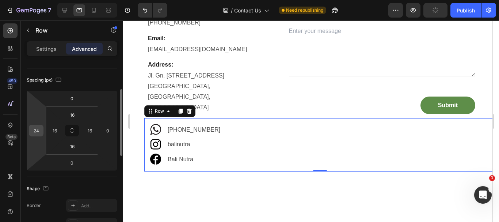
click at [36, 133] on input "24" at bounding box center [36, 130] width 11 height 11
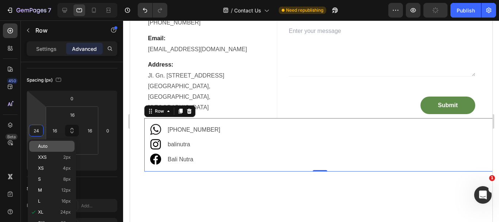
click at [54, 148] on p "Auto" at bounding box center [54, 146] width 33 height 5
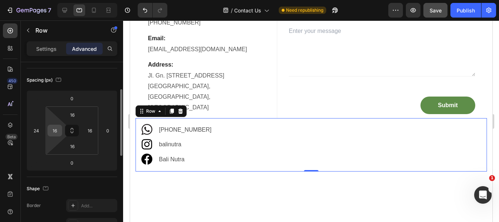
click at [54, 130] on input "16" at bounding box center [54, 130] width 11 height 11
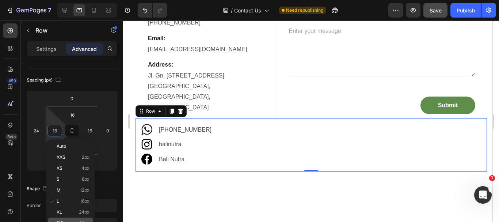
click at [85, 218] on div "2XL 32px" at bounding box center [70, 222] width 45 height 11
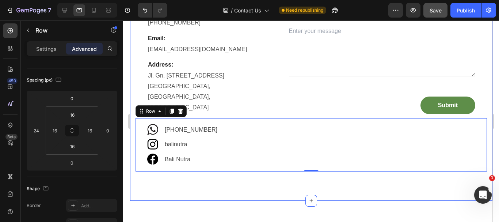
click at [246, 183] on div "Contact Info Heading Please send us a message as we'd love to hear from you! Te…" at bounding box center [311, 68] width 362 height 264
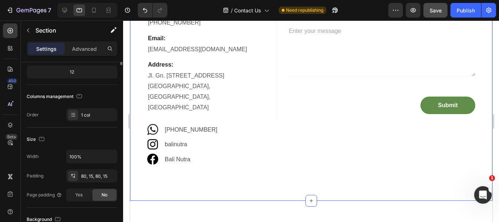
scroll to position [0, 0]
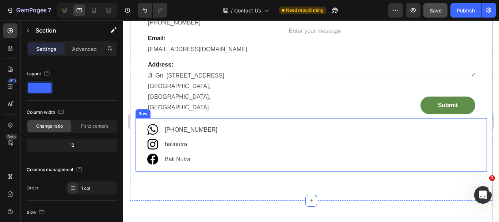
click at [144, 144] on div "Image [PHONE_NUMBER] Text Block Row Image balinutra Text Block Row Image Bali N…" at bounding box center [310, 144] width 351 height 53
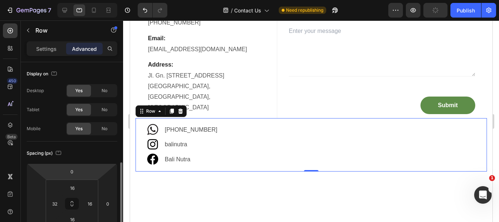
scroll to position [110, 0]
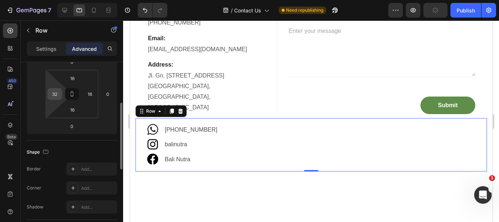
click at [58, 96] on input "32" at bounding box center [54, 93] width 11 height 11
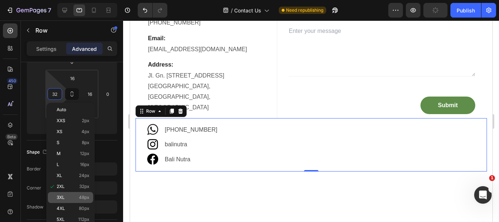
click at [84, 197] on span "48px" at bounding box center [84, 197] width 11 height 5
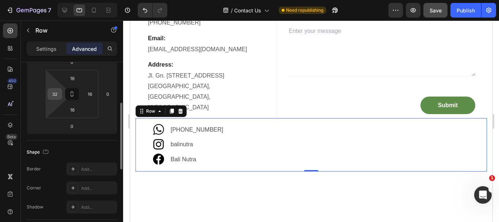
click at [58, 93] on input "32" at bounding box center [54, 93] width 11 height 11
drag, startPoint x: 58, startPoint y: 93, endPoint x: 55, endPoint y: 94, distance: 3.7
click at [55, 94] on input "40" at bounding box center [54, 93] width 11 height 11
click at [54, 94] on input "48" at bounding box center [54, 93] width 11 height 11
drag, startPoint x: 53, startPoint y: 94, endPoint x: 70, endPoint y: 96, distance: 17.0
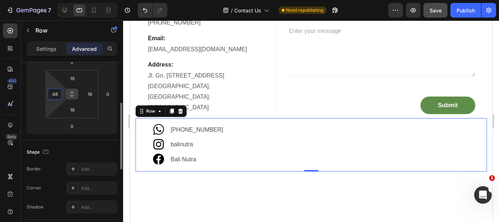
click at [68, 97] on div "16 48 16 16" at bounding box center [72, 94] width 53 height 48
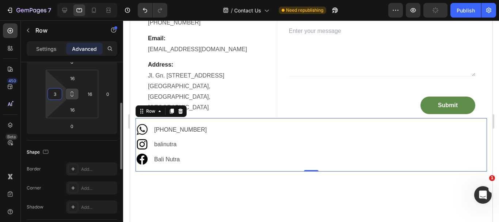
type input "38"
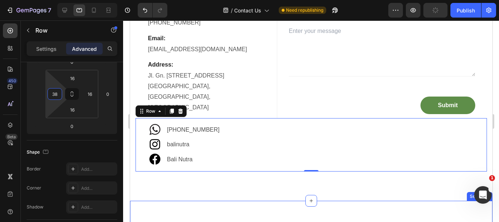
click at [200, 195] on div "Contact Info Heading Please send us a message as we'd love to hear from you! Te…" at bounding box center [311, 68] width 362 height 264
click at [194, 186] on div "Contact Info Heading Please send us a message as we'd love to hear from you! Te…" at bounding box center [311, 68] width 362 height 264
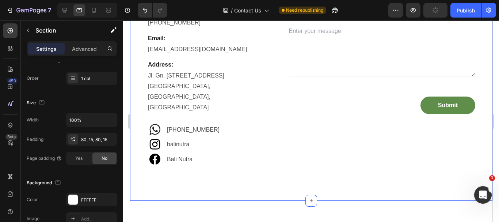
click at [199, 175] on div "Contact Info Heading Please send us a message as we'd love to hear from you! Te…" at bounding box center [311, 68] width 362 height 264
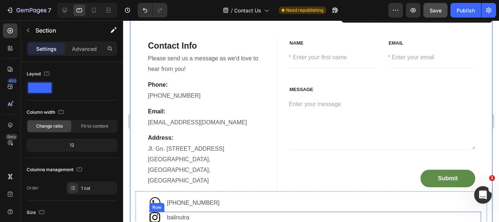
scroll to position [0, 0]
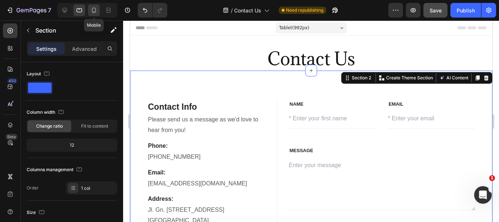
click at [96, 9] on icon at bounding box center [94, 10] width 4 height 5
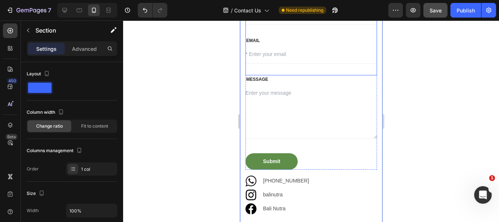
scroll to position [314, 0]
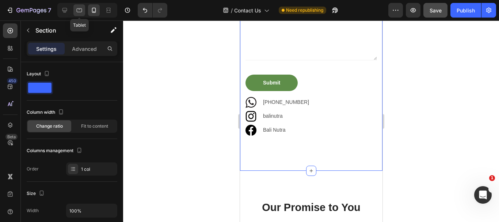
click at [76, 9] on icon at bounding box center [79, 10] width 7 height 7
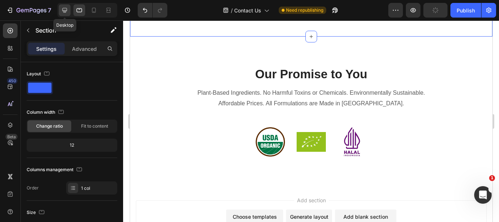
scroll to position [220, 0]
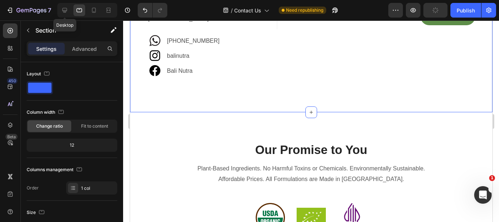
drag, startPoint x: 61, startPoint y: 7, endPoint x: 126, endPoint y: 65, distance: 86.7
click at [61, 7] on icon at bounding box center [64, 10] width 7 height 7
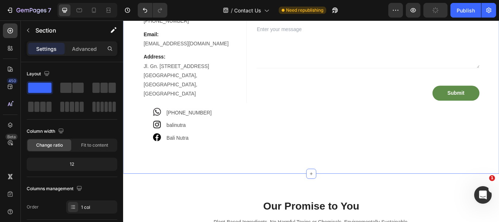
scroll to position [168, 0]
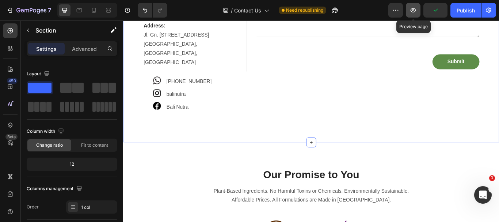
click at [415, 12] on icon "button" at bounding box center [413, 10] width 7 height 7
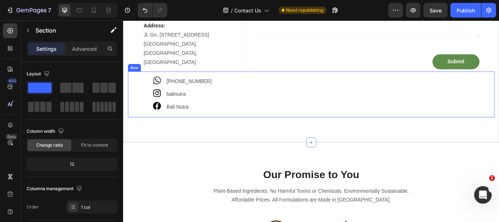
click at [150, 88] on div "Image [PHONE_NUMBER] Text Block Row Image balinutra Text Block Row Image Bali N…" at bounding box center [342, 106] width 427 height 53
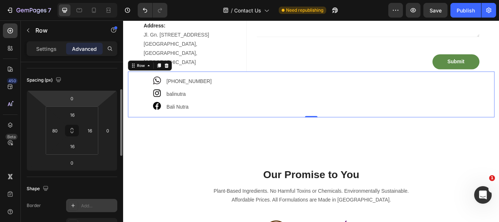
scroll to position [110, 0]
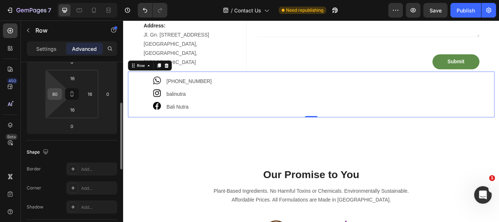
click at [56, 95] on input "80" at bounding box center [54, 93] width 11 height 11
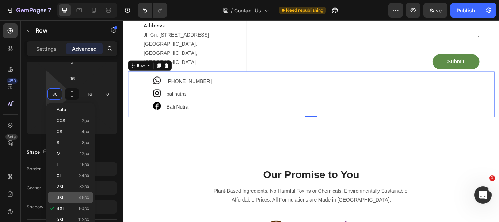
click at [74, 197] on p "3XL 48px" at bounding box center [73, 197] width 33 height 5
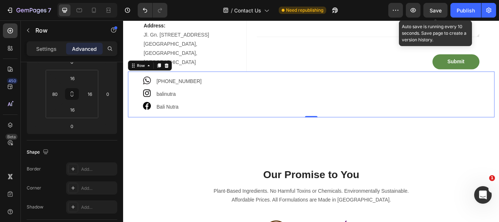
click at [434, 11] on span "Save" at bounding box center [436, 10] width 12 height 6
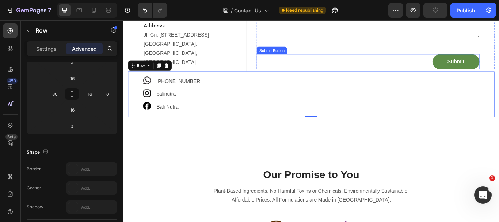
click at [415, 70] on div "Submit Submit Button" at bounding box center [409, 69] width 260 height 18
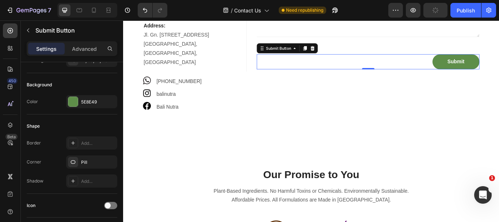
scroll to position [0, 0]
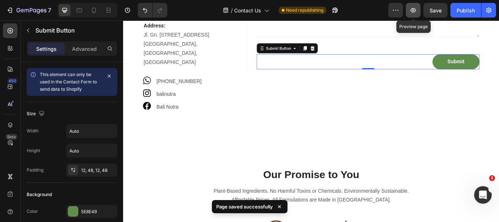
click at [414, 6] on button "button" at bounding box center [413, 10] width 15 height 15
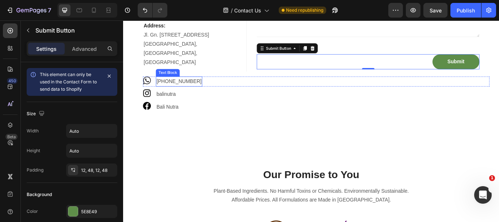
click at [166, 91] on p "[PHONE_NUMBER]" at bounding box center [188, 92] width 53 height 11
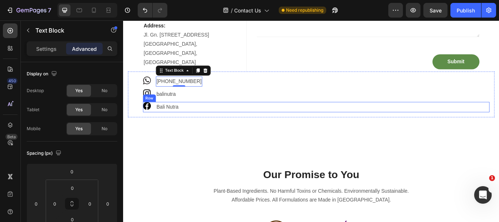
click at [206, 118] on div "Image Bali Nutra Text Block Row" at bounding box center [348, 121] width 404 height 12
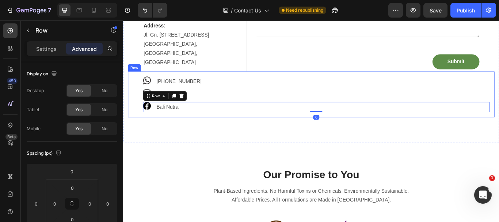
click at [204, 131] on div "Contact Info Heading Please send us a message as we'd love to hear from you! Te…" at bounding box center [342, 31] width 438 height 263
click at [204, 128] on div "Image [PHONE_NUMBER] Text Block Row Image balinutra Text Block Row Image Bali N…" at bounding box center [342, 106] width 427 height 53
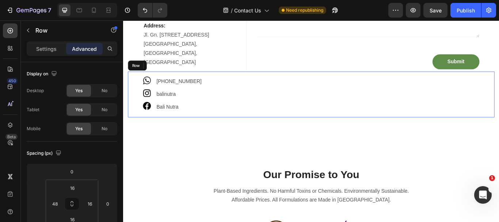
click at [141, 110] on div "Image [PHONE_NUMBER] Text Block Row Image balinutra Text Block Row Image Bali N…" at bounding box center [342, 106] width 427 height 53
click at [138, 99] on div "Image [PHONE_NUMBER] Text Block Row Image balinutra Text Block Row Image Bali N…" at bounding box center [342, 106] width 427 height 53
click at [148, 90] on img at bounding box center [150, 90] width 9 height 9
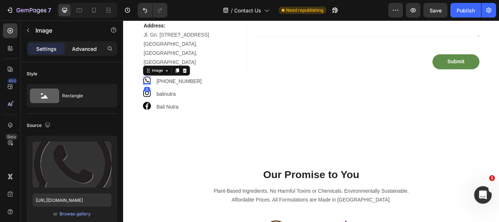
click at [84, 51] on p "Advanced" at bounding box center [84, 49] width 25 height 8
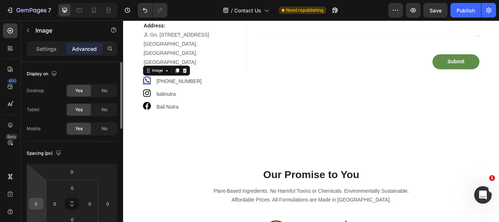
click at [37, 209] on input "0" at bounding box center [36, 203] width 11 height 11
click at [36, 201] on input "0" at bounding box center [36, 203] width 11 height 11
click at [114, 0] on html "7 Version history / Contact Us Need republishing Preview Save Publish 450 Beta …" at bounding box center [249, 0] width 499 height 0
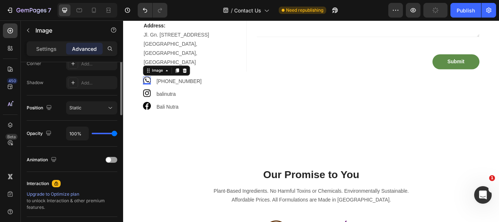
scroll to position [88, 0]
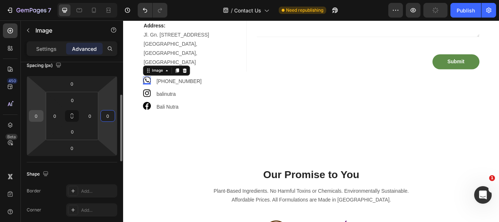
click at [40, 117] on input "0" at bounding box center [36, 115] width 11 height 11
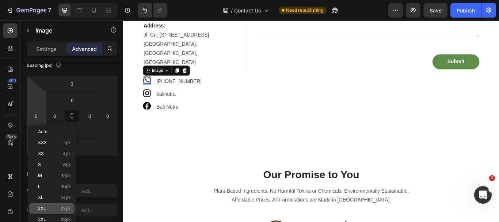
click at [68, 206] on span "32px" at bounding box center [66, 208] width 10 height 5
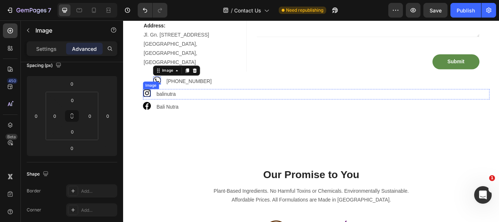
click at [151, 103] on img at bounding box center [150, 104] width 9 height 9
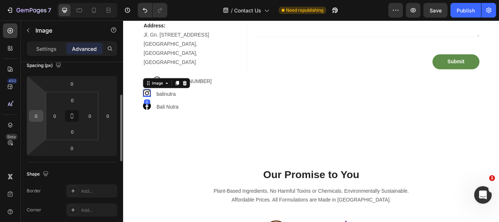
click at [37, 115] on input "0" at bounding box center [36, 115] width 11 height 11
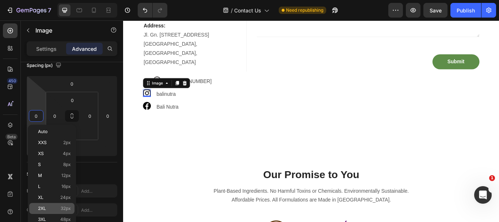
click at [69, 206] on span "32px" at bounding box center [66, 208] width 10 height 5
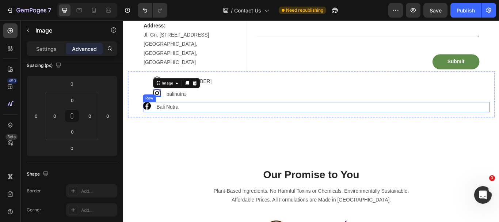
click at [150, 117] on img at bounding box center [150, 119] width 9 height 9
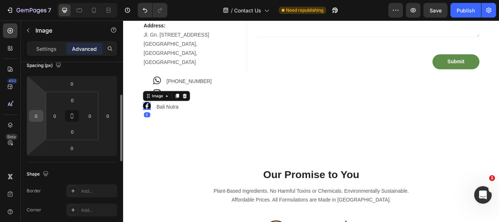
click at [36, 119] on input "0" at bounding box center [36, 115] width 11 height 11
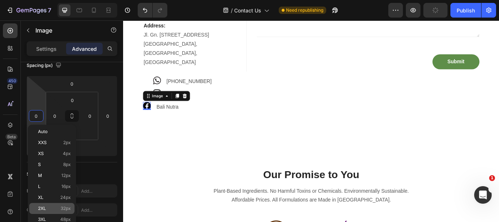
click at [66, 209] on span "32px" at bounding box center [66, 208] width 10 height 5
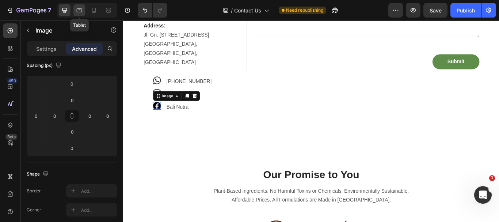
click at [83, 12] on icon at bounding box center [79, 10] width 7 height 7
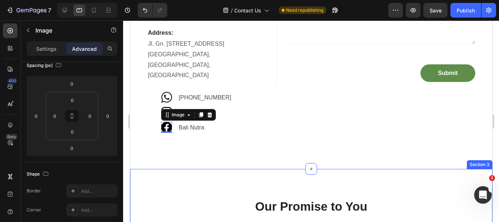
scroll to position [162, 0]
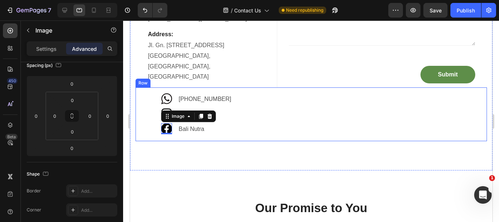
click at [141, 97] on div "Image [PHONE_NUMBER] Text Block Row Image balinutra Text Block Row Image 0 Bali…" at bounding box center [310, 113] width 351 height 53
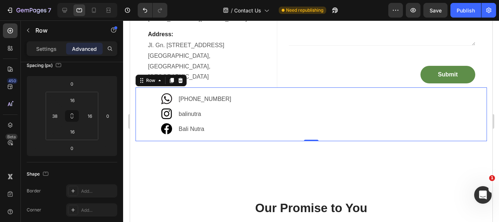
scroll to position [0, 0]
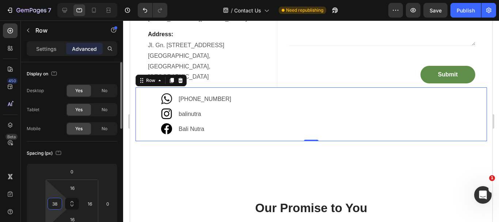
click at [57, 202] on input "38" at bounding box center [54, 203] width 11 height 11
click at [68, 216] on div "Auto" at bounding box center [70, 219] width 45 height 11
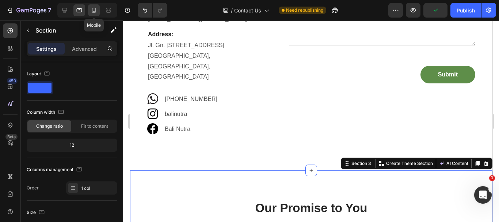
click at [94, 13] on icon at bounding box center [94, 10] width 4 height 5
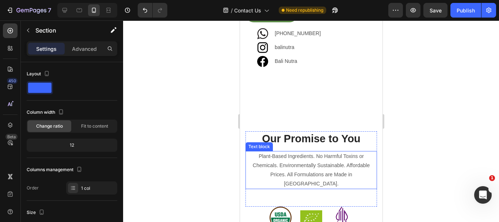
scroll to position [375, 0]
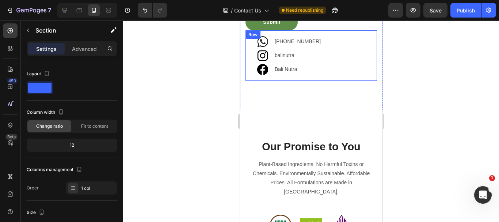
click at [247, 81] on div "Image [PHONE_NUMBER] Text Block Row Image balinutra Text Block Row Image Bali N…" at bounding box center [311, 55] width 132 height 50
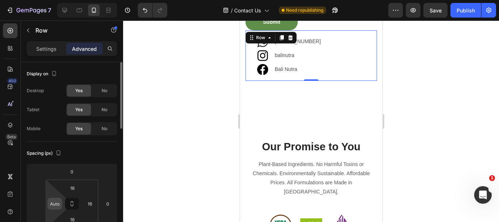
click at [53, 204] on input "Auto" at bounding box center [54, 203] width 11 height 11
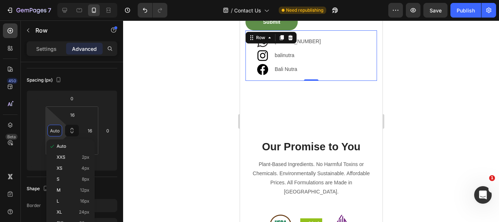
click at [145, 149] on div at bounding box center [311, 120] width 376 height 201
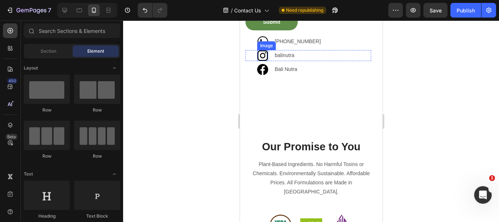
click at [265, 61] on img at bounding box center [262, 55] width 11 height 11
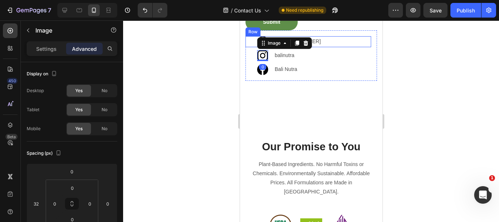
click at [254, 47] on div "Image" at bounding box center [256, 41] width 23 height 11
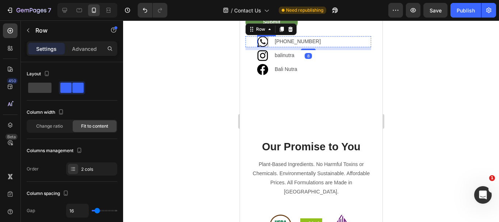
click at [261, 47] on img at bounding box center [262, 41] width 11 height 11
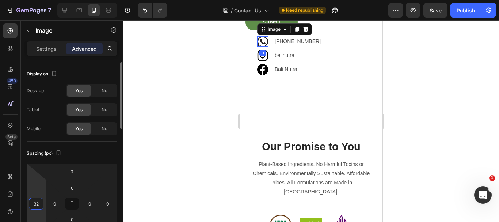
click at [34, 206] on input "32" at bounding box center [36, 203] width 11 height 11
click at [47, 215] on div "Auto" at bounding box center [51, 219] width 45 height 11
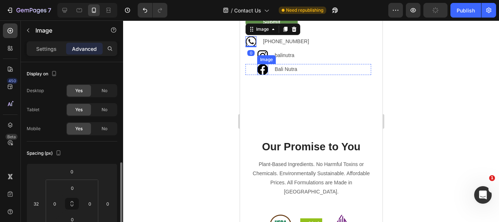
click at [263, 61] on img at bounding box center [262, 55] width 11 height 11
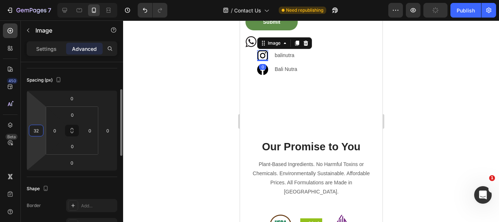
click at [39, 130] on input "32" at bounding box center [36, 130] width 11 height 11
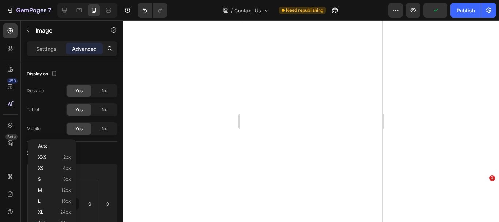
click at [46, 145] on span "Auto" at bounding box center [42, 146] width 9 height 5
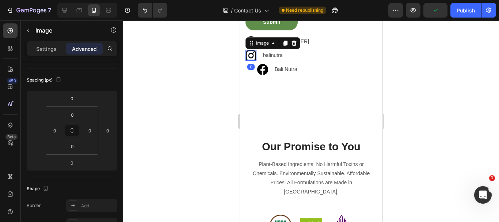
scroll to position [375, 0]
click at [262, 75] on img at bounding box center [262, 69] width 11 height 11
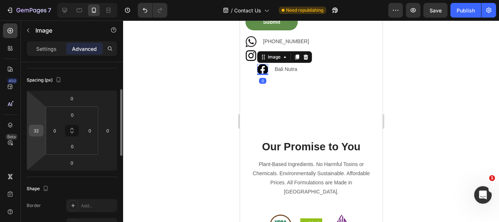
click at [40, 132] on input "32" at bounding box center [36, 130] width 11 height 11
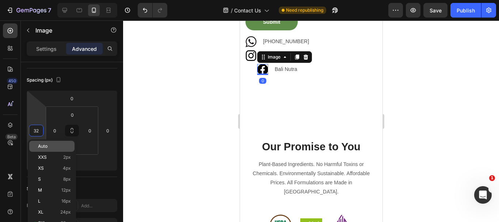
click at [45, 144] on span "Auto" at bounding box center [42, 146] width 9 height 5
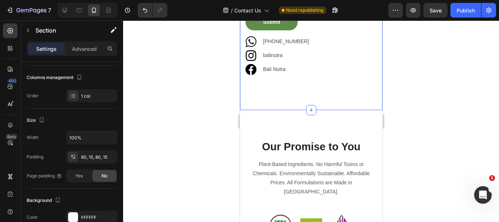
scroll to position [0, 0]
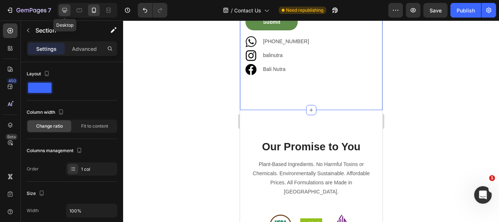
click at [61, 11] on div at bounding box center [65, 10] width 12 height 12
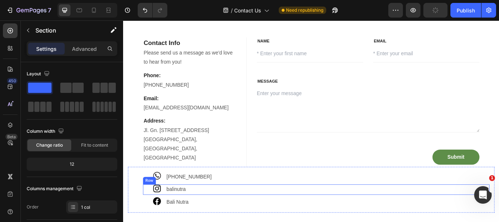
scroll to position [110, 0]
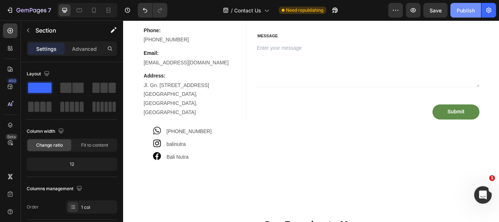
click at [456, 12] on button "Publish" at bounding box center [465, 10] width 31 height 15
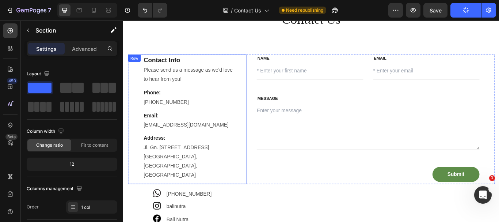
scroll to position [0, 0]
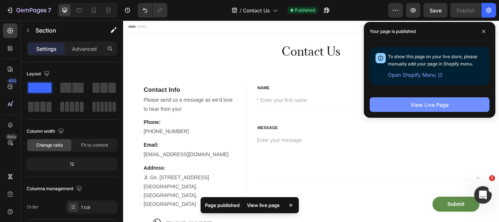
click at [413, 107] on div "View Live Page" at bounding box center [430, 105] width 38 height 8
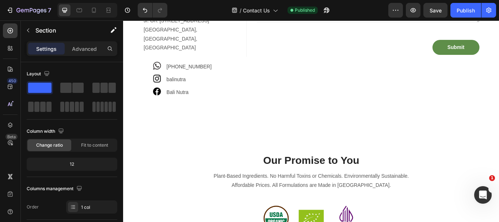
scroll to position [73, 0]
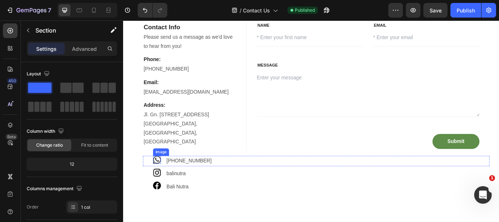
click at [161, 181] on img at bounding box center [162, 182] width 9 height 9
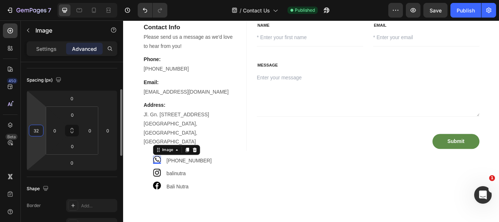
click at [39, 131] on input "32" at bounding box center [36, 130] width 11 height 11
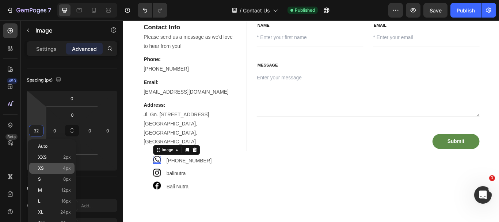
click at [65, 168] on span "4px" at bounding box center [67, 168] width 8 height 5
type input "4"
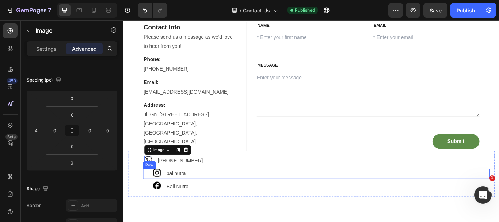
click at [168, 193] on div "Image balinutra Text Block Row" at bounding box center [348, 199] width 404 height 12
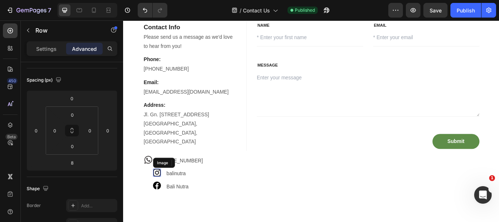
click at [165, 199] on img at bounding box center [162, 197] width 9 height 9
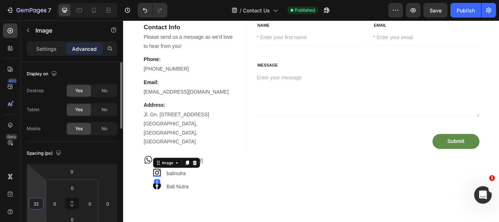
click at [35, 204] on input "32" at bounding box center [36, 203] width 11 height 11
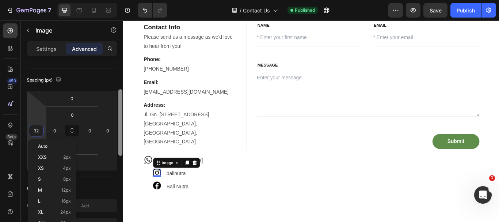
click at [63, 171] on div "XS 4px" at bounding box center [51, 168] width 45 height 11
type input "4"
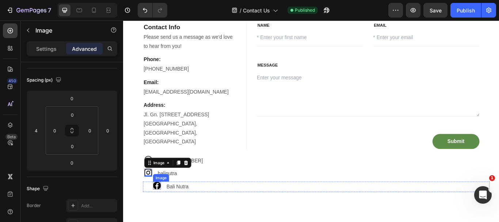
click at [164, 209] on img at bounding box center [162, 212] width 9 height 9
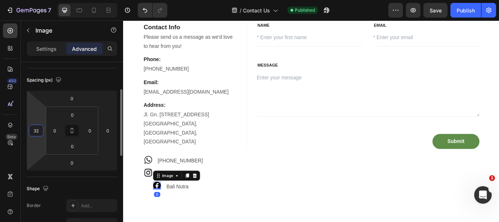
click at [36, 129] on input "32" at bounding box center [36, 130] width 11 height 11
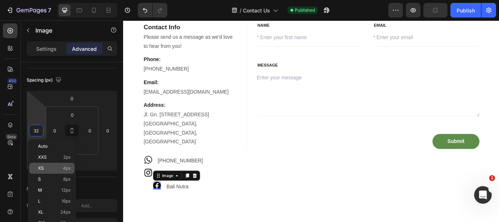
click at [64, 170] on span "4px" at bounding box center [67, 168] width 8 height 5
type input "4"
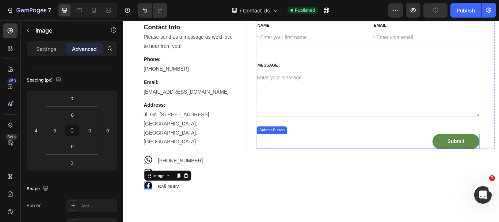
click at [347, 166] on div "Submit Submit Button" at bounding box center [409, 162] width 260 height 18
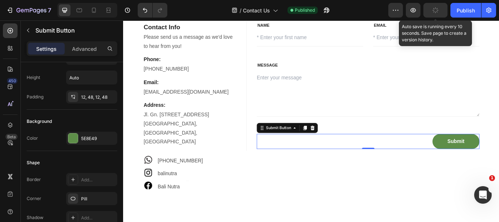
scroll to position [0, 0]
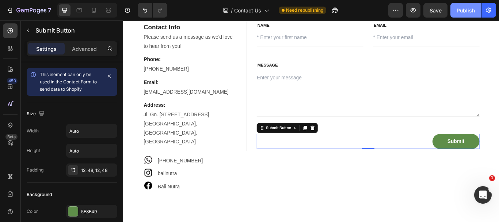
click at [459, 11] on div "Publish" at bounding box center [466, 11] width 18 height 8
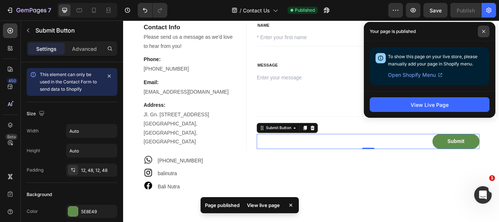
click at [484, 32] on icon at bounding box center [484, 32] width 4 height 4
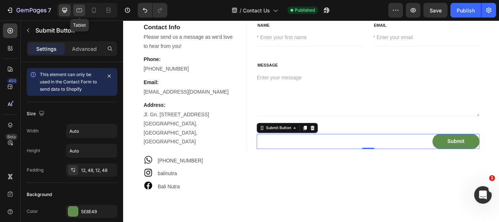
click at [78, 10] on icon at bounding box center [79, 10] width 7 height 7
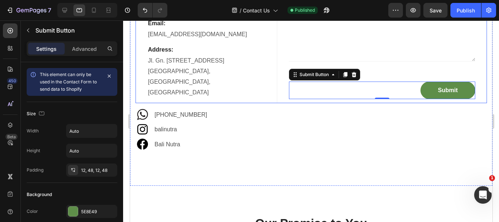
scroll to position [143, 0]
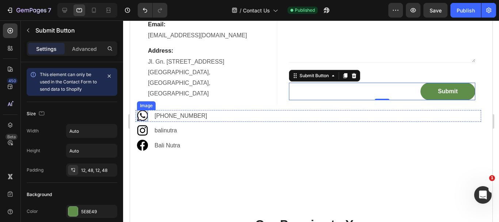
click at [141, 110] on img at bounding box center [142, 115] width 11 height 11
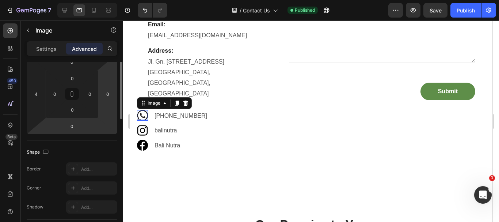
scroll to position [73, 0]
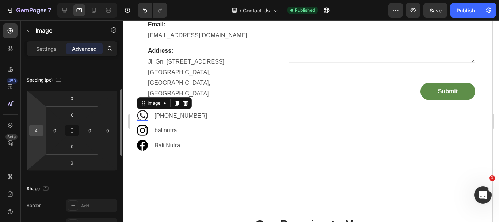
click at [35, 130] on input "4" at bounding box center [36, 130] width 11 height 11
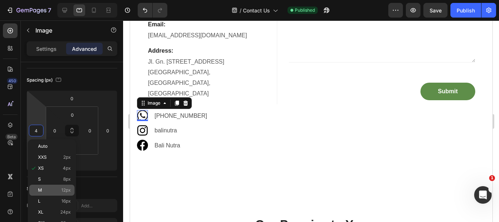
click at [67, 189] on span "12px" at bounding box center [65, 189] width 9 height 5
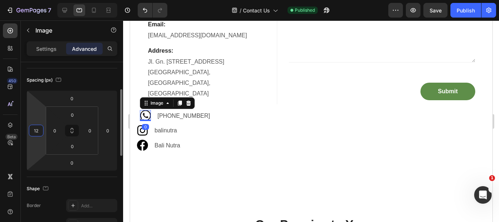
click at [38, 132] on input "12" at bounding box center [36, 130] width 11 height 11
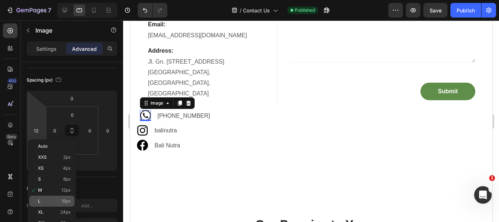
click at [68, 201] on span "16px" at bounding box center [65, 200] width 9 height 5
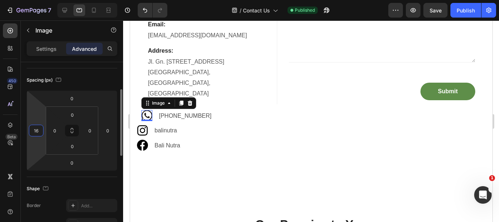
click at [40, 133] on input "16" at bounding box center [36, 130] width 11 height 11
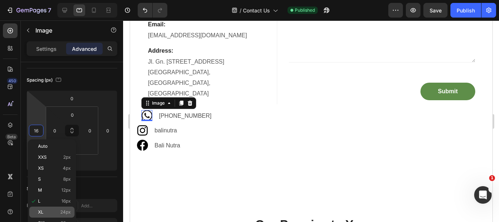
click at [67, 213] on span "24px" at bounding box center [65, 211] width 11 height 5
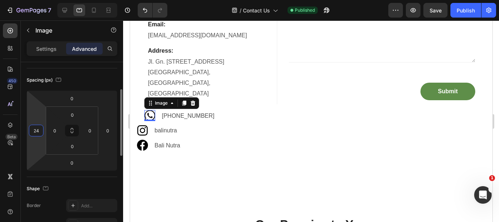
click at [38, 130] on input "24" at bounding box center [36, 130] width 11 height 11
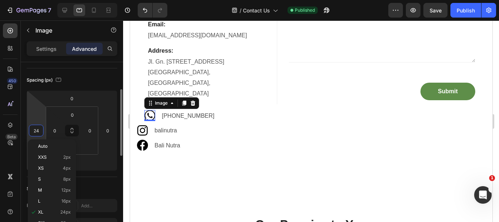
scroll to position [110, 0]
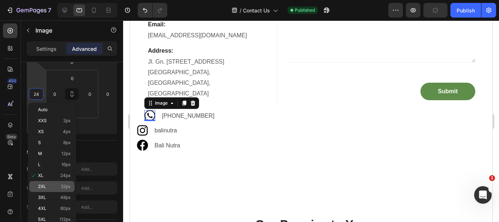
click at [65, 184] on span "32px" at bounding box center [66, 186] width 10 height 5
type input "32"
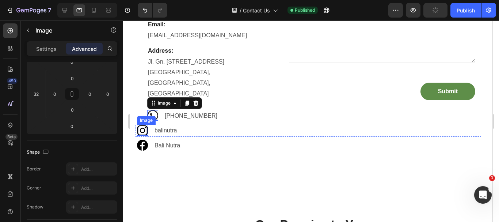
click at [143, 126] on img at bounding box center [142, 130] width 11 height 11
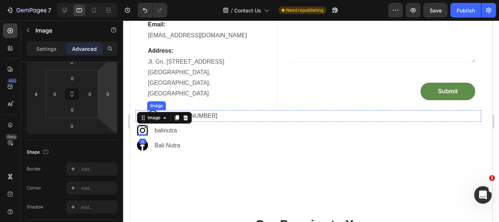
click at [155, 110] on img at bounding box center [152, 115] width 11 height 11
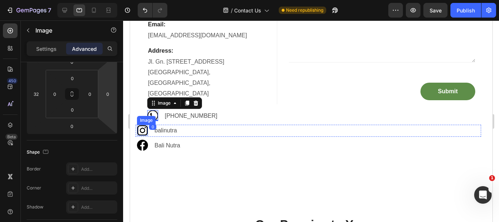
click at [142, 128] on img at bounding box center [142, 130] width 11 height 11
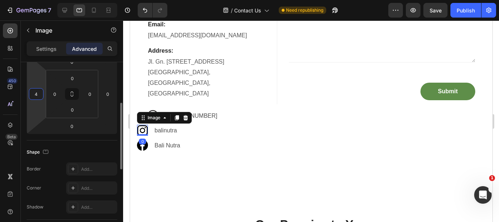
click at [35, 95] on input "4" at bounding box center [36, 93] width 11 height 11
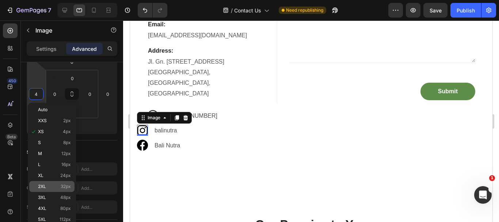
click at [66, 185] on span "32px" at bounding box center [66, 186] width 10 height 5
type input "32"
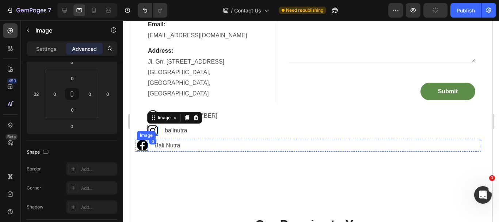
click at [143, 140] on img at bounding box center [142, 145] width 11 height 11
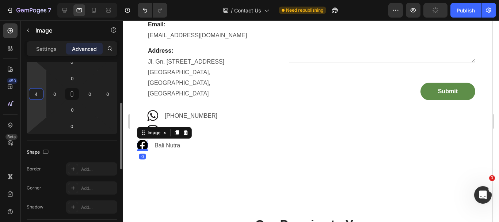
click at [37, 92] on input "4" at bounding box center [36, 93] width 11 height 11
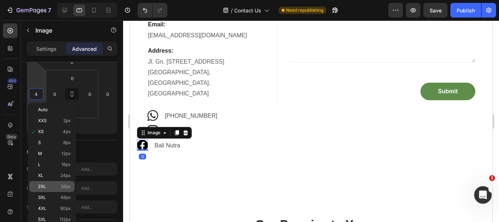
click at [65, 185] on span "32px" at bounding box center [66, 186] width 10 height 5
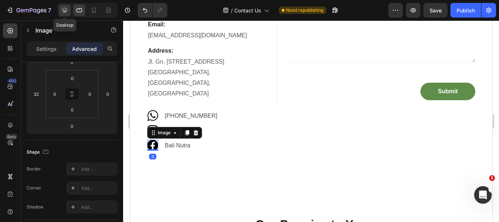
click at [65, 9] on icon at bounding box center [64, 10] width 7 height 7
type input "4"
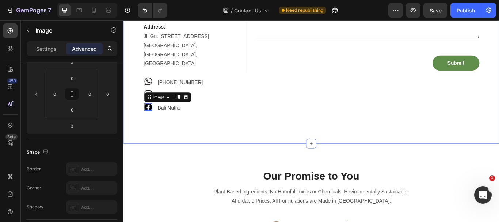
scroll to position [160, 0]
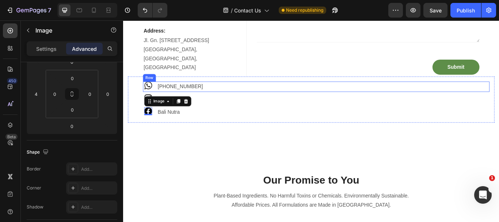
click at [152, 93] on img at bounding box center [152, 96] width 9 height 9
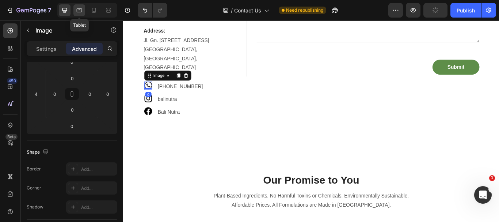
drag, startPoint x: 78, startPoint y: 9, endPoint x: 5, endPoint y: 43, distance: 80.7
click at [78, 9] on icon at bounding box center [79, 10] width 5 height 4
type input "32"
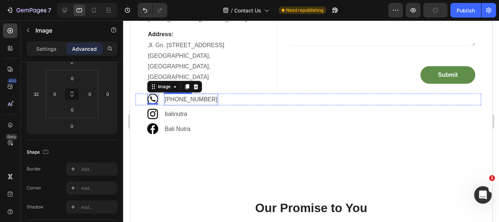
scroll to position [203, 0]
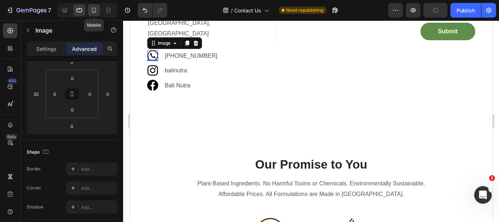
click at [92, 9] on icon at bounding box center [94, 10] width 4 height 5
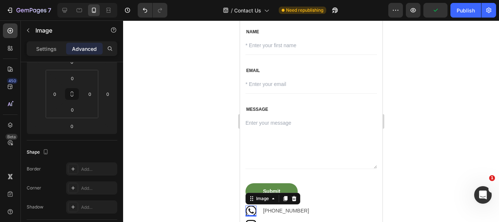
scroll to position [372, 0]
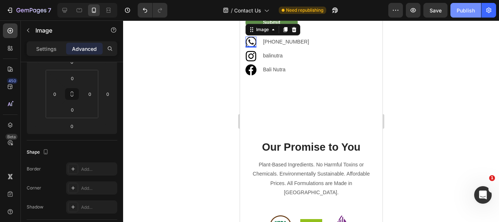
click at [459, 12] on div "Publish" at bounding box center [466, 11] width 18 height 8
